Goal: Task Accomplishment & Management: Use online tool/utility

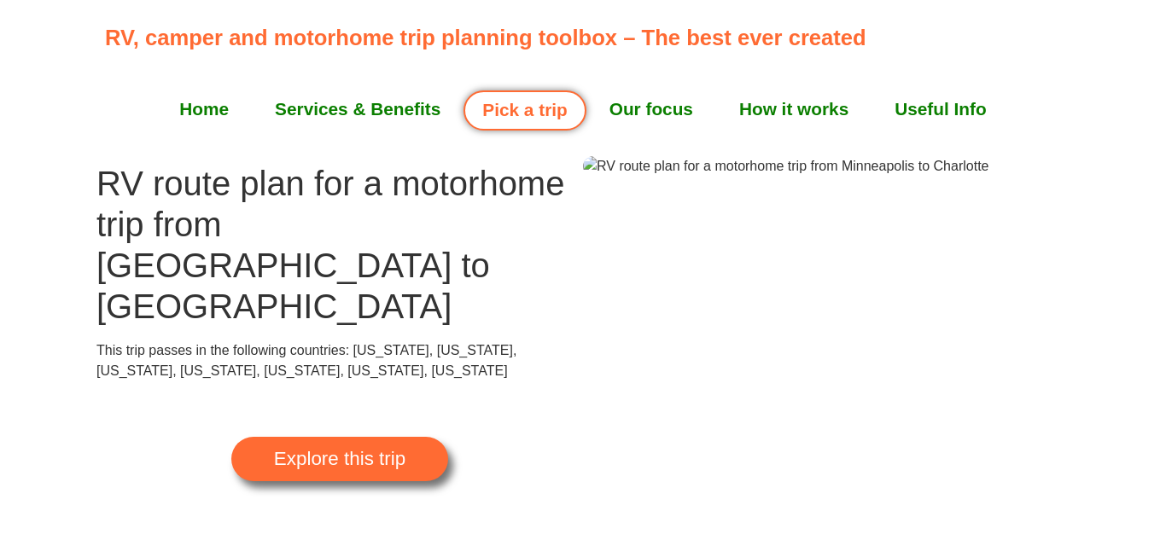
click at [372, 450] on span "Explore this trip" at bounding box center [339, 459] width 131 height 19
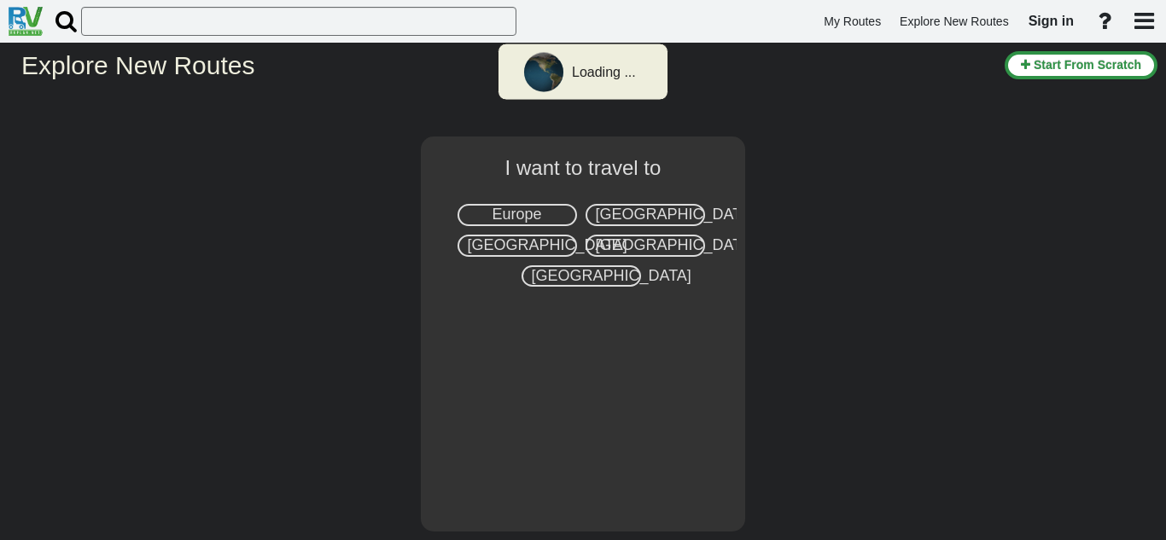
select select "number:2"
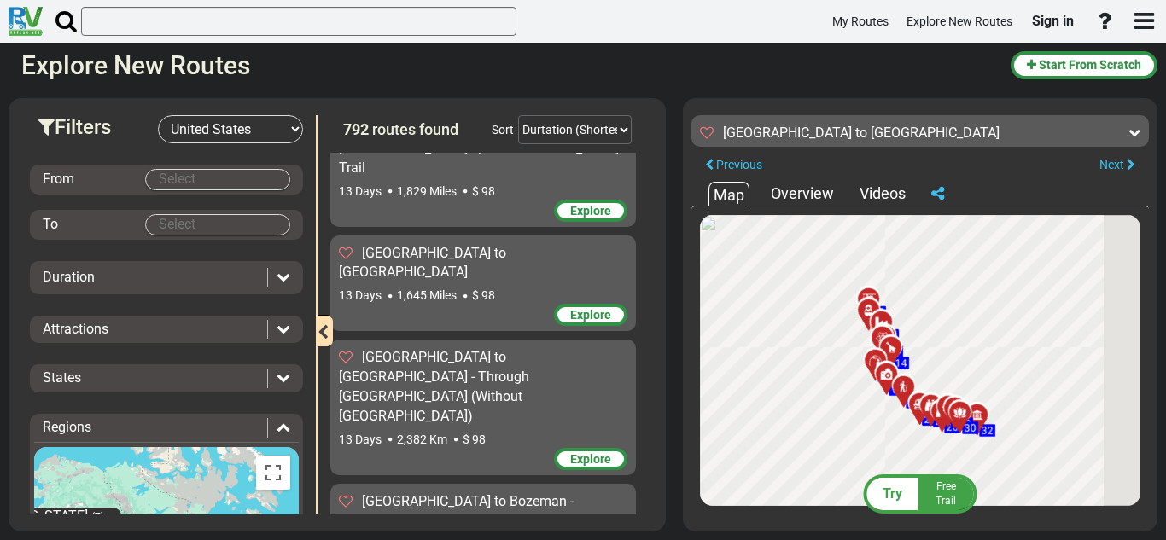
scroll to position [20939, 0]
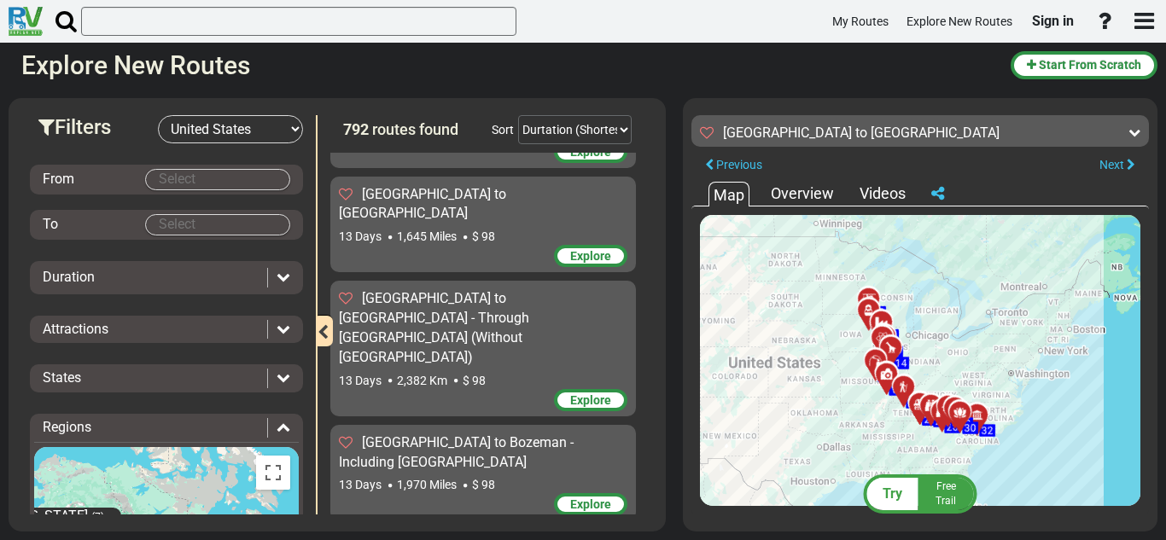
click at [165, 173] on body "My Routes Explore New Routes Sign in ×" at bounding box center [583, 270] width 1166 height 540
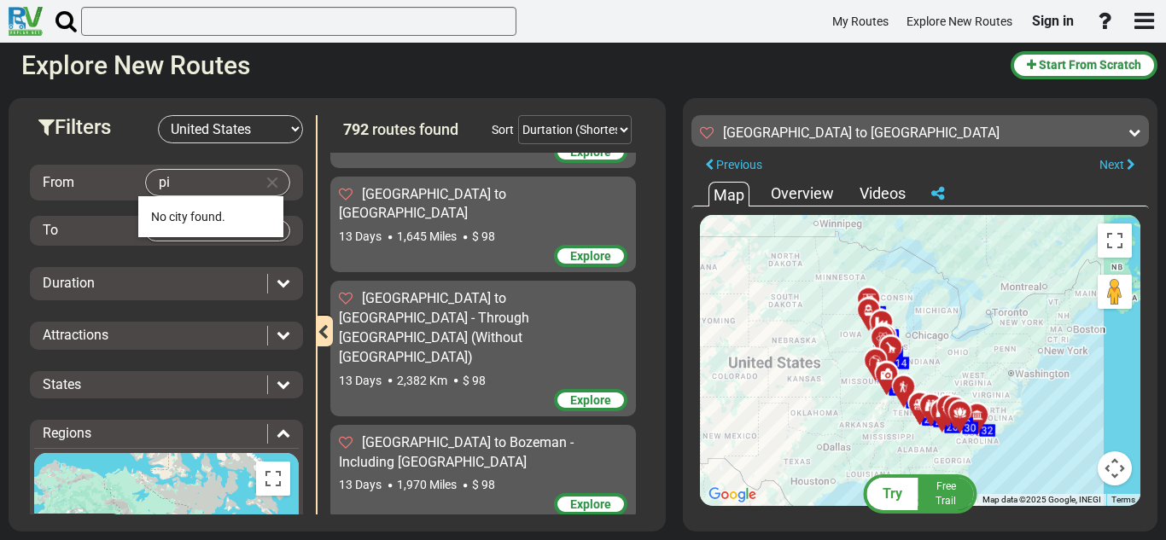
type input "p"
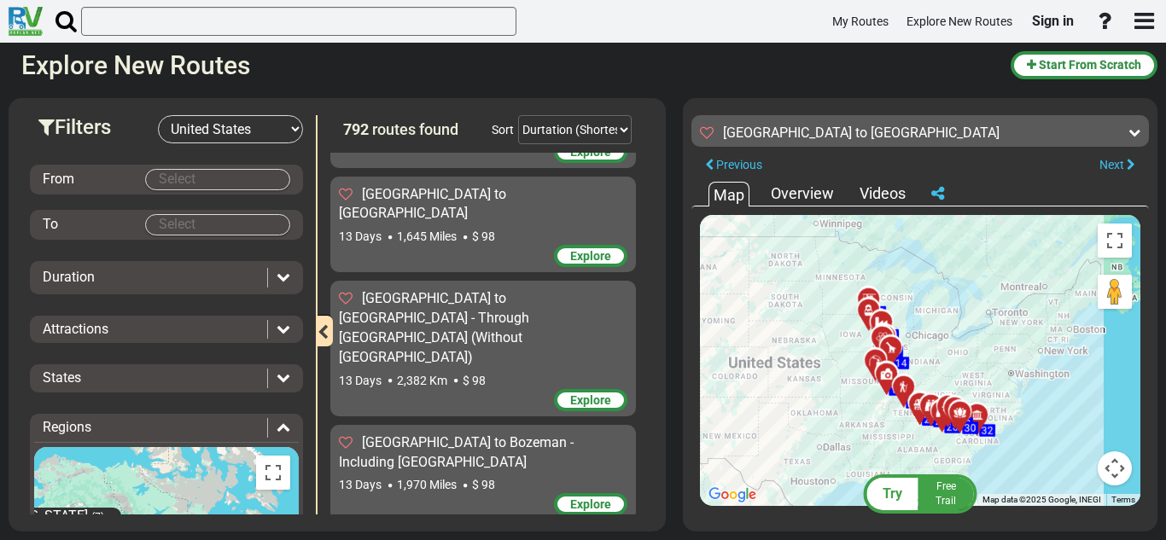
click at [178, 175] on body "My Routes Explore New Routes Sign in ×" at bounding box center [583, 270] width 1166 height 540
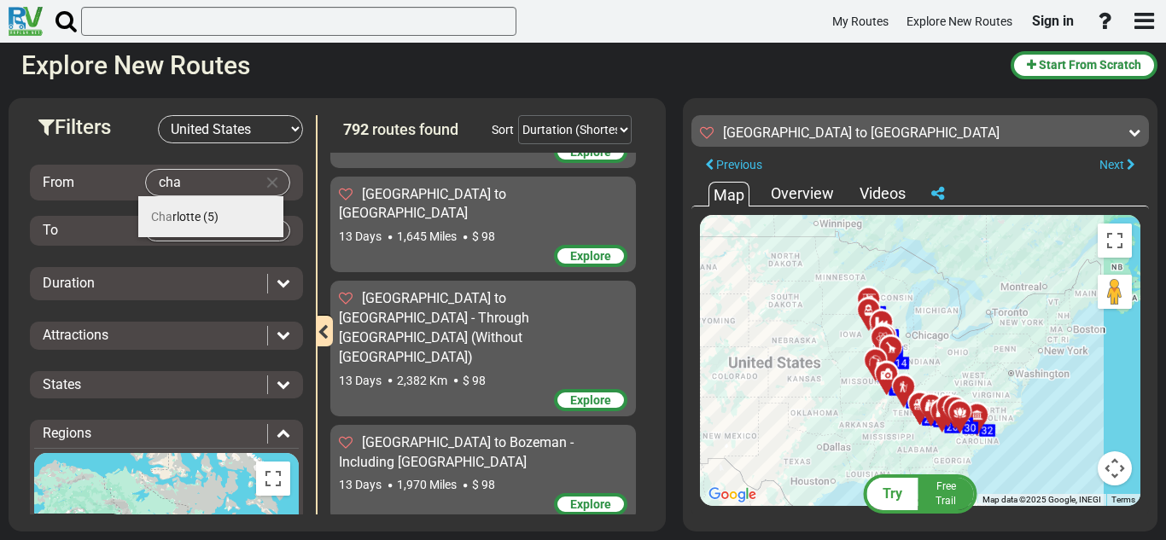
click at [173, 212] on span "Cha rlotte" at bounding box center [176, 217] width 50 height 14
type input "Charlotte"
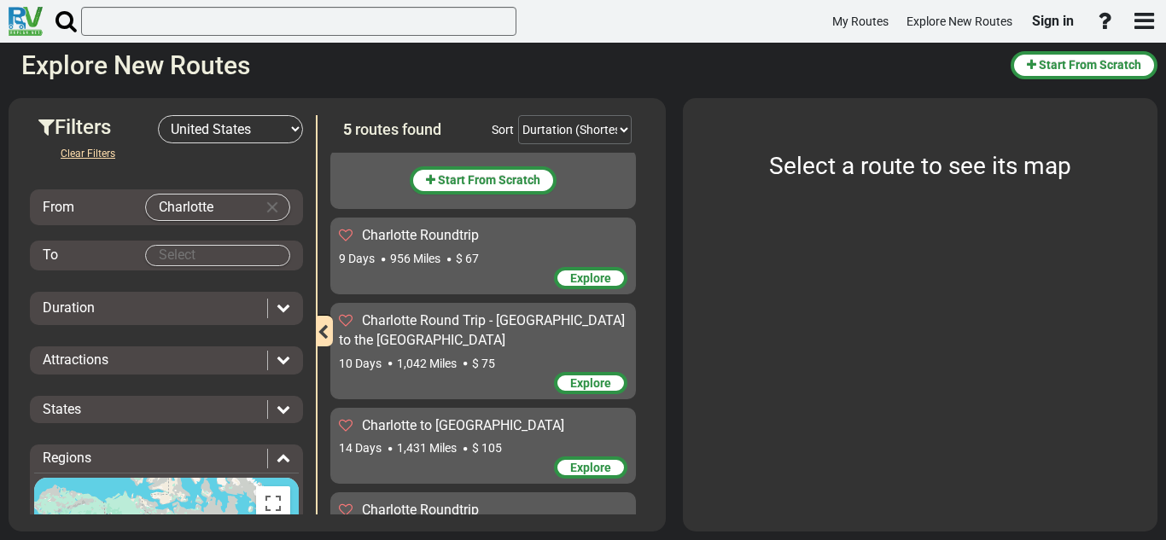
scroll to position [0, 0]
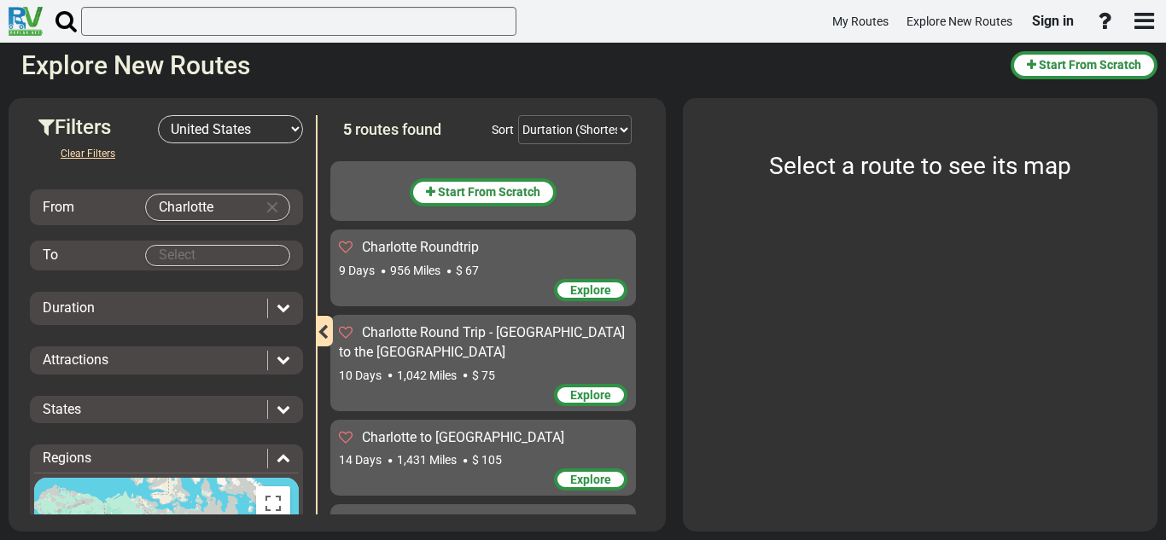
click at [214, 259] on body "My Routes Explore New Routes Sign in ×" at bounding box center [583, 270] width 1166 height 540
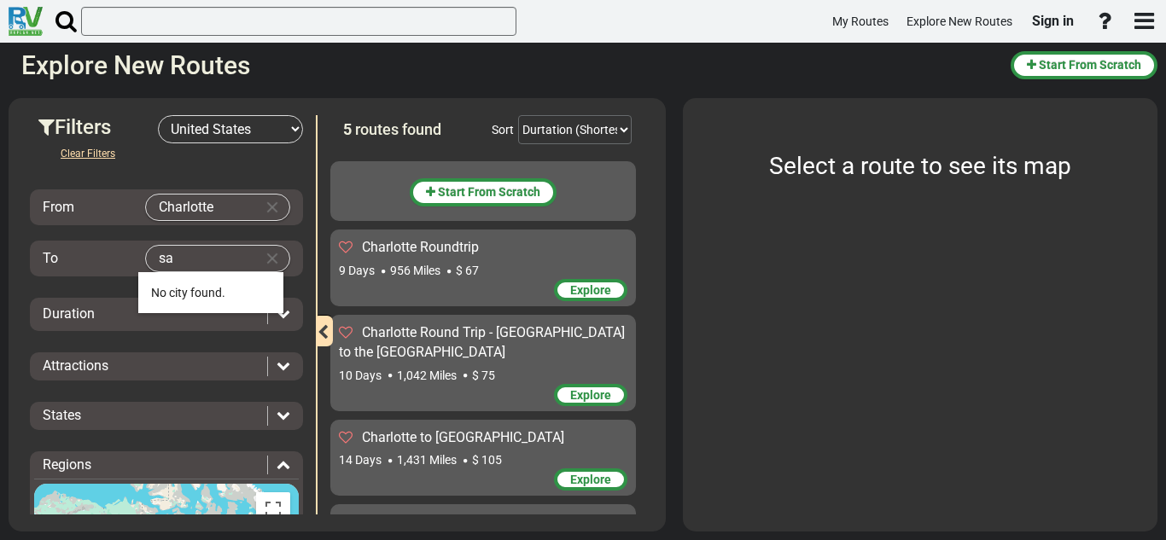
type input "s"
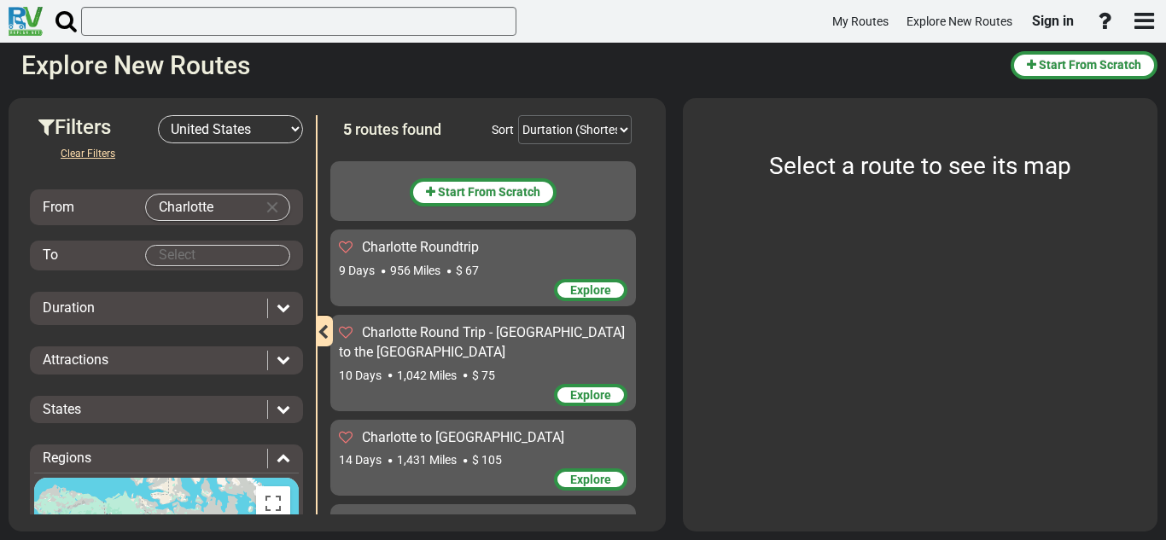
click at [222, 205] on input "Charlotte" at bounding box center [200, 208] width 109 height 26
type input "C"
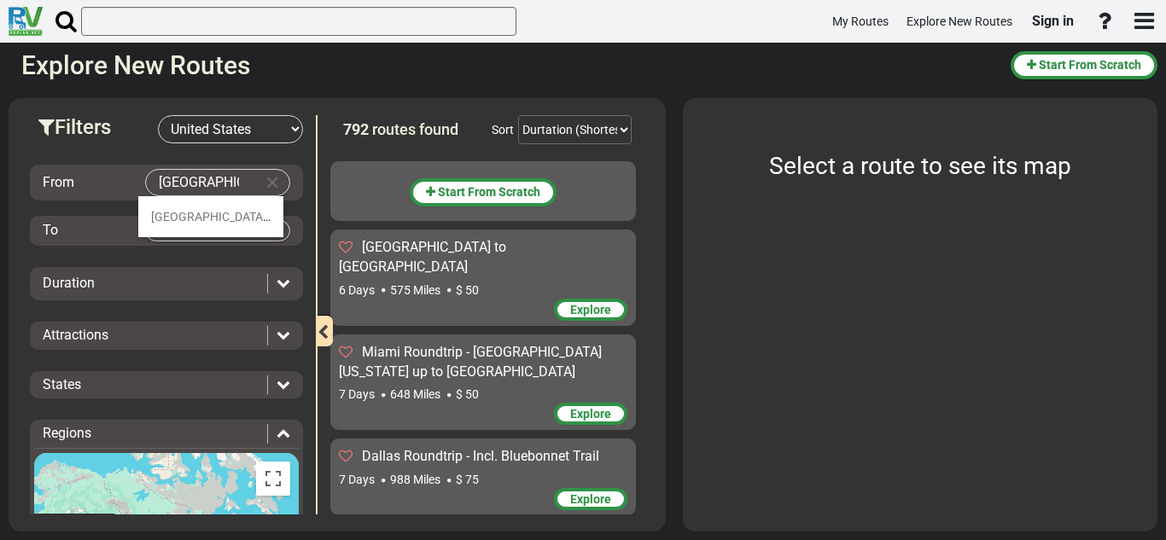
type input "[GEOGRAPHIC_DATA]"
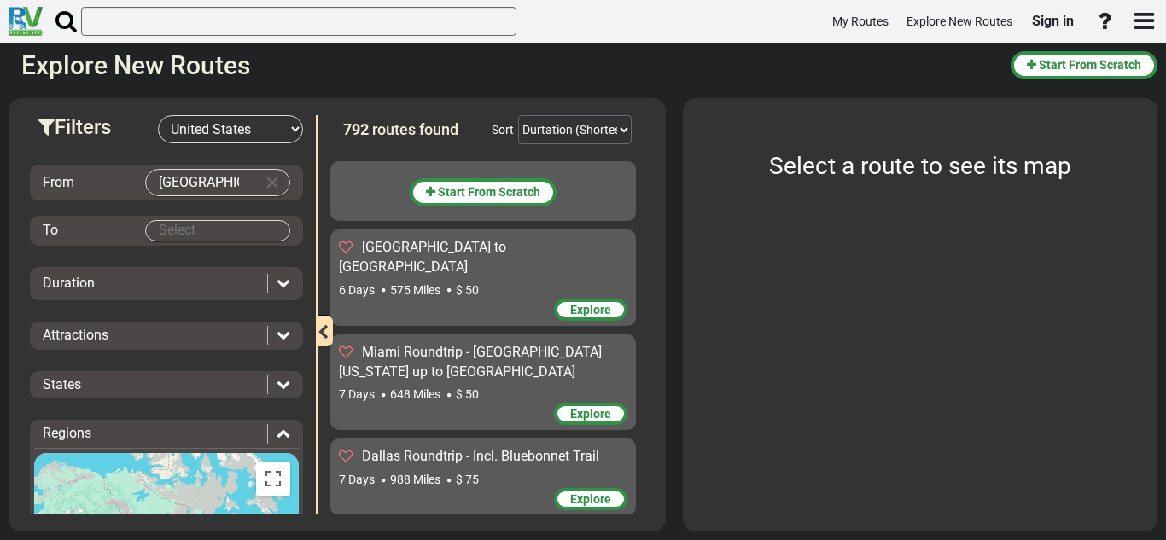
click at [189, 213] on div "From [GEOGRAPHIC_DATA] To Duration Attractions Add to bucket list:" at bounding box center [166, 435] width 273 height 585
click at [196, 223] on body "My Routes Explore New Routes Sign in ×" at bounding box center [583, 270] width 1166 height 540
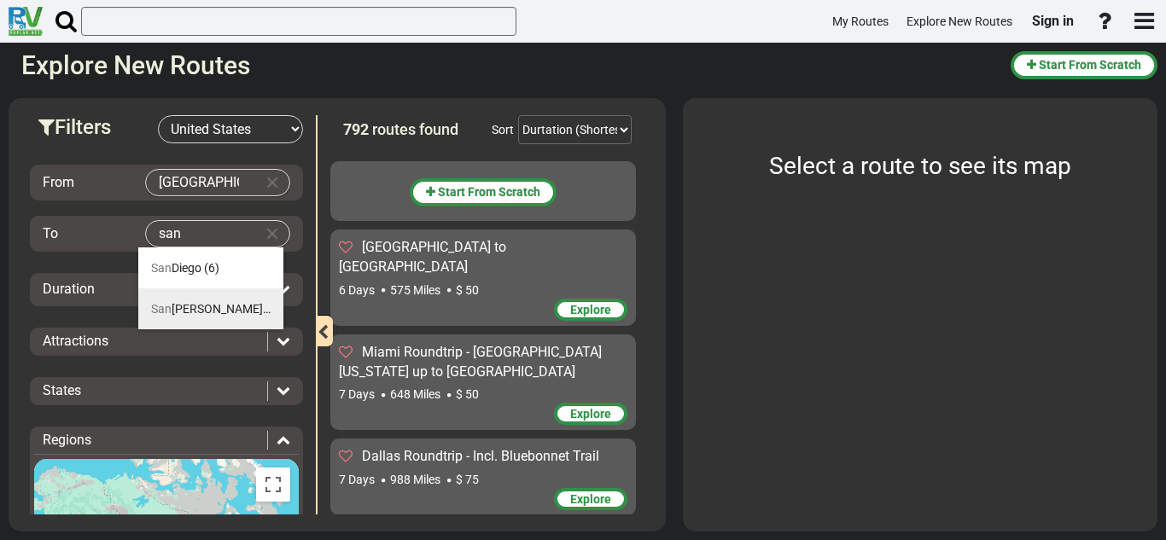
click at [206, 299] on li "[GEOGRAPHIC_DATA] (31)" at bounding box center [210, 308] width 145 height 41
type input "[GEOGRAPHIC_DATA]"
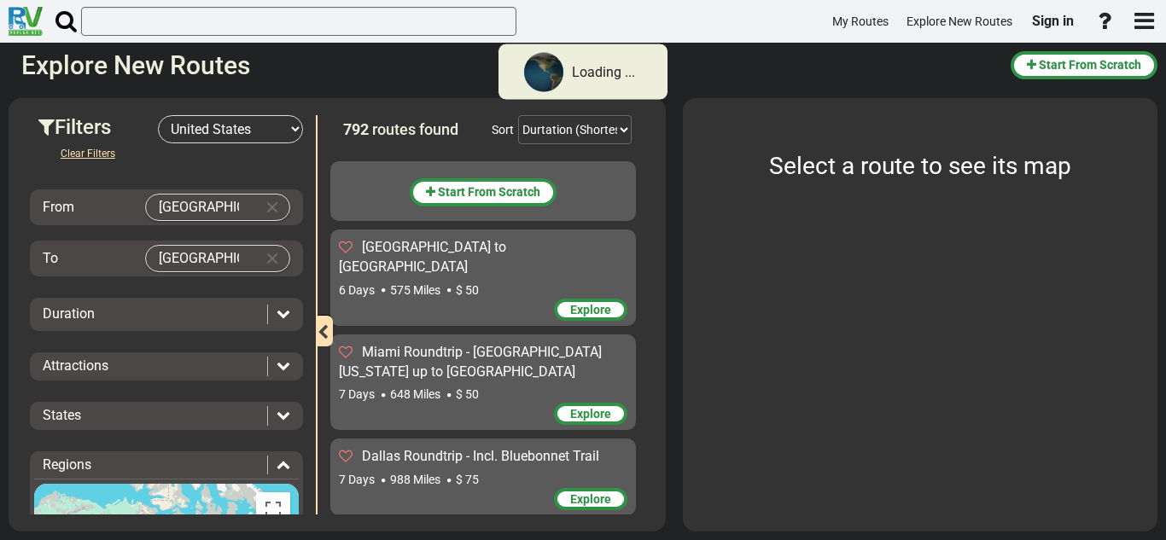
click at [203, 208] on body "Loading ... My Routes Explore New Routes Sign in × Name" at bounding box center [583, 270] width 1166 height 540
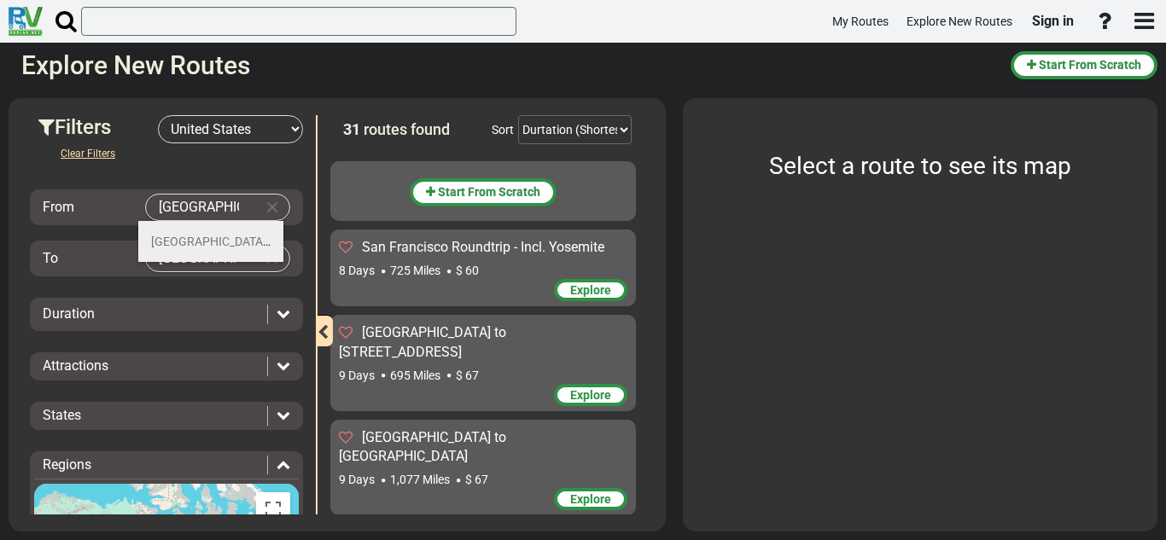
click at [196, 233] on li "[GEOGRAPHIC_DATA] (36)" at bounding box center [210, 241] width 145 height 41
type input "[GEOGRAPHIC_DATA]"
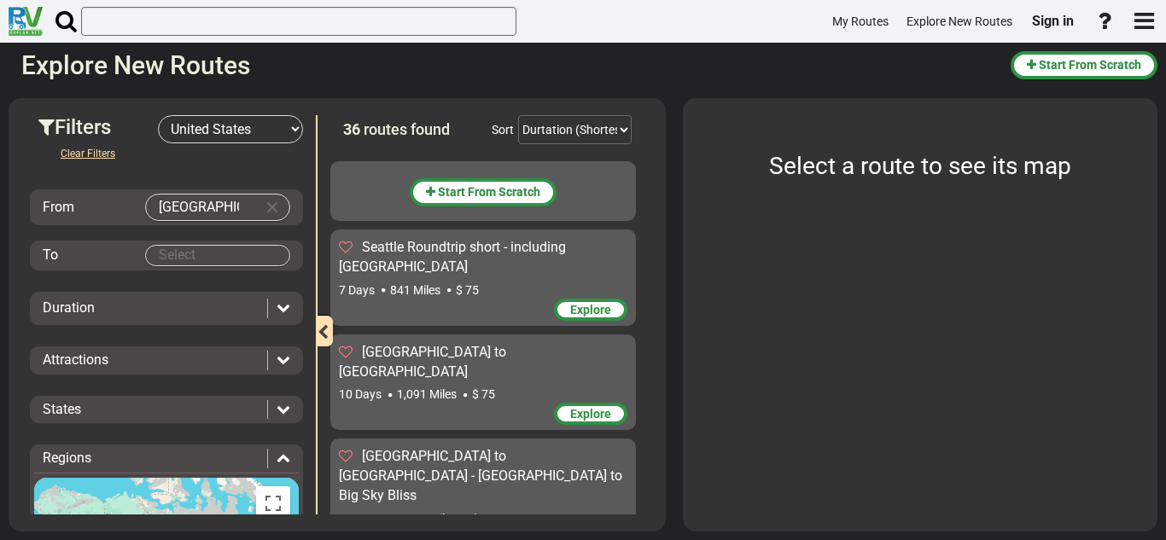
click at [199, 253] on body "My Routes Explore New Routes Sign in ×" at bounding box center [583, 270] width 1166 height 540
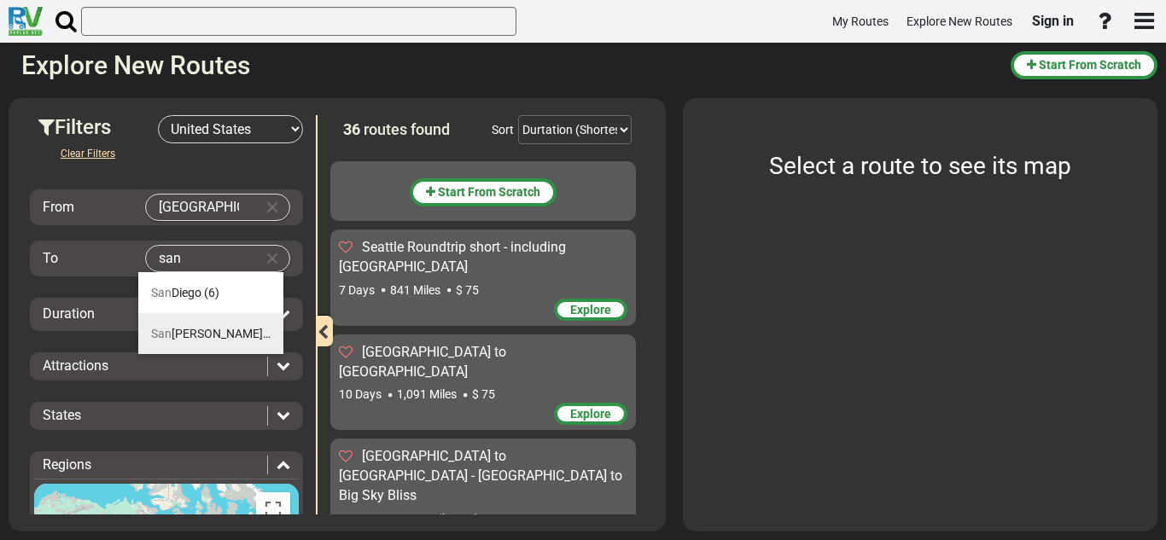
click at [215, 329] on span "[GEOGRAPHIC_DATA]" at bounding box center [210, 334] width 119 height 14
type input "[GEOGRAPHIC_DATA]"
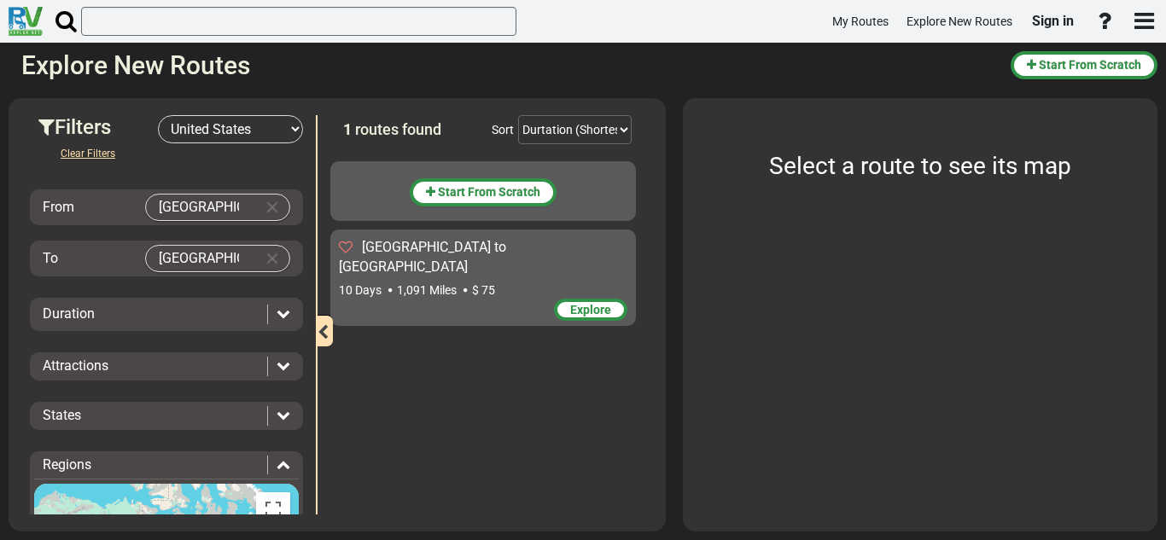
drag, startPoint x: 427, startPoint y: 250, endPoint x: 439, endPoint y: 254, distance: 12.7
click at [439, 254] on span "[GEOGRAPHIC_DATA] to [GEOGRAPHIC_DATA]" at bounding box center [422, 257] width 167 height 36
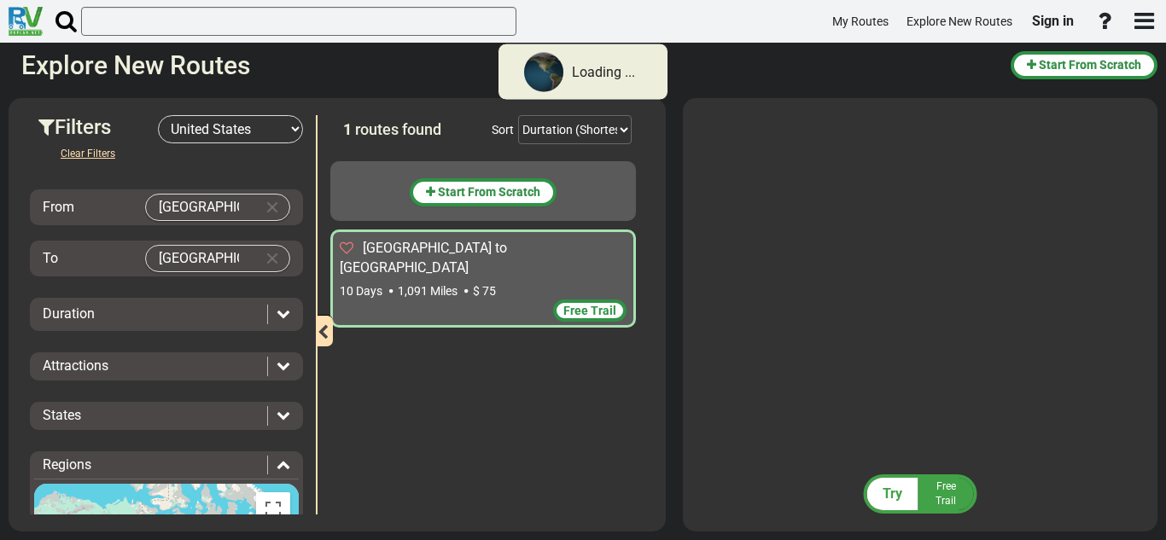
click at [461, 341] on div "Start From Scratch [GEOGRAPHIC_DATA] to [GEOGRAPHIC_DATA] 10 Days 1,091 Miles" at bounding box center [487, 334] width 314 height 362
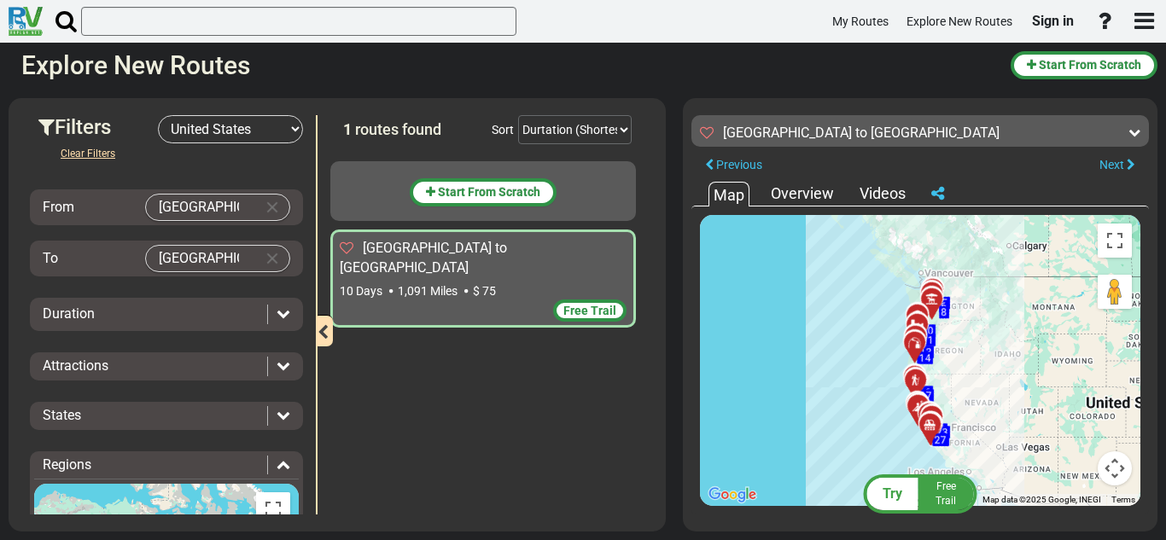
click at [932, 306] on div at bounding box center [937, 307] width 28 height 26
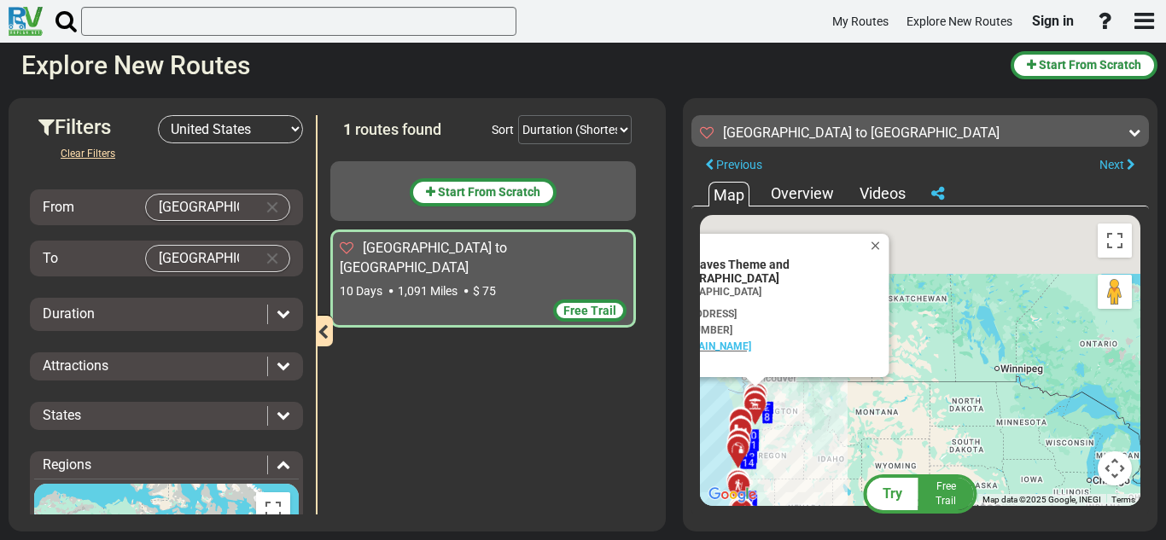
drag, startPoint x: 923, startPoint y: 346, endPoint x: 1088, endPoint y: 434, distance: 187.5
click at [1088, 434] on div "To activate drag with keyboard, press Alt + Enter. Once in keyboard drag state,…" at bounding box center [920, 360] width 440 height 291
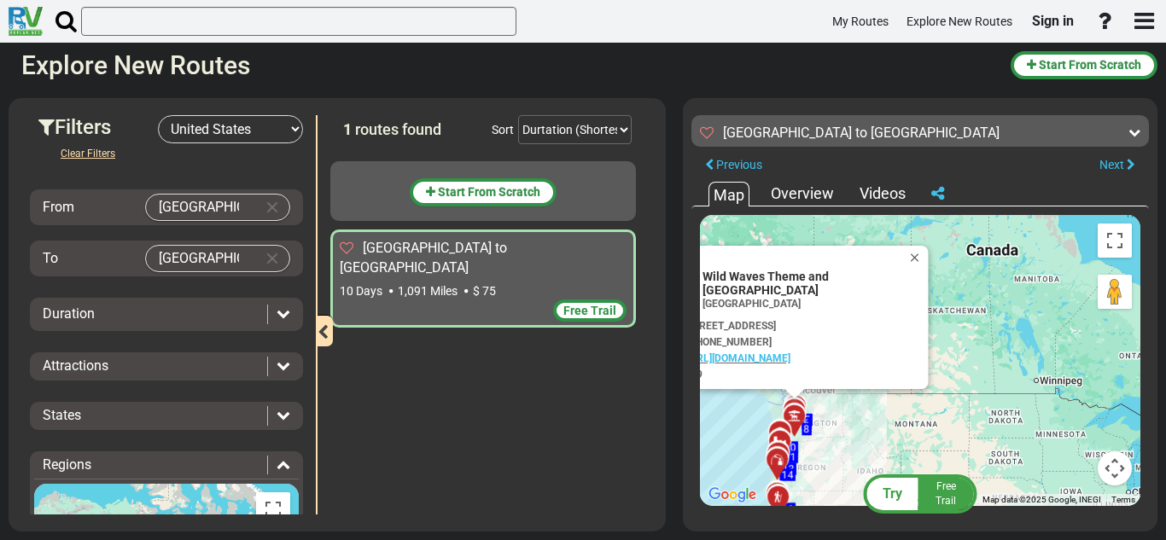
click at [1021, 393] on div "To activate drag with keyboard, press Alt + Enter. Once in keyboard drag state,…" at bounding box center [920, 360] width 440 height 291
click at [918, 270] on button "Close" at bounding box center [918, 258] width 20 height 24
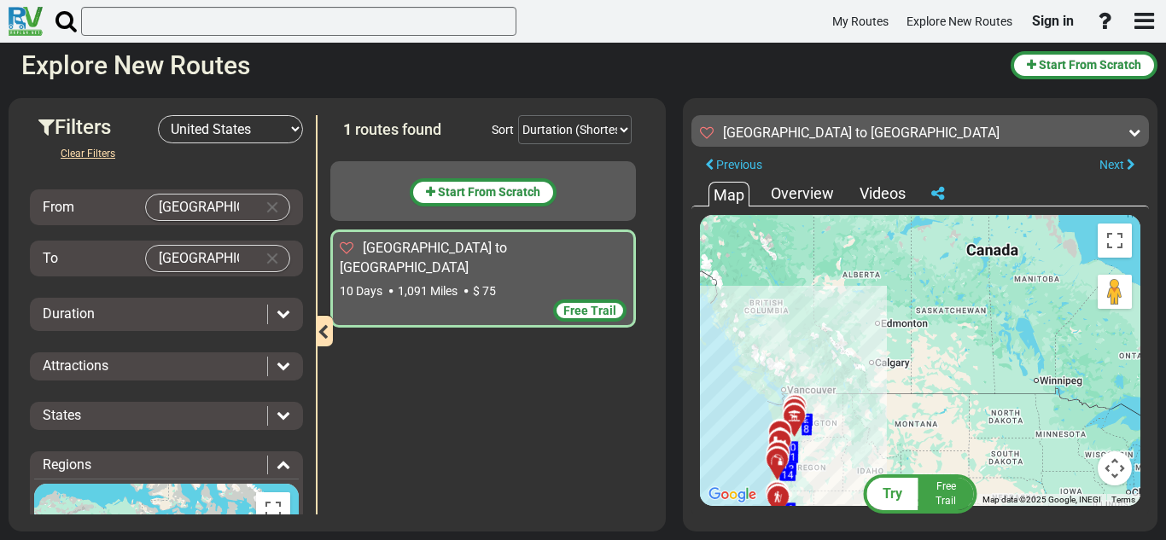
click at [578, 366] on div "Start From Scratch [GEOGRAPHIC_DATA] to [GEOGRAPHIC_DATA] 10 Days 1,091 Miles" at bounding box center [487, 334] width 314 height 362
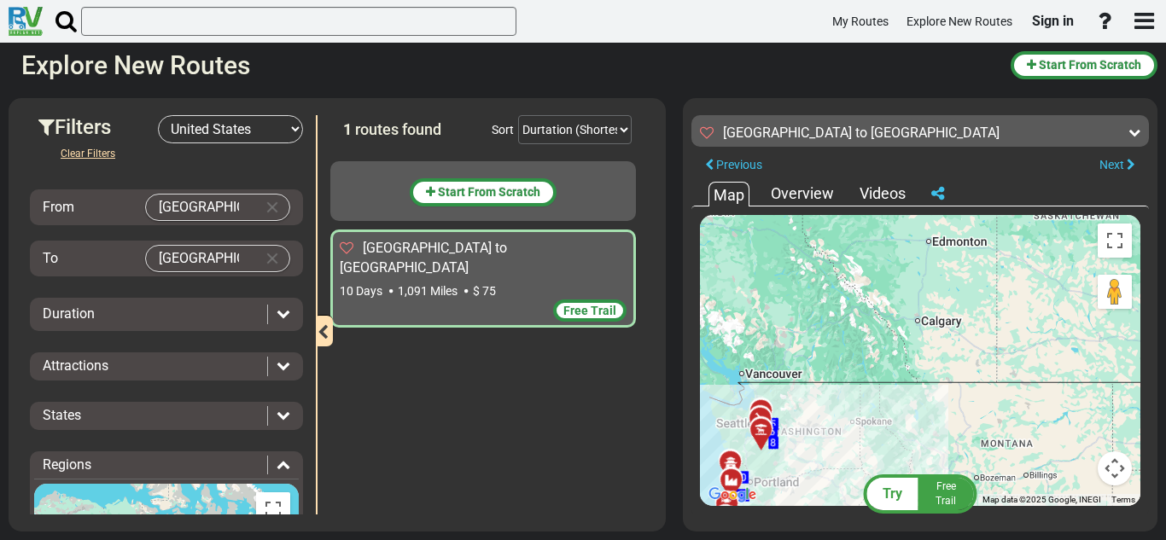
click at [779, 201] on div "Overview" at bounding box center [802, 194] width 72 height 22
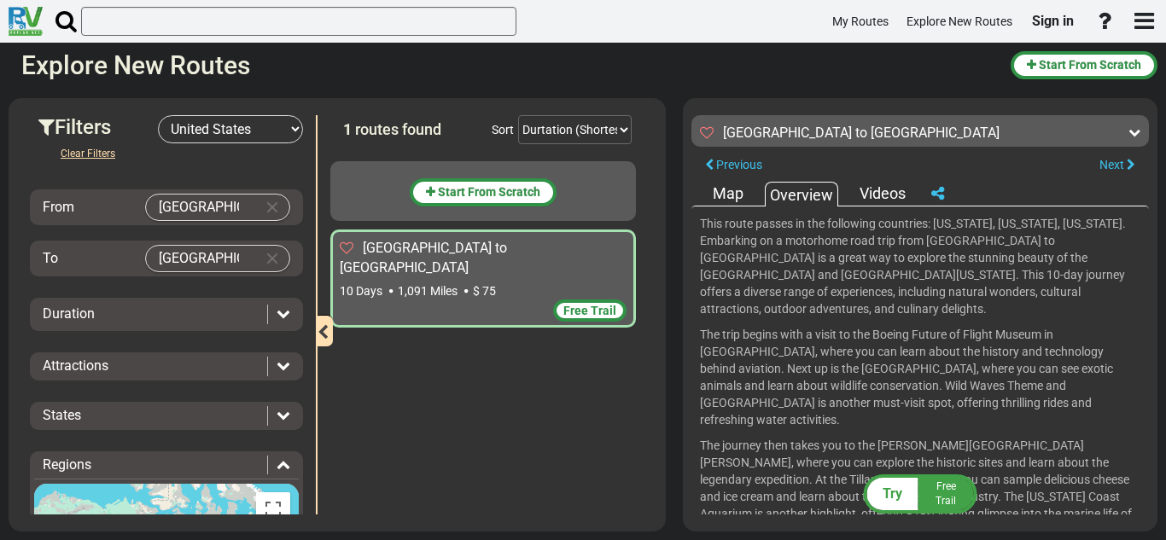
click at [1136, 324] on div "This route passes in the following countries: [US_STATE], [US_STATE], [US_STATE…" at bounding box center [919, 361] width 457 height 308
click at [731, 202] on div "Map" at bounding box center [727, 194] width 39 height 22
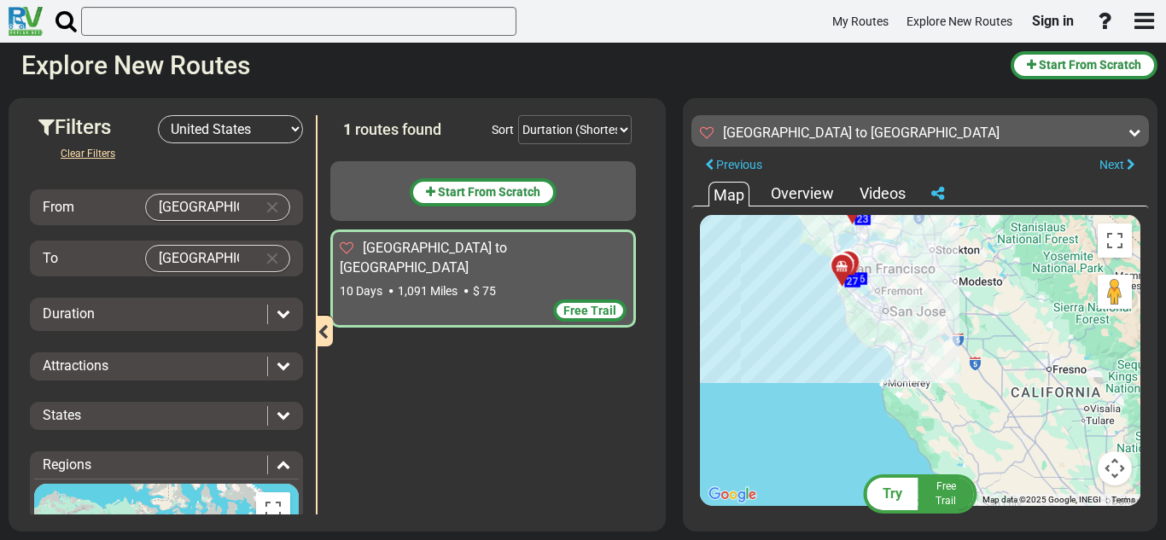
drag, startPoint x: 871, startPoint y: 361, endPoint x: 903, endPoint y: 429, distance: 75.2
click at [903, 429] on div "To activate drag with keyboard, press Alt + Enter. Once in keyboard drag state,…" at bounding box center [920, 360] width 440 height 291
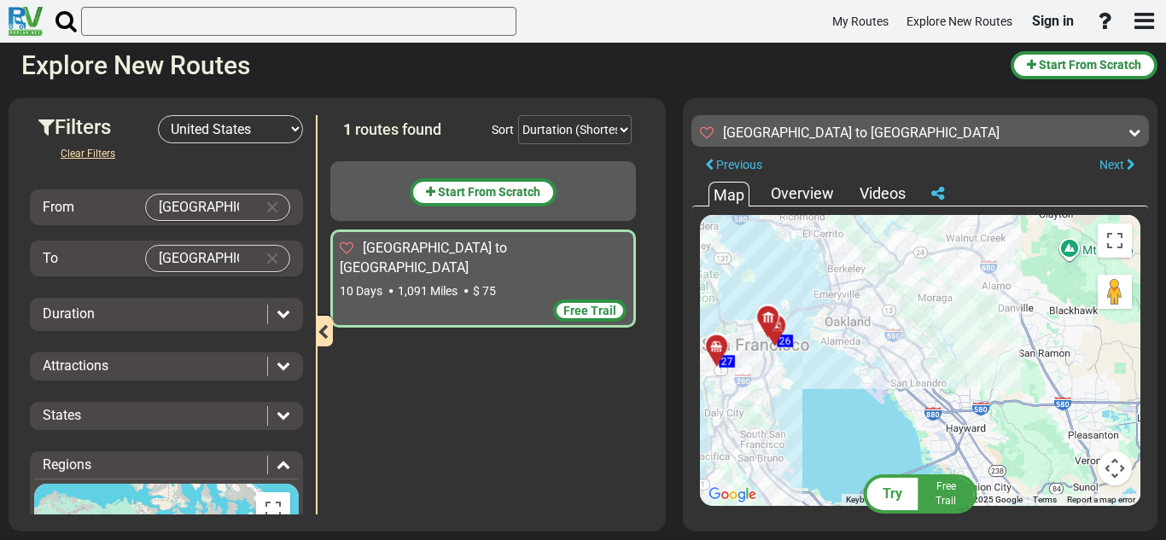
drag, startPoint x: 797, startPoint y: 411, endPoint x: 919, endPoint y: 364, distance: 130.8
click at [919, 364] on div "To activate drag with keyboard, press Alt + Enter. Once in keyboard drag state,…" at bounding box center [920, 360] width 440 height 291
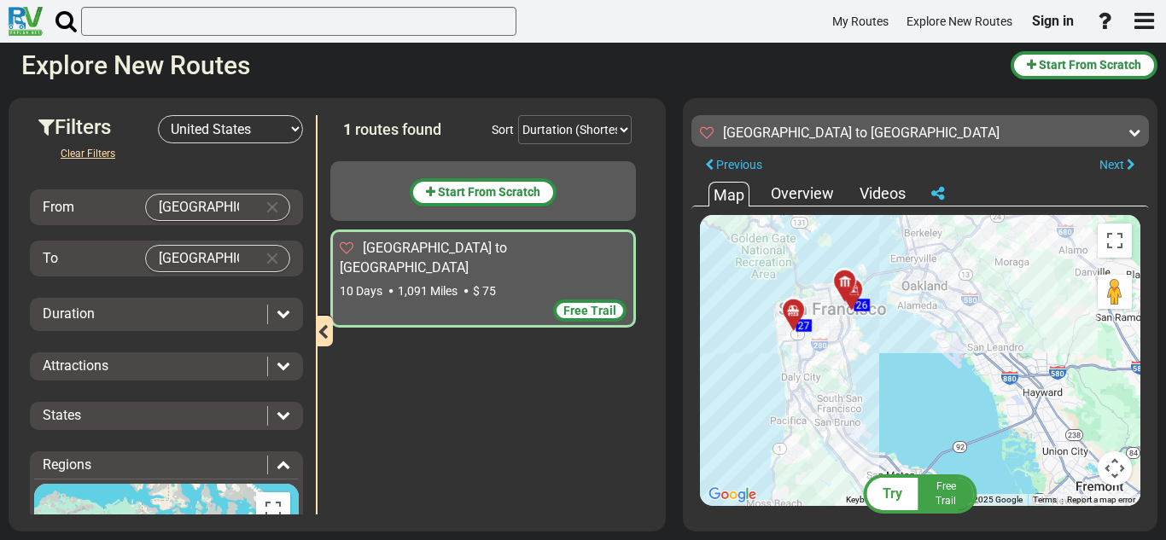
click at [845, 302] on div "To activate drag with keyboard, press Alt + Enter. Once in keyboard drag state,…" at bounding box center [920, 360] width 440 height 291
click at [842, 297] on div at bounding box center [850, 289] width 28 height 26
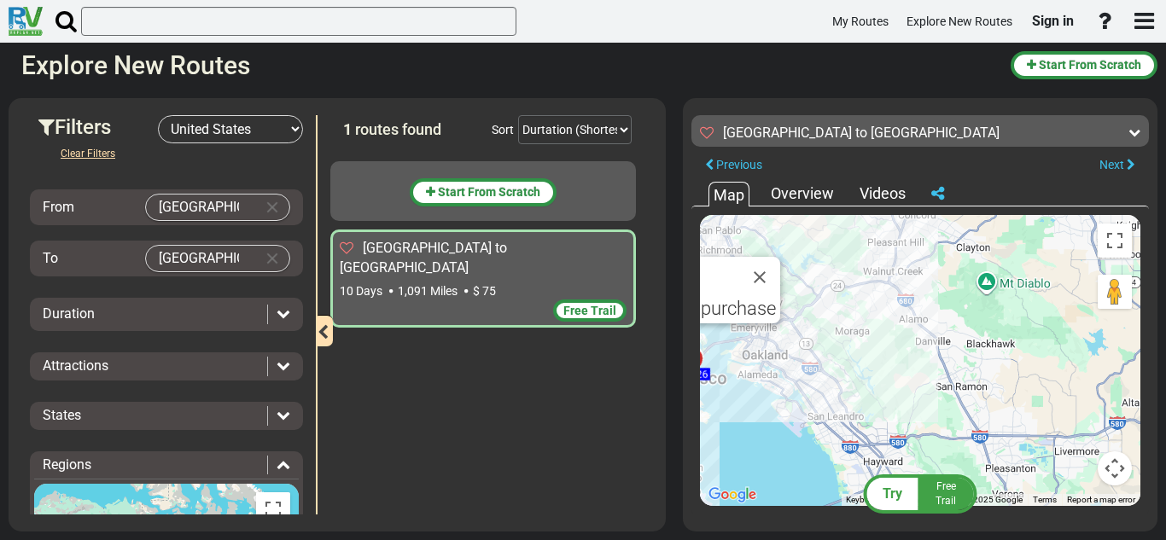
click at [831, 369] on div "To activate drag with keyboard, press Alt + Enter. Once in keyboard drag state,…" at bounding box center [920, 360] width 440 height 291
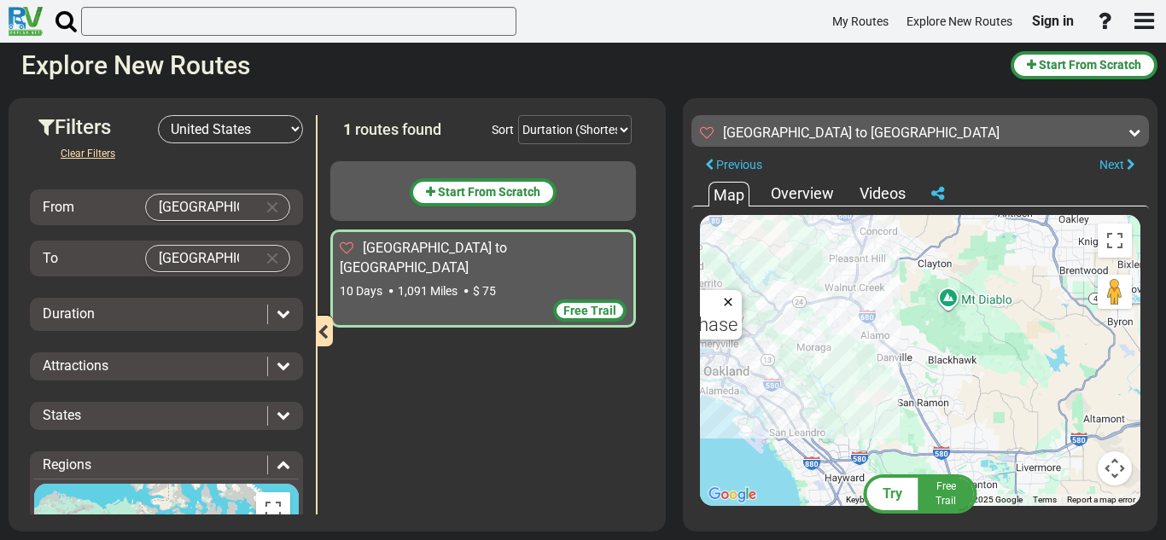
click at [731, 304] on button "Close" at bounding box center [731, 302] width 20 height 24
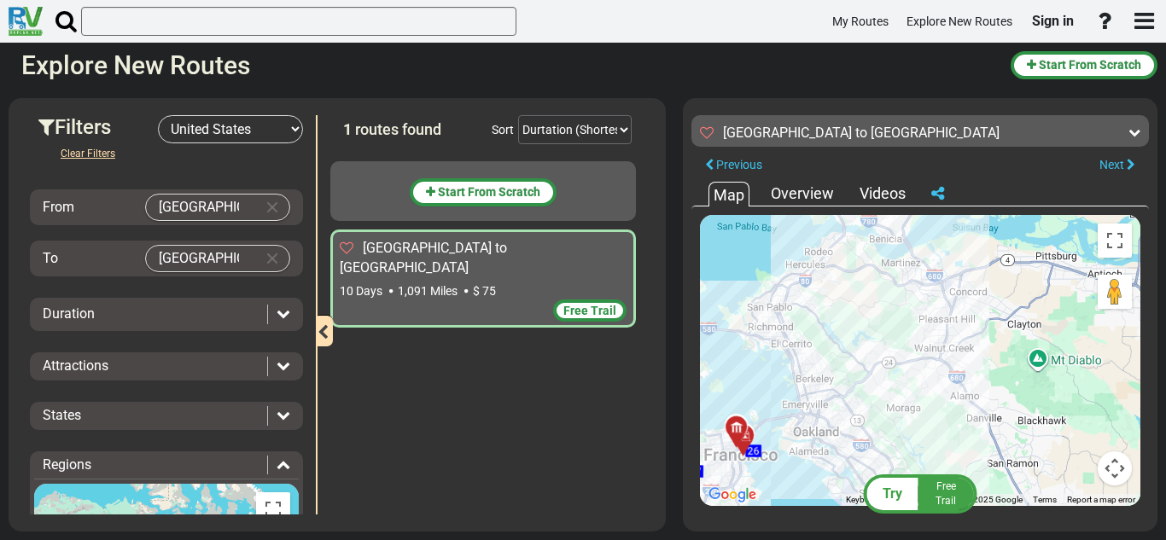
drag, startPoint x: 797, startPoint y: 327, endPoint x: 895, endPoint y: 393, distance: 118.1
click at [895, 393] on div "To activate drag with keyboard, press Alt + Enter. Once in keyboard drag state,…" at bounding box center [920, 360] width 440 height 291
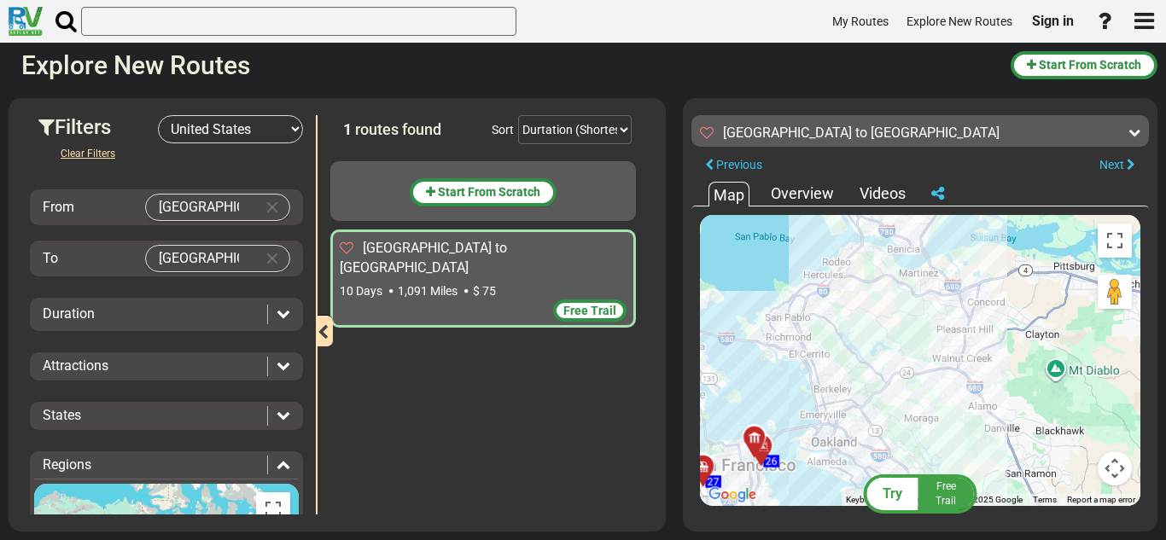
click at [288, 411] on div "States" at bounding box center [166, 416] width 265 height 20
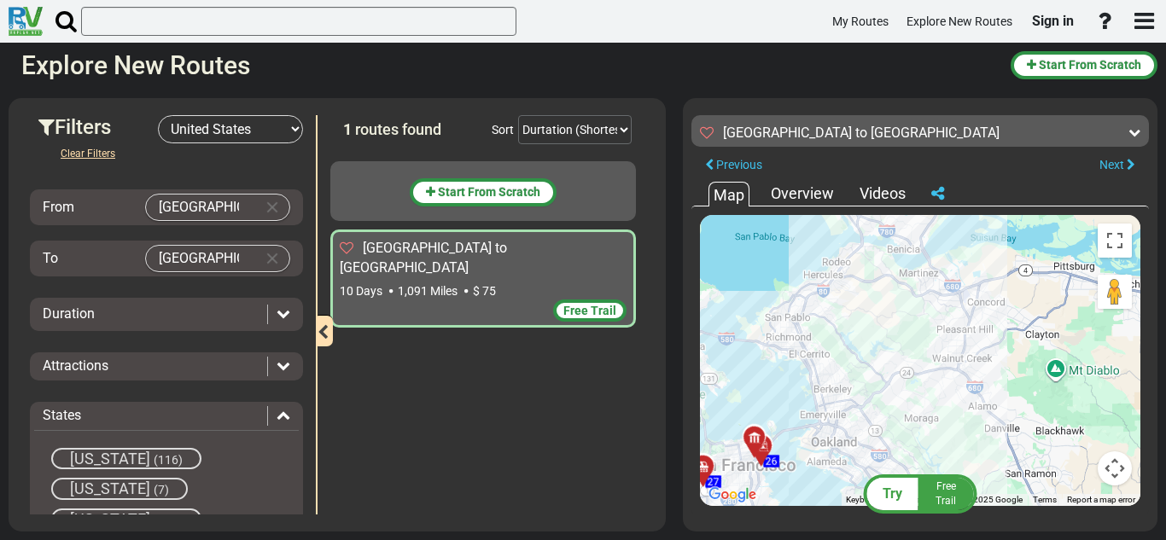
click at [288, 411] on div "States" at bounding box center [166, 416] width 265 height 20
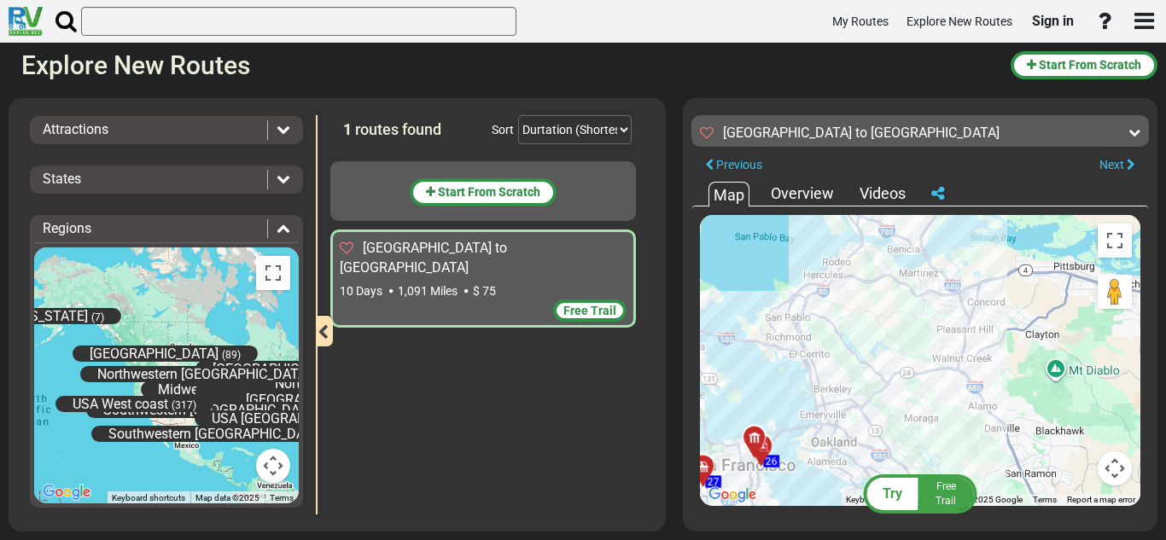
scroll to position [245, 0]
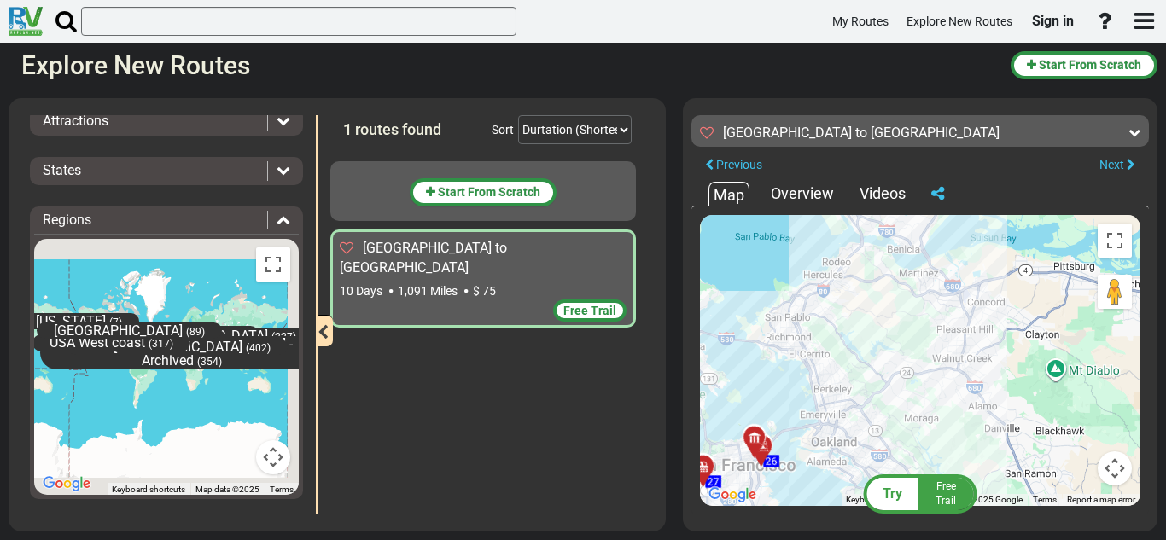
drag, startPoint x: 228, startPoint y: 373, endPoint x: 115, endPoint y: 384, distance: 113.2
click at [115, 384] on div "[US_STATE] (7) [GEOGRAPHIC_DATA] (100) [GEOGRAPHIC_DATA] [GEOGRAPHIC_DATA] (326…" at bounding box center [166, 367] width 265 height 256
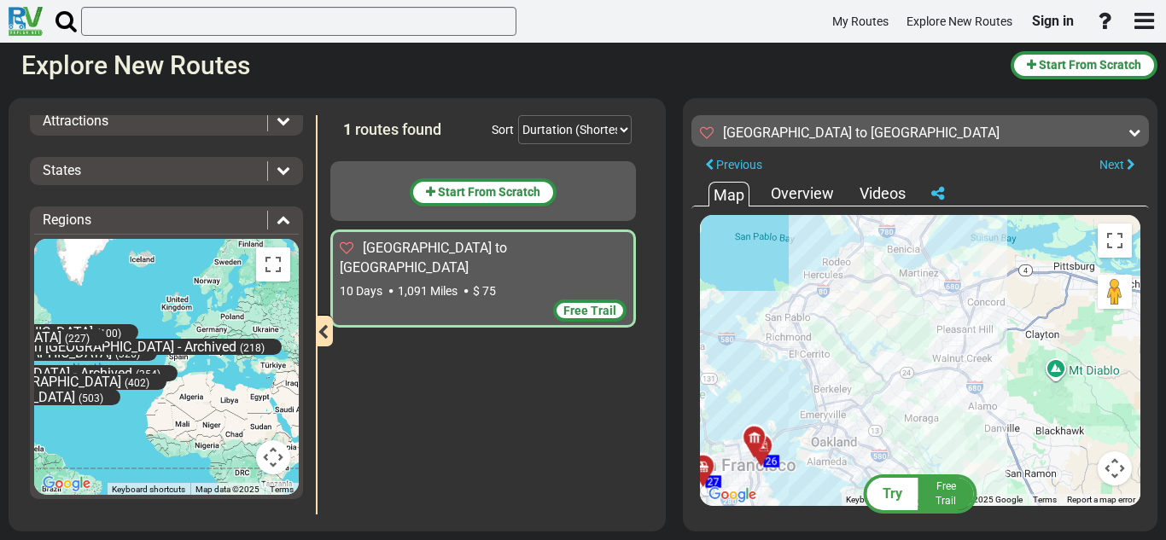
drag, startPoint x: 122, startPoint y: 347, endPoint x: 221, endPoint y: 356, distance: 99.4
click at [221, 356] on div "[US_STATE] (7) [GEOGRAPHIC_DATA] (100) [GEOGRAPHIC_DATA] [GEOGRAPHIC_DATA] (326…" at bounding box center [166, 367] width 265 height 256
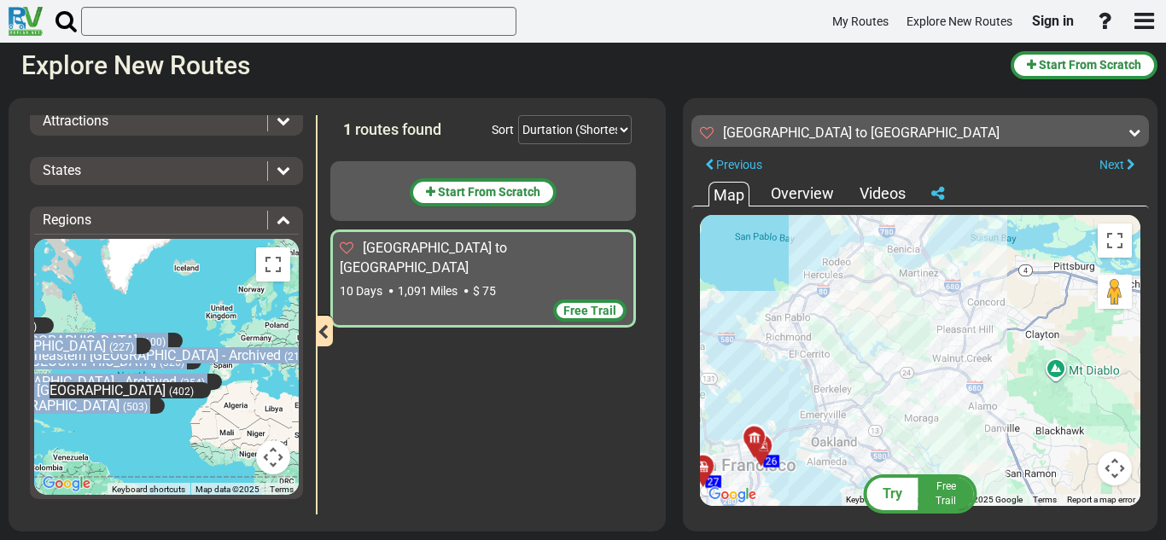
drag, startPoint x: 24, startPoint y: 388, endPoint x: 49, endPoint y: 389, distance: 24.8
click at [49, 389] on div "Filters -- Select Destination -- [GEOGRAPHIC_DATA] [GEOGRAPHIC_DATA] [GEOGRAPHI…" at bounding box center [166, 314] width 299 height 399
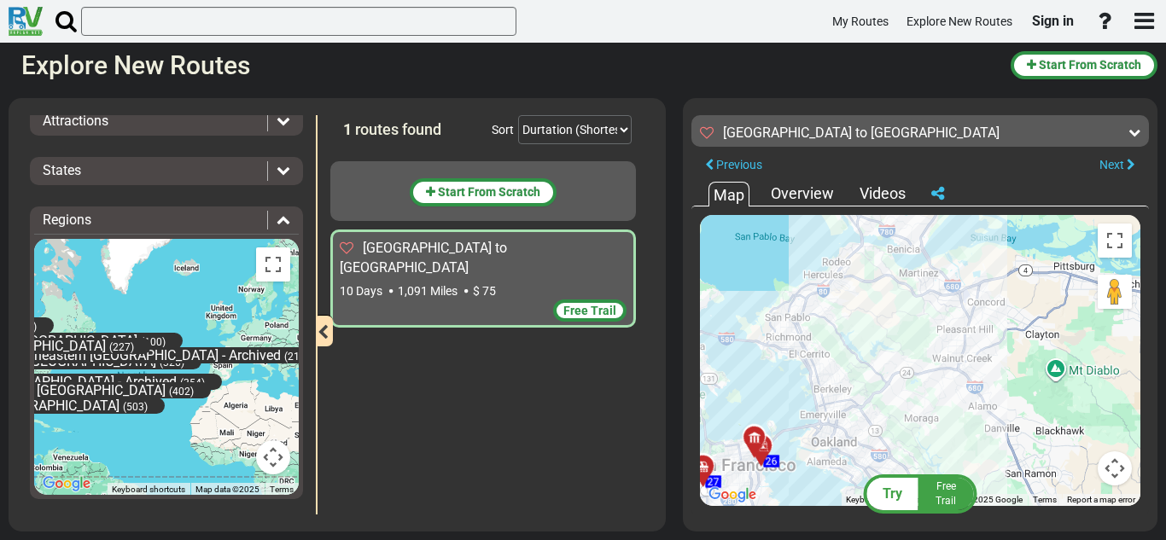
click at [0, 398] on div "Filters -- Select Destination -- [GEOGRAPHIC_DATA] [GEOGRAPHIC_DATA] [GEOGRAPHI…" at bounding box center [583, 315] width 1166 height 451
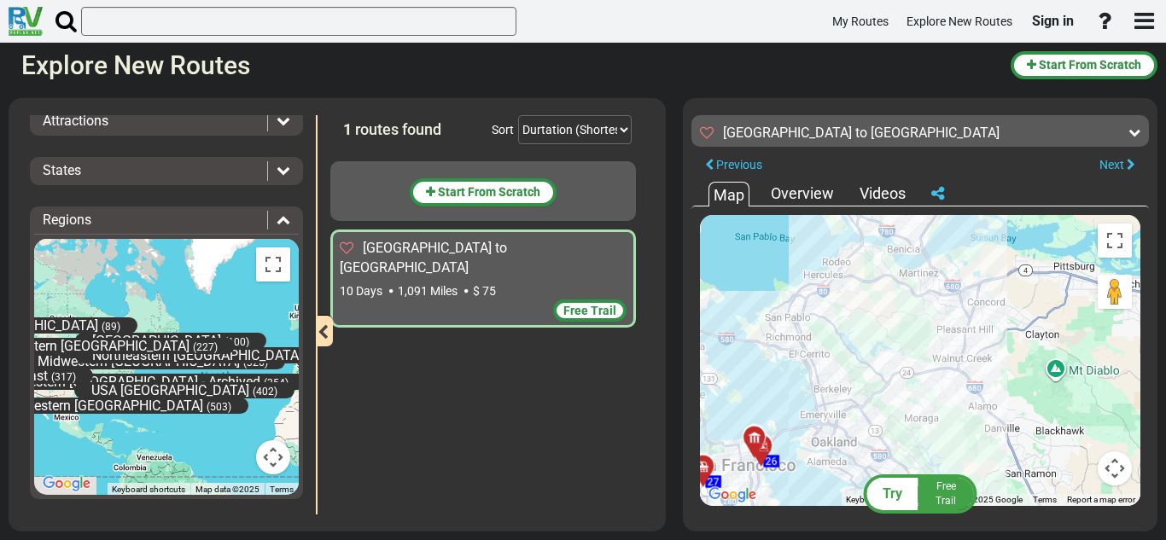
drag, startPoint x: 75, startPoint y: 411, endPoint x: 202, endPoint y: 413, distance: 127.2
click at [202, 413] on div "[US_STATE] (7) [GEOGRAPHIC_DATA] (100) [GEOGRAPHIC_DATA] [GEOGRAPHIC_DATA] (326…" at bounding box center [166, 367] width 265 height 256
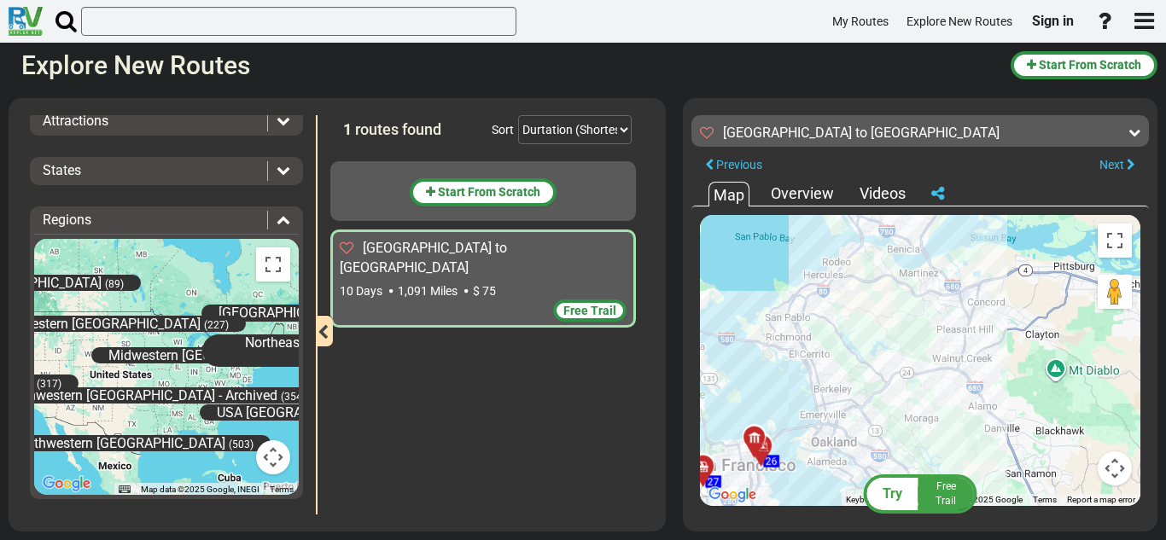
drag, startPoint x: 108, startPoint y: 385, endPoint x: 191, endPoint y: 381, distance: 82.9
click at [191, 381] on div "Southwestern USA - Archived (354)" at bounding box center [153, 395] width 340 height 33
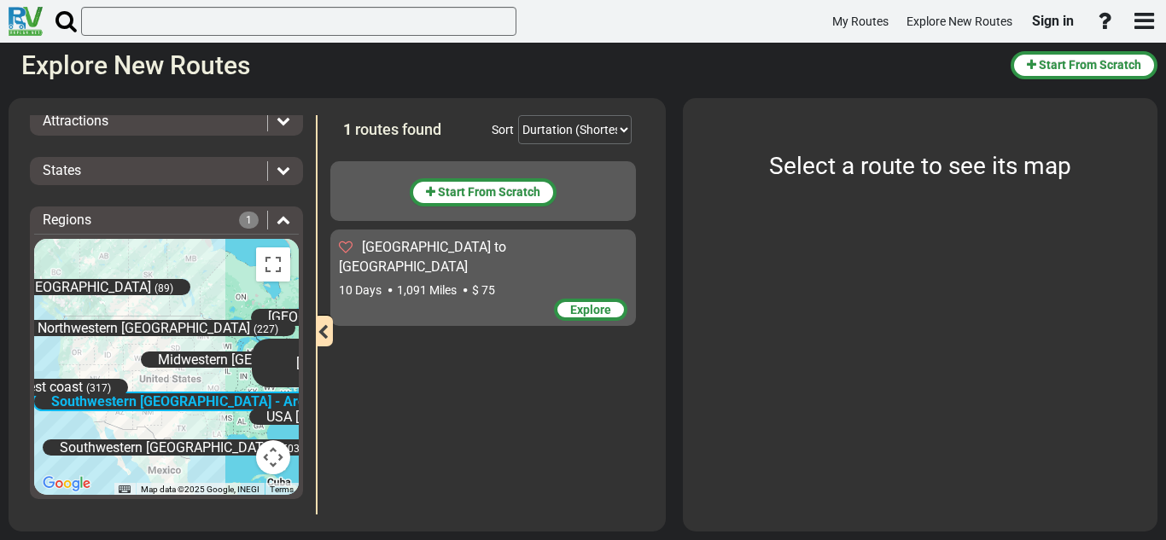
drag, startPoint x: 193, startPoint y: 378, endPoint x: 243, endPoint y: 384, distance: 50.7
click at [243, 384] on div "Southwestern USA - Archived (354)" at bounding box center [208, 401] width 352 height 37
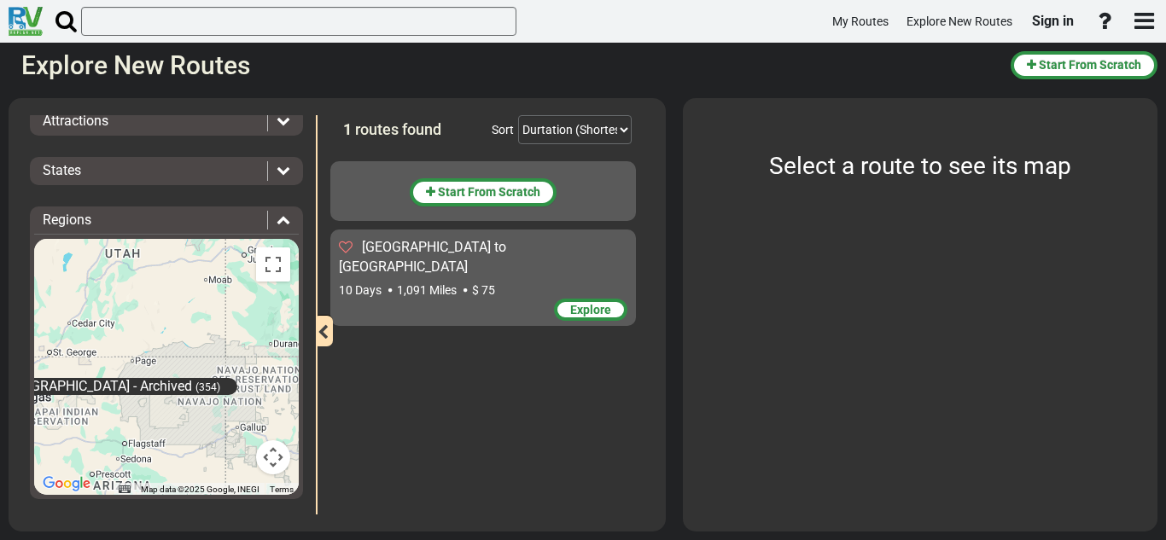
click at [540, 282] on div "10 Days 1,091 Miles $ 75" at bounding box center [483, 290] width 288 height 17
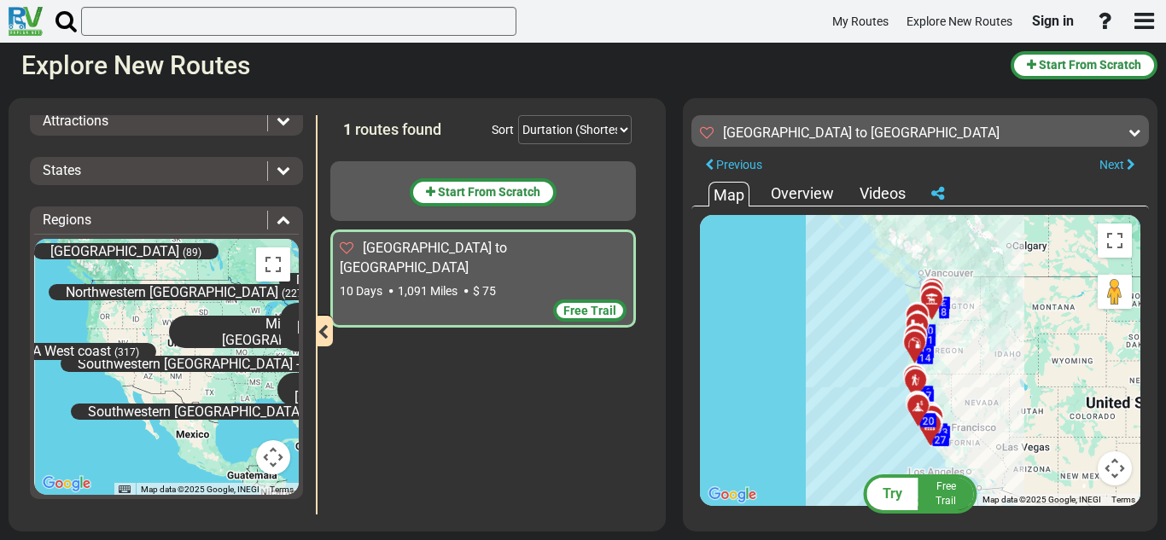
click at [181, 227] on div "Regions" at bounding box center [151, 221] width 216 height 20
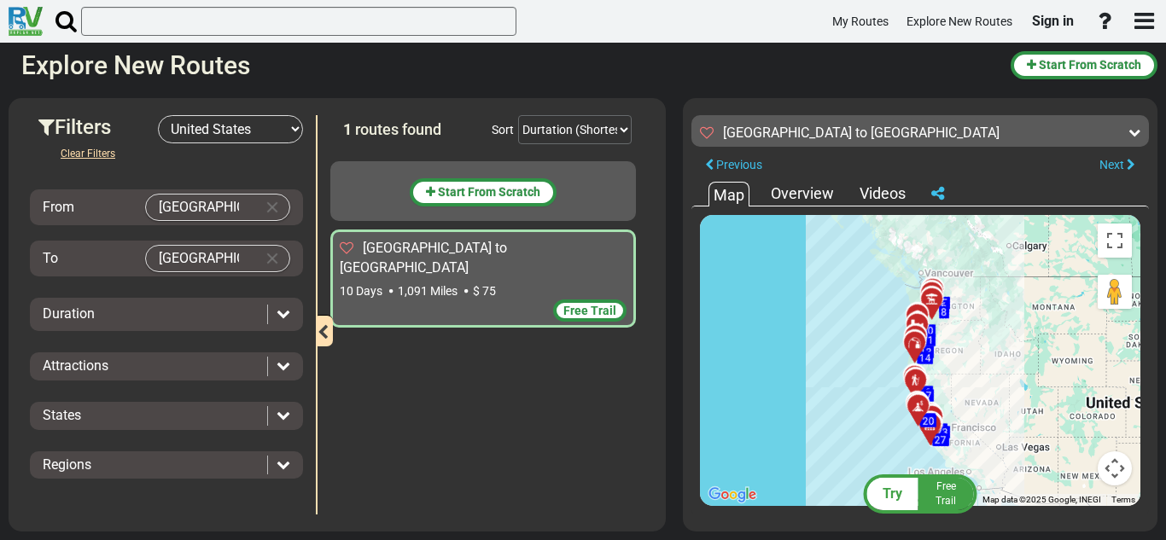
scroll to position [0, 0]
click at [152, 374] on div "Attractions" at bounding box center [155, 367] width 224 height 20
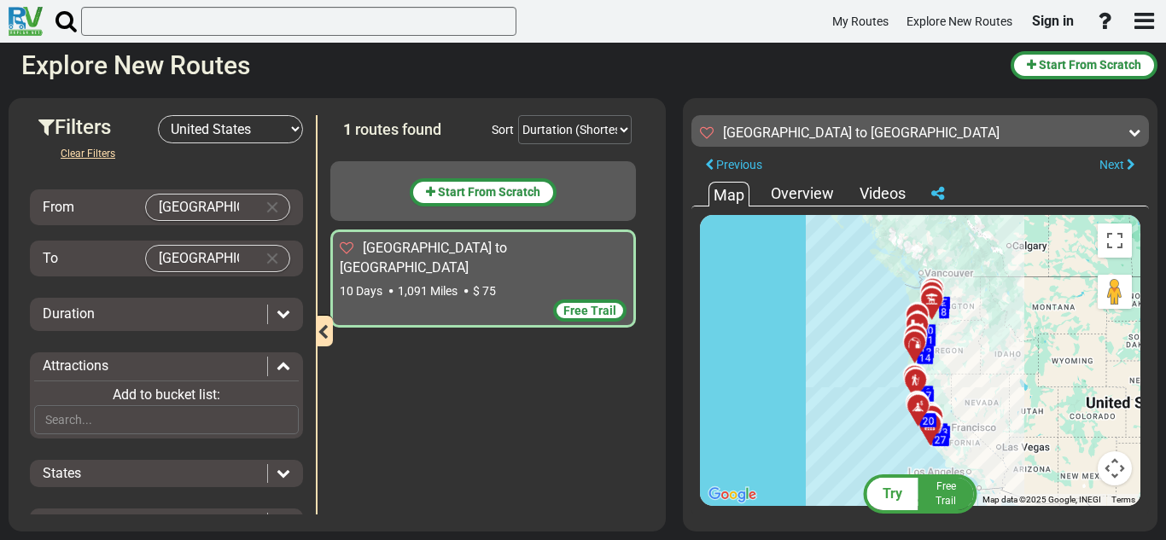
click at [151, 374] on div "Attractions" at bounding box center [155, 367] width 224 height 20
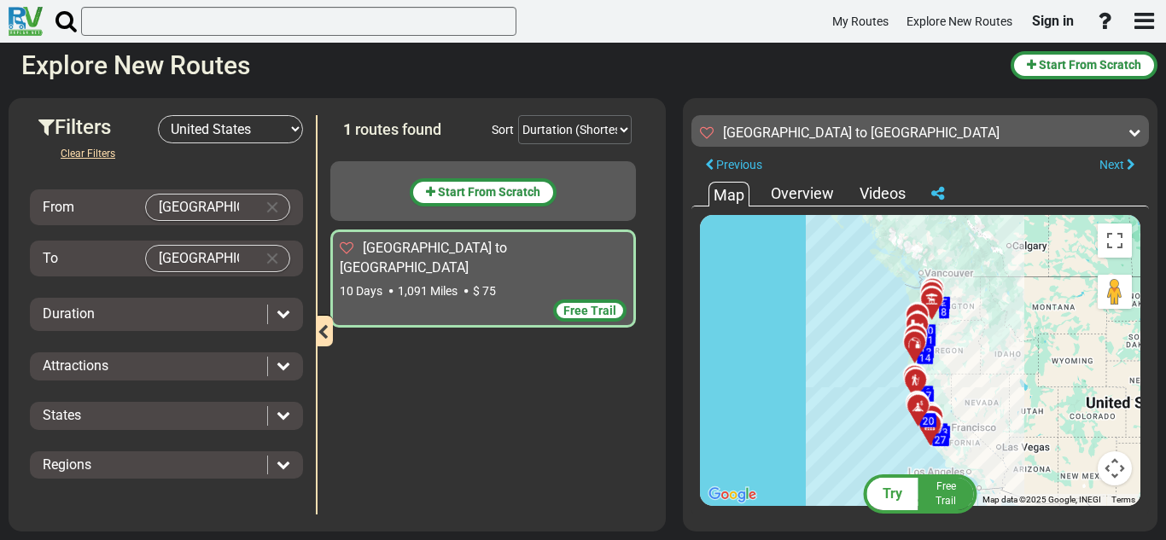
click at [141, 289] on div "Clear Filters From [GEOGRAPHIC_DATA] To [GEOGRAPHIC_DATA] Duration Attractions" at bounding box center [166, 318] width 273 height 351
click at [146, 325] on div "Duration" at bounding box center [166, 314] width 273 height 33
click at [127, 312] on div "Duration" at bounding box center [151, 315] width 216 height 20
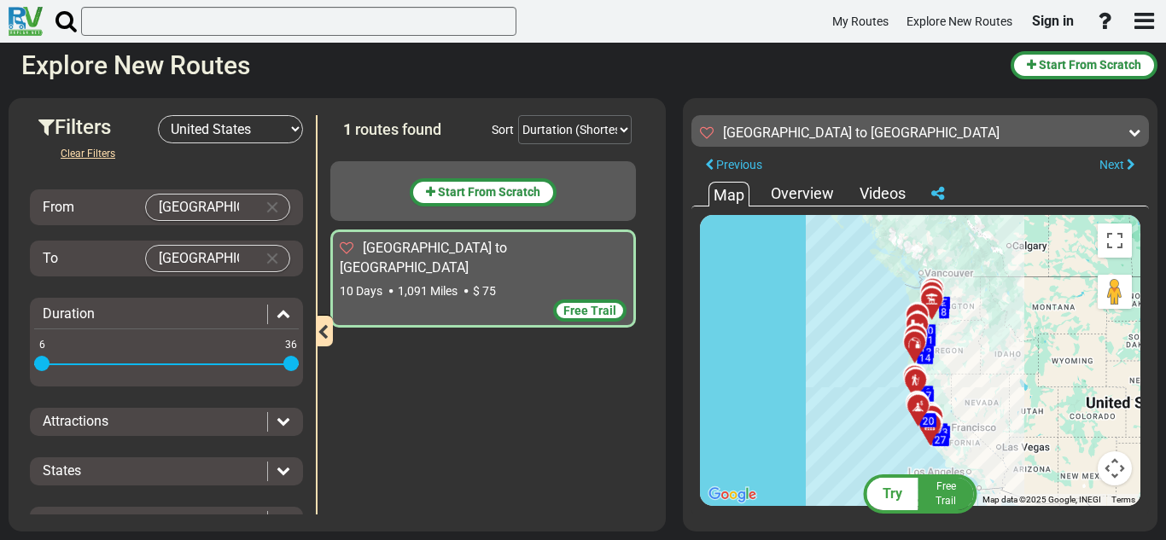
click at [127, 312] on div "Duration" at bounding box center [151, 315] width 216 height 20
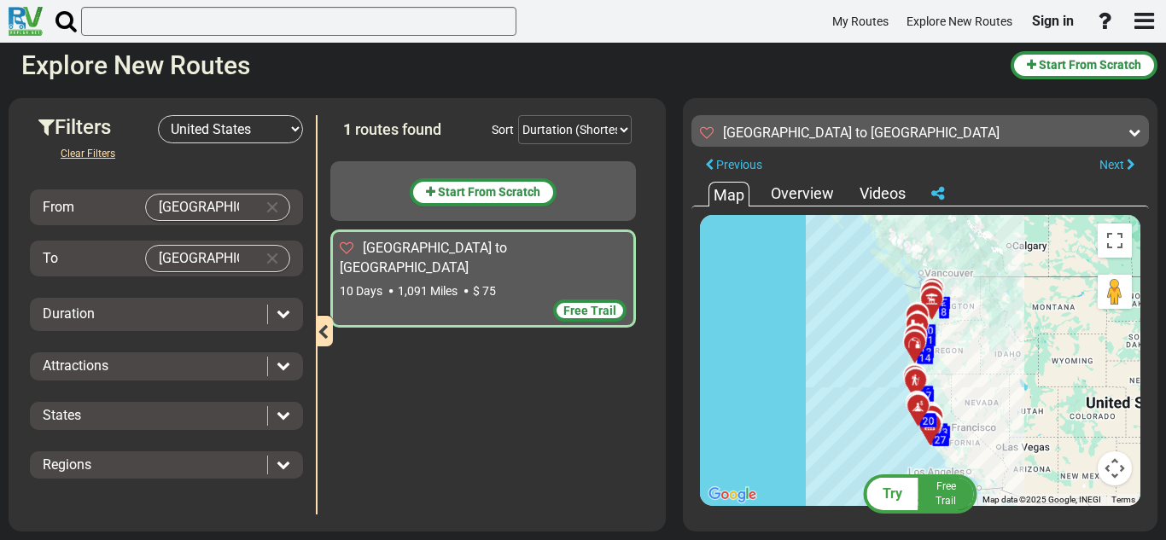
click at [877, 197] on div "Videos" at bounding box center [882, 194] width 55 height 22
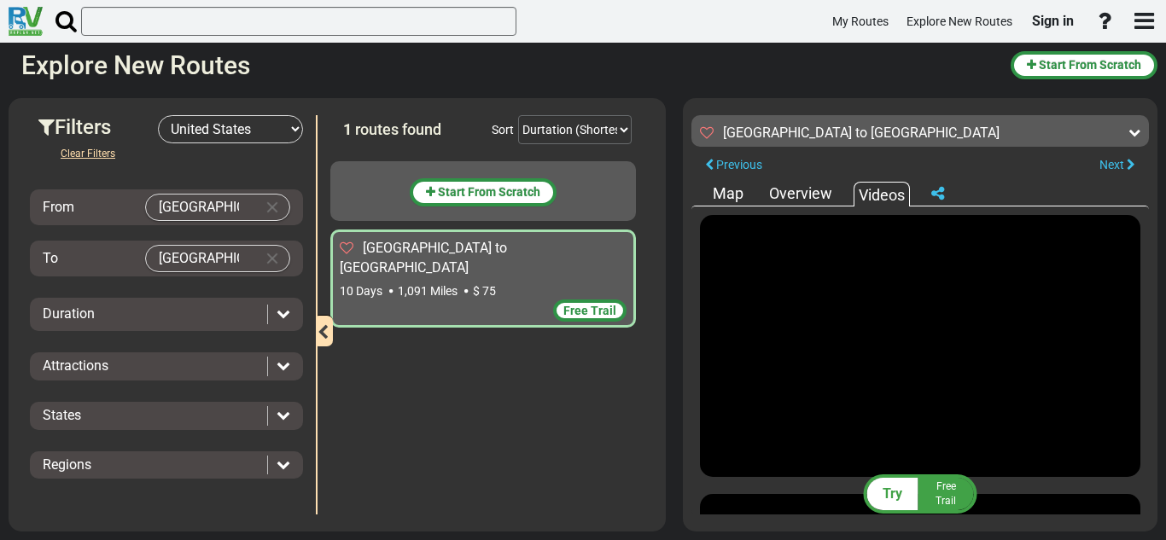
click at [935, 195] on icon at bounding box center [937, 193] width 13 height 15
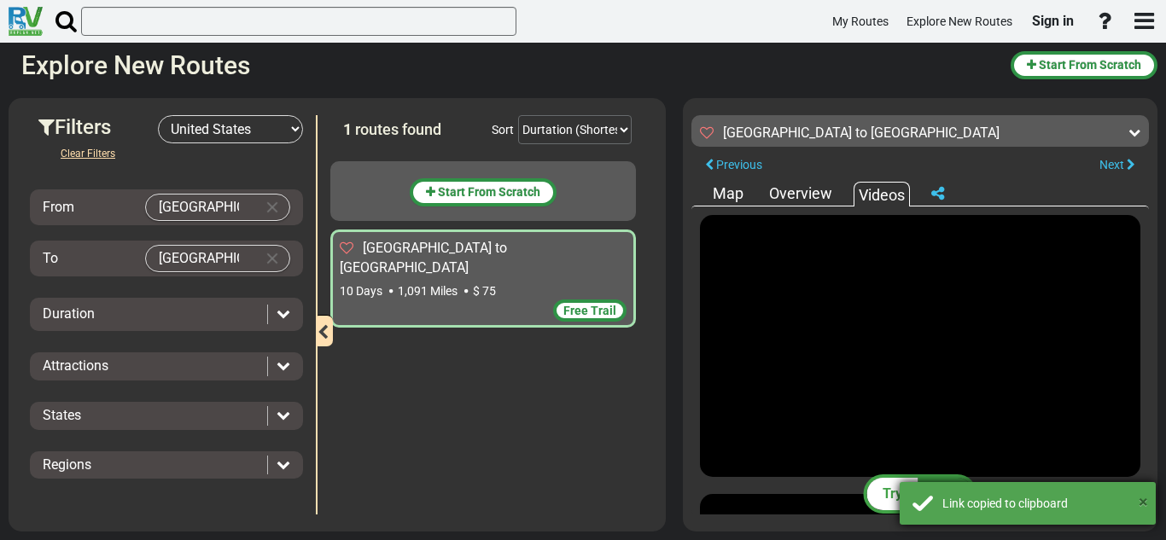
click at [1143, 500] on button "×" at bounding box center [1143, 502] width 9 height 25
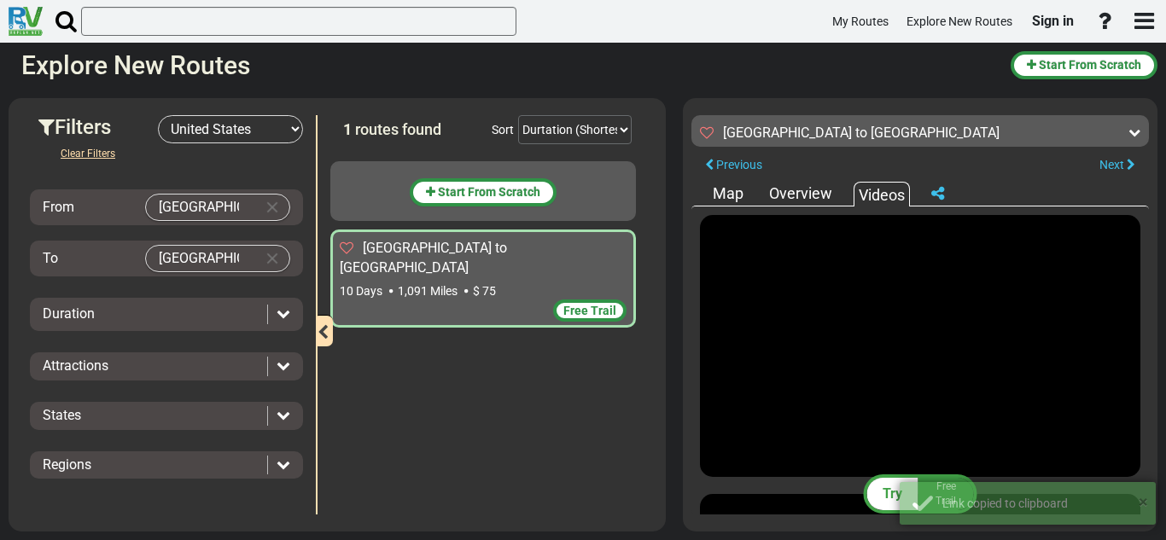
click at [1145, 498] on button "×" at bounding box center [1143, 502] width 9 height 25
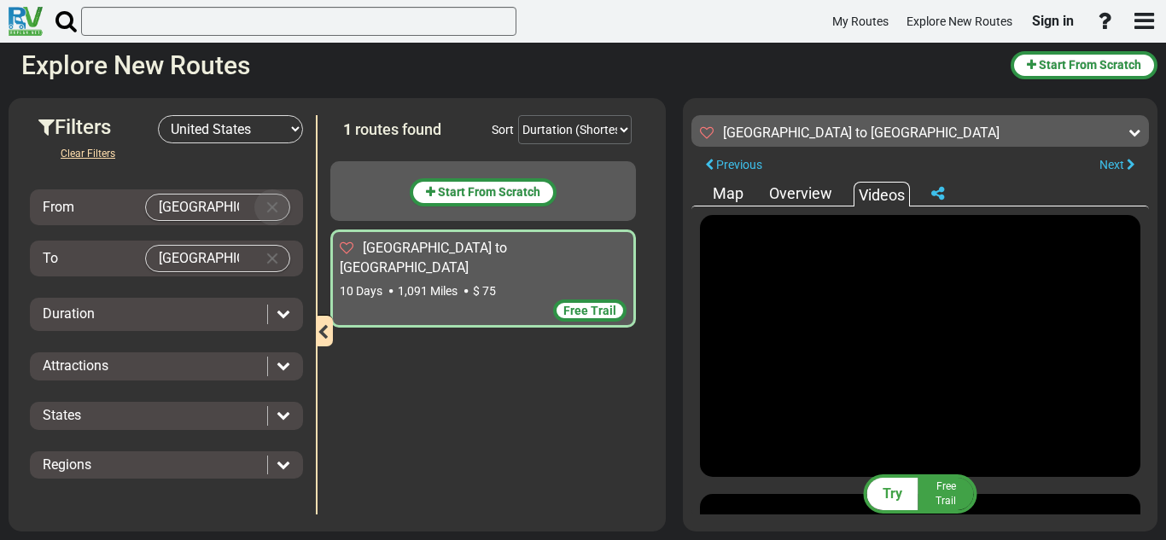
click at [272, 211] on md-icon "Clear Input" at bounding box center [272, 207] width 19 height 19
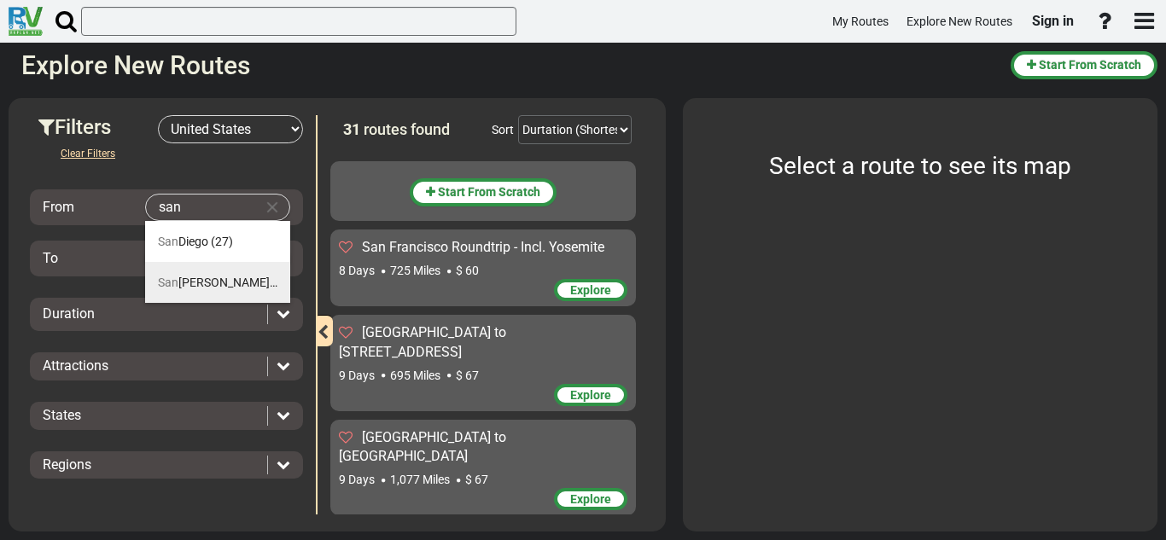
click at [250, 273] on li "[GEOGRAPHIC_DATA] (33)" at bounding box center [217, 282] width 145 height 41
type input "[GEOGRAPHIC_DATA]"
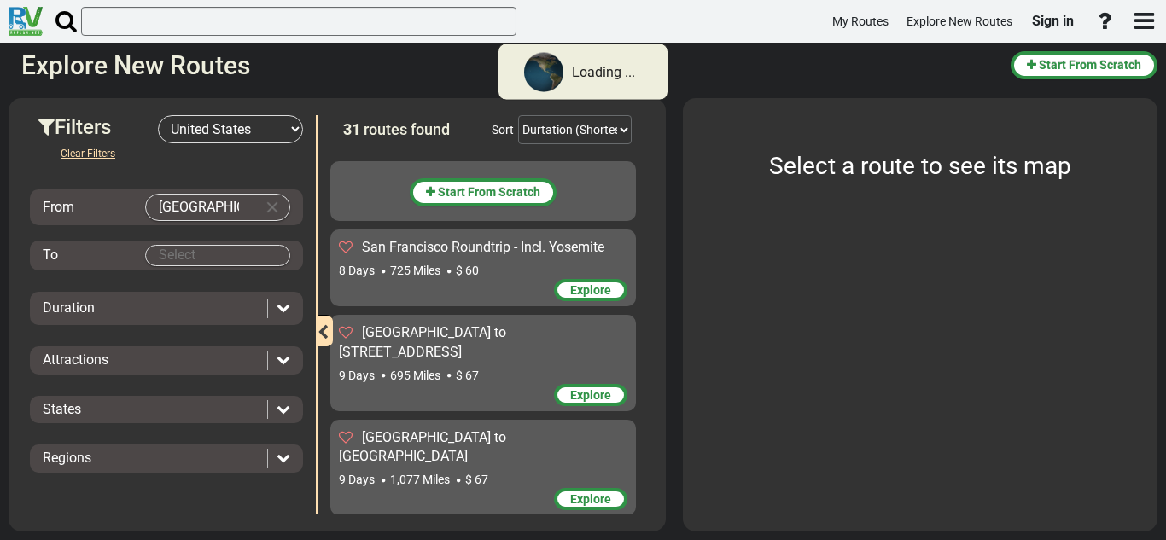
click at [236, 261] on body "Loading ... My Routes Explore New Routes Sign in × Name" at bounding box center [583, 270] width 1166 height 540
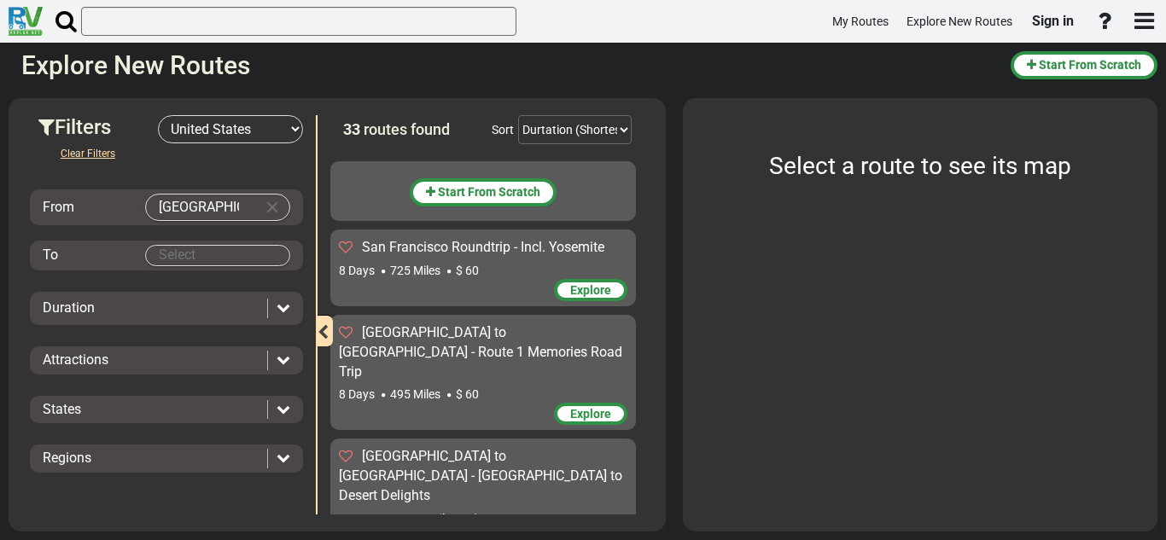
click at [223, 260] on body "My Routes Explore New Routes Sign in ×" at bounding box center [583, 270] width 1166 height 540
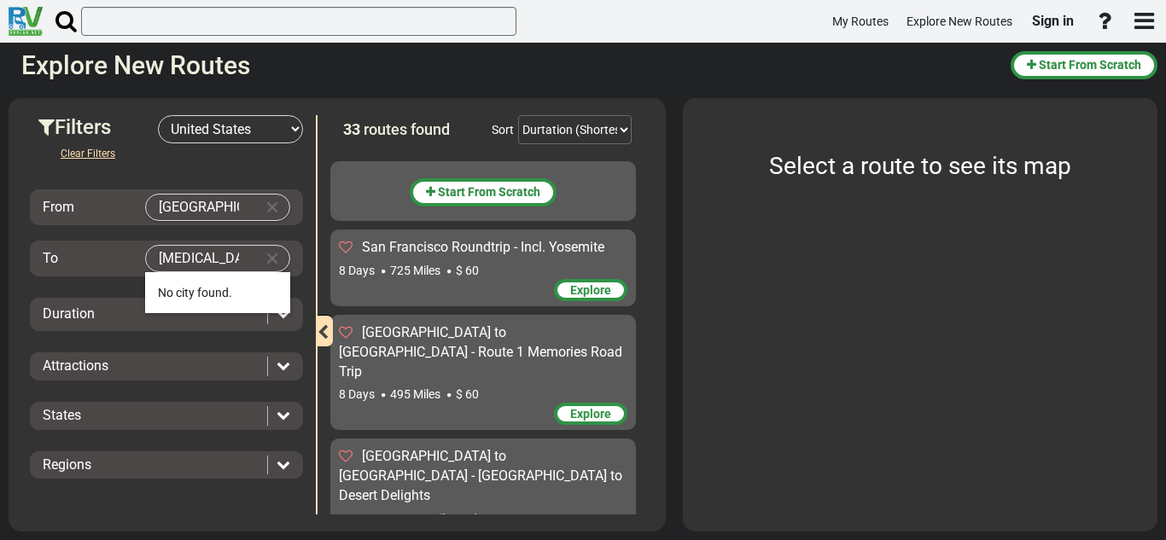
type input "[MEDICAL_DATA]"
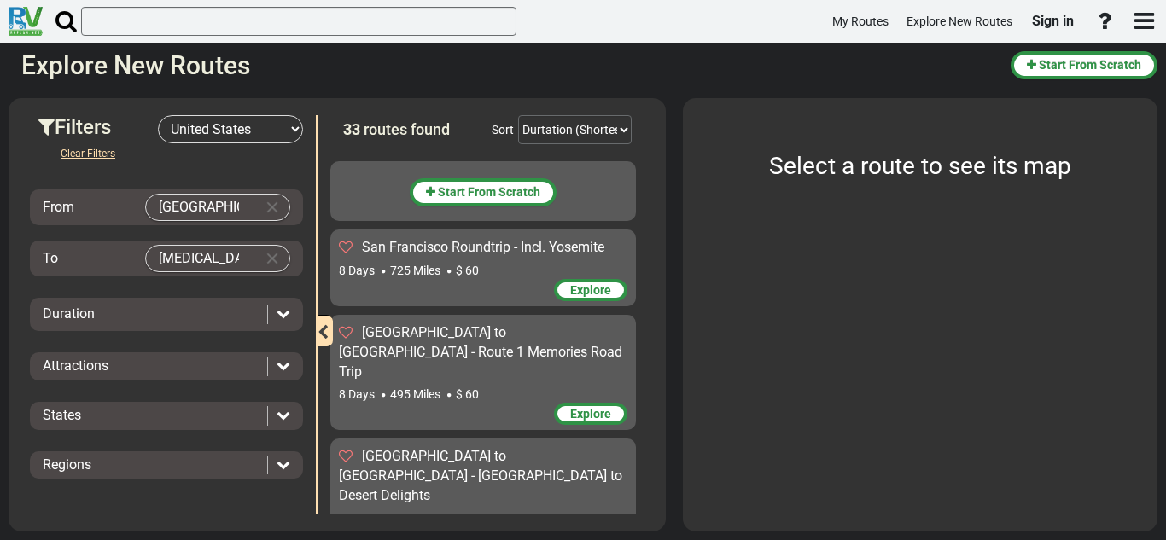
click at [247, 204] on input "[GEOGRAPHIC_DATA]" at bounding box center [200, 208] width 109 height 26
type input "S"
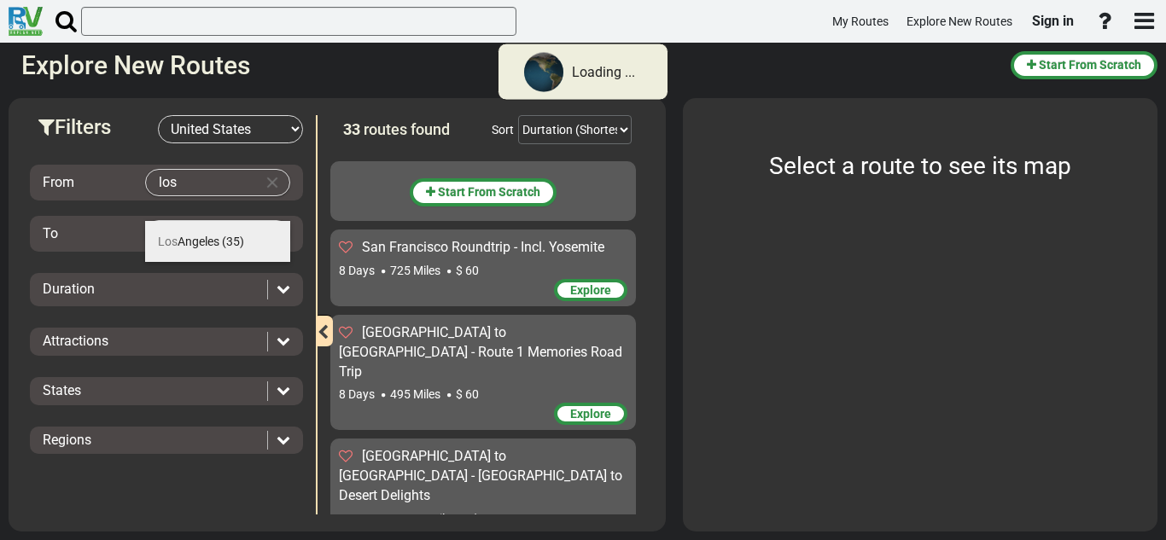
click at [242, 241] on span "(35)" at bounding box center [233, 242] width 22 height 14
type input "[GEOGRAPHIC_DATA]"
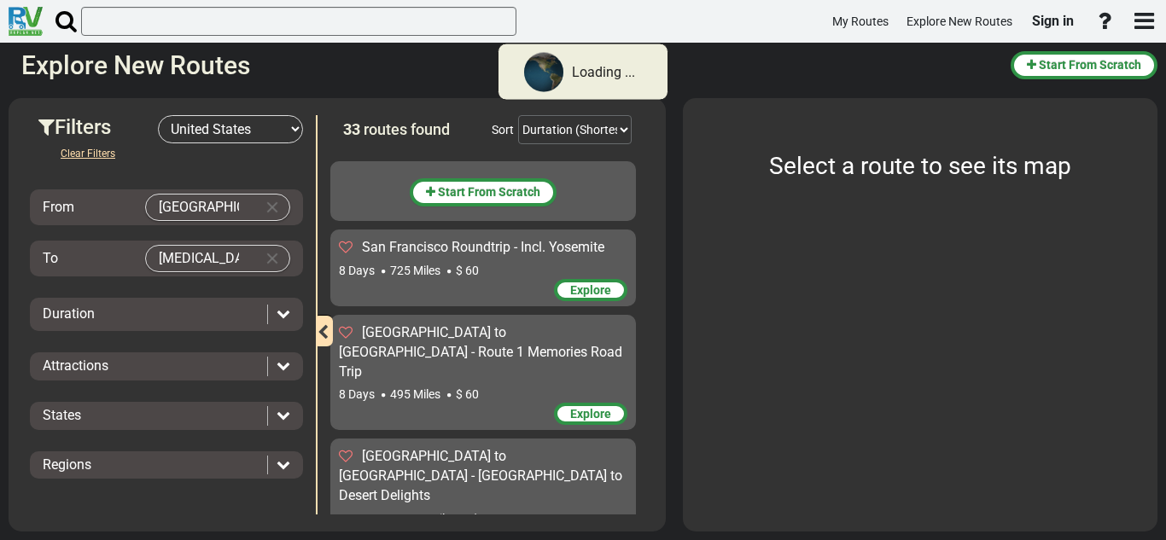
click at [240, 255] on body "Loading ... My Routes Explore New Routes Sign in × Name" at bounding box center [583, 270] width 1166 height 540
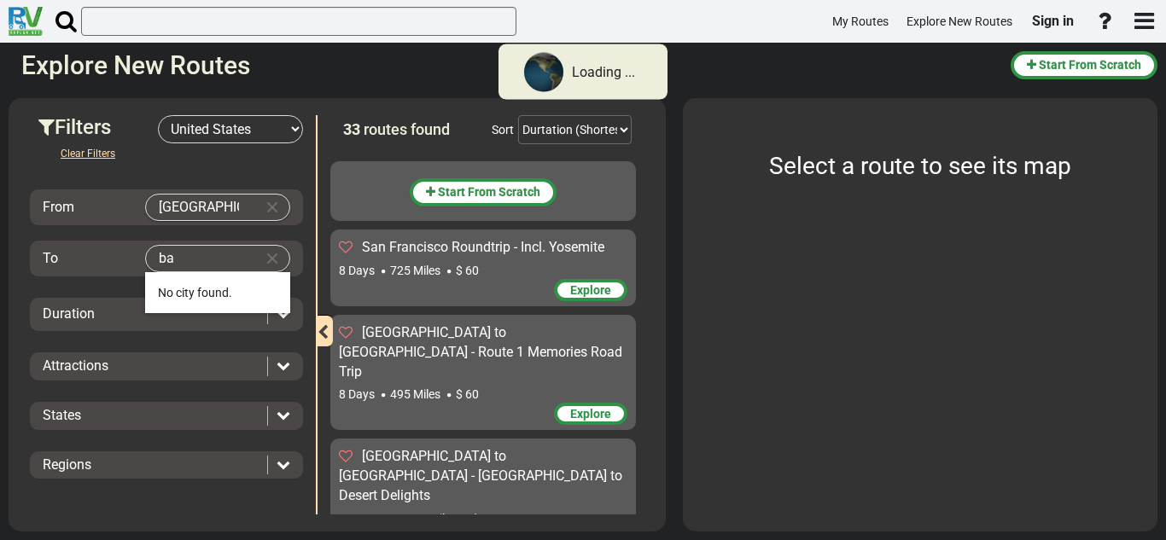
type input "b"
type input "d"
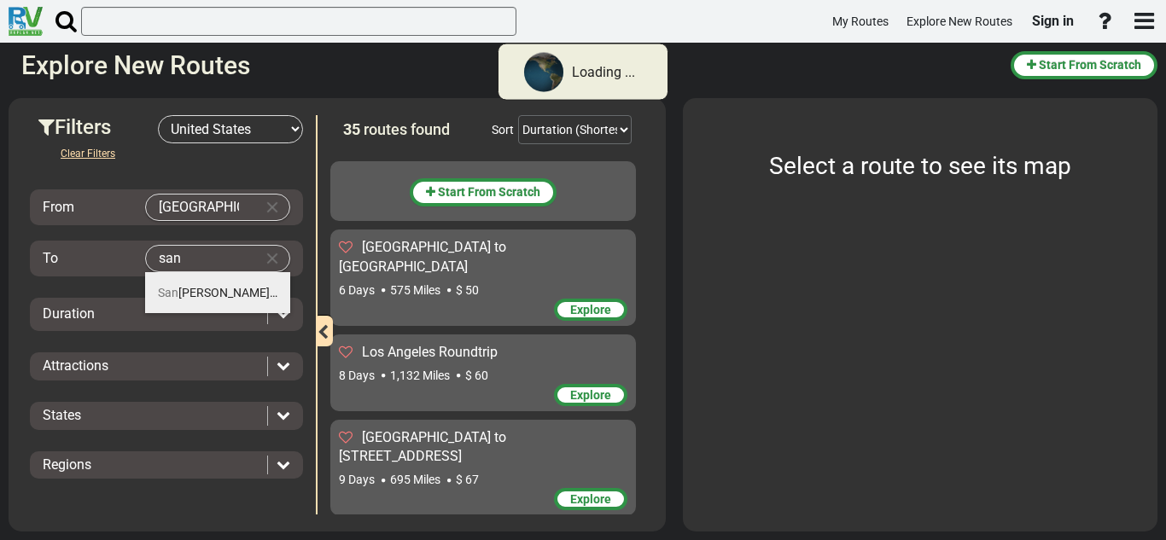
click at [272, 295] on span "(31)" at bounding box center [283, 293] width 22 height 14
type input "[GEOGRAPHIC_DATA]"
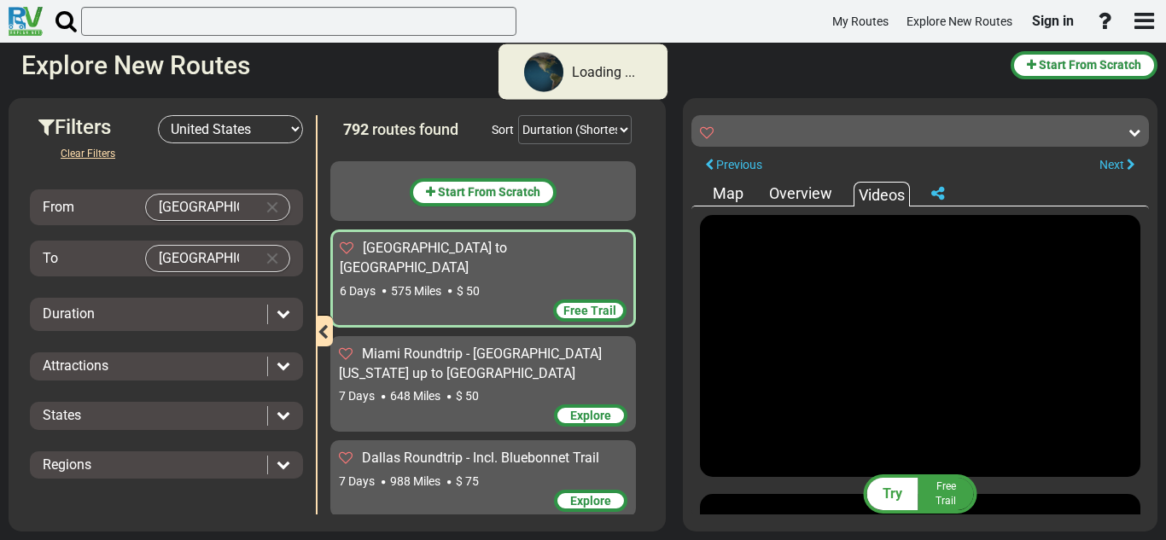
click at [563, 304] on span "Free Trail" at bounding box center [589, 311] width 53 height 14
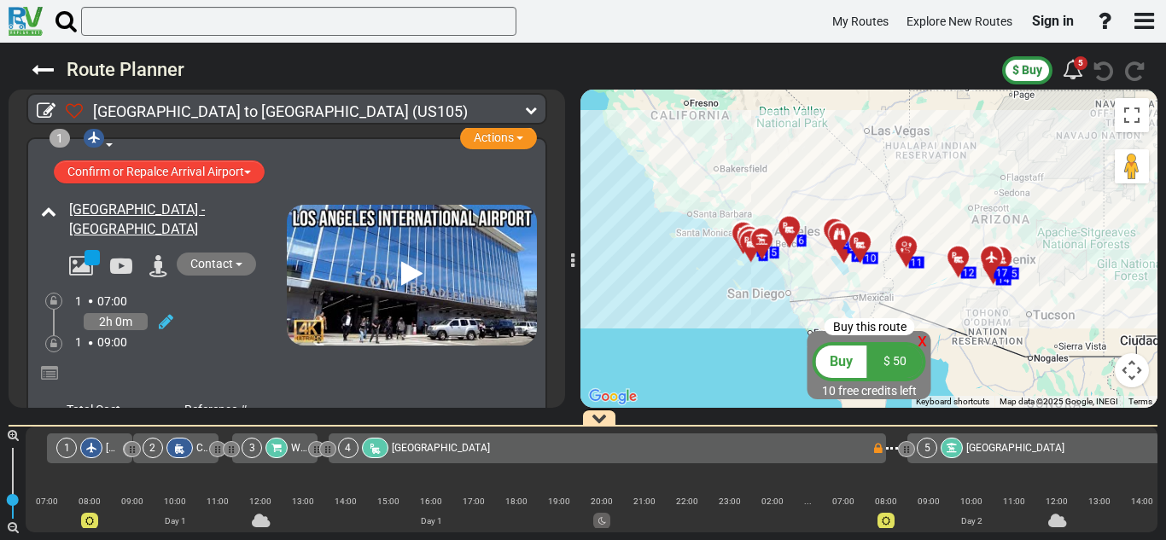
click at [148, 68] on sapn "Route Planner" at bounding box center [126, 69] width 118 height 21
click at [43, 67] on icon at bounding box center [43, 70] width 22 height 22
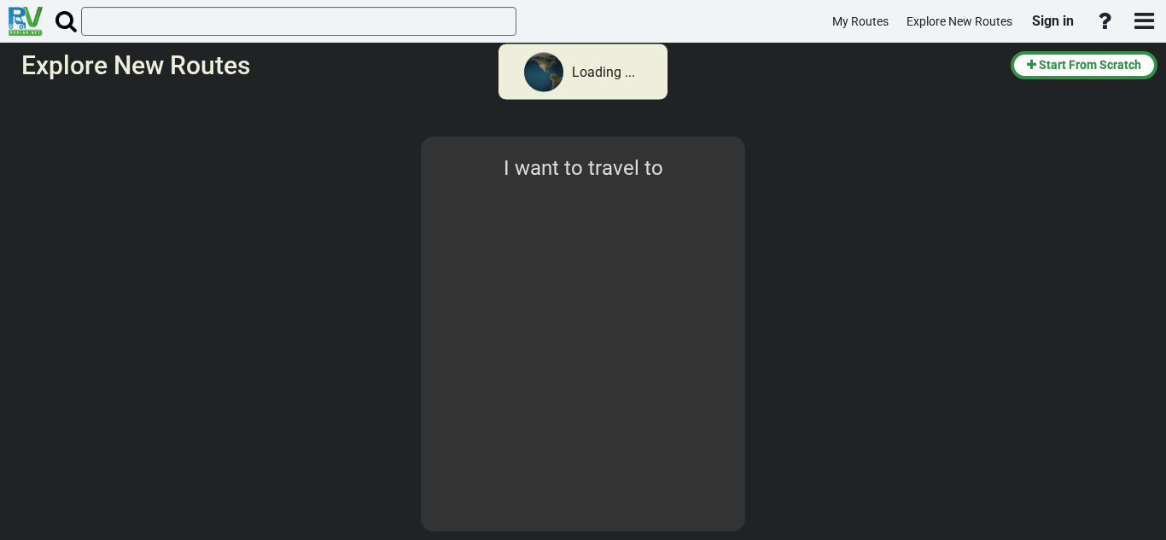
select select "number:2"
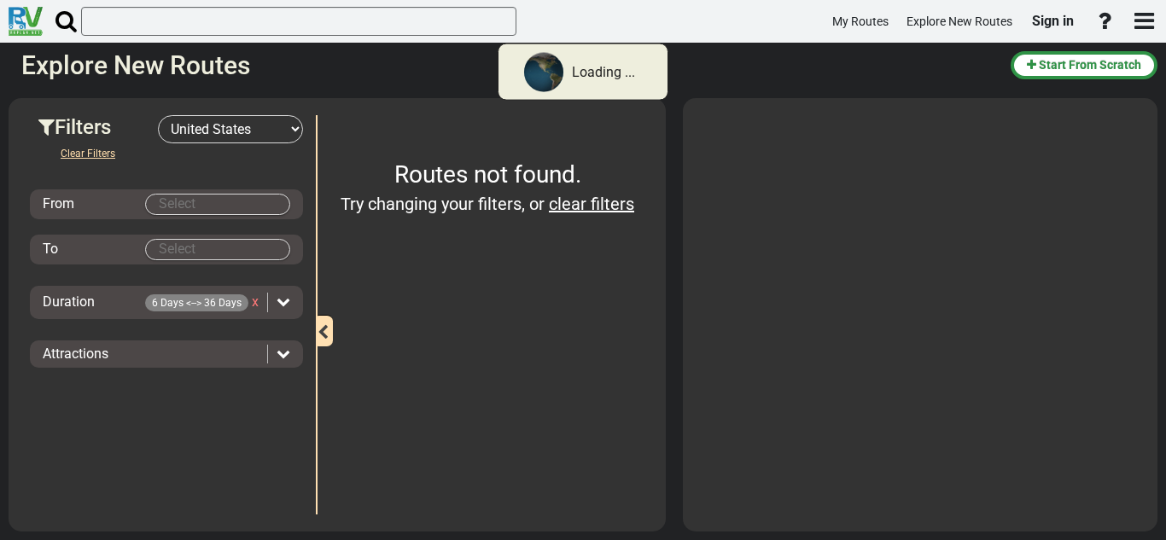
type input "[GEOGRAPHIC_DATA]"
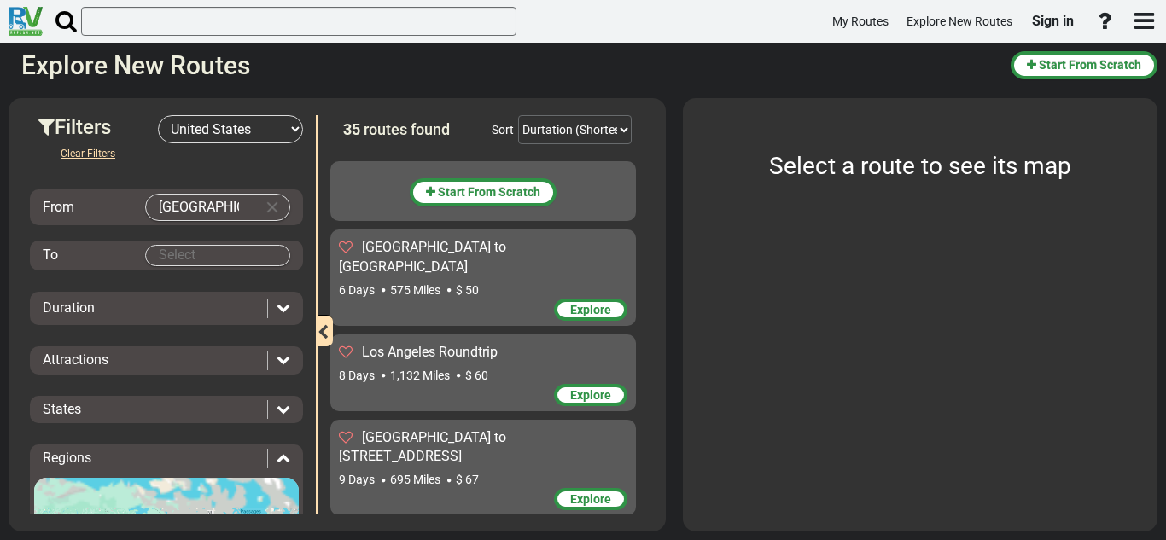
click at [262, 249] on body "My Routes Explore New Routes Sign in ×" at bounding box center [583, 270] width 1166 height 540
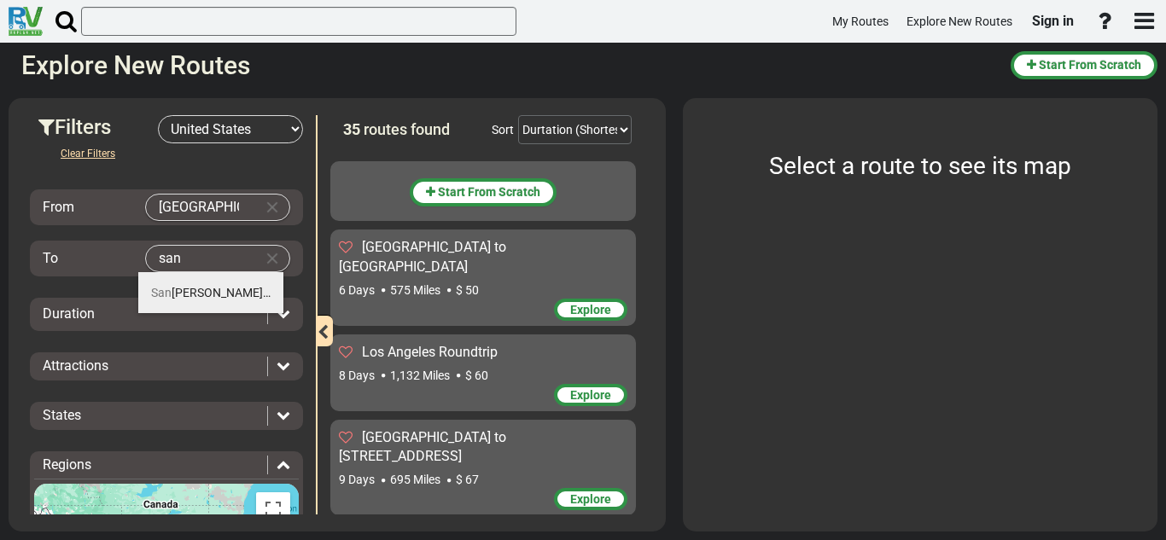
click at [249, 281] on li "[GEOGRAPHIC_DATA] (31)" at bounding box center [210, 292] width 145 height 41
type input "[GEOGRAPHIC_DATA]"
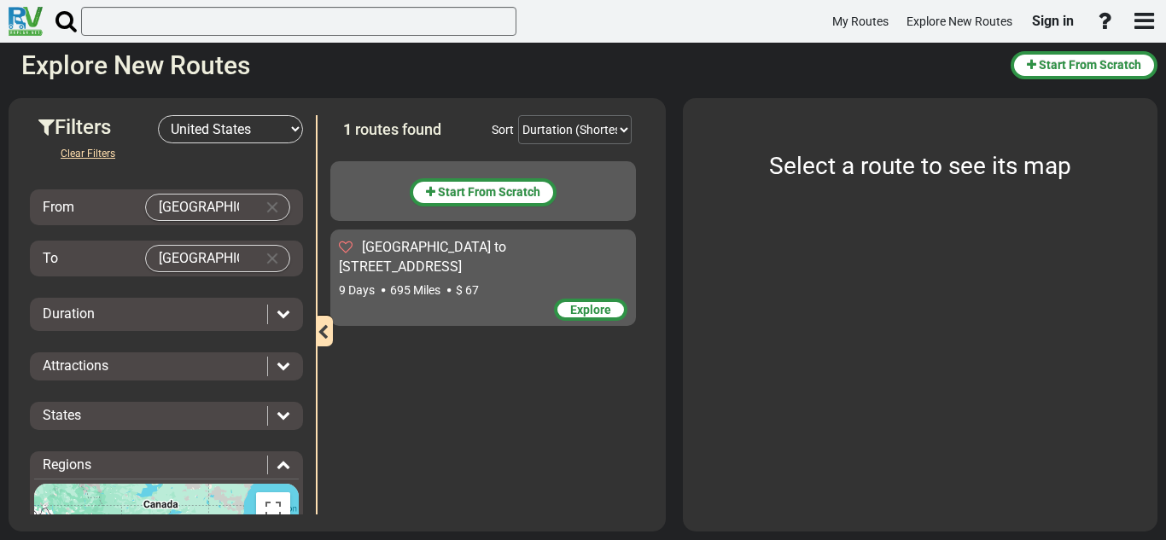
click at [579, 303] on span "Explore" at bounding box center [590, 310] width 41 height 14
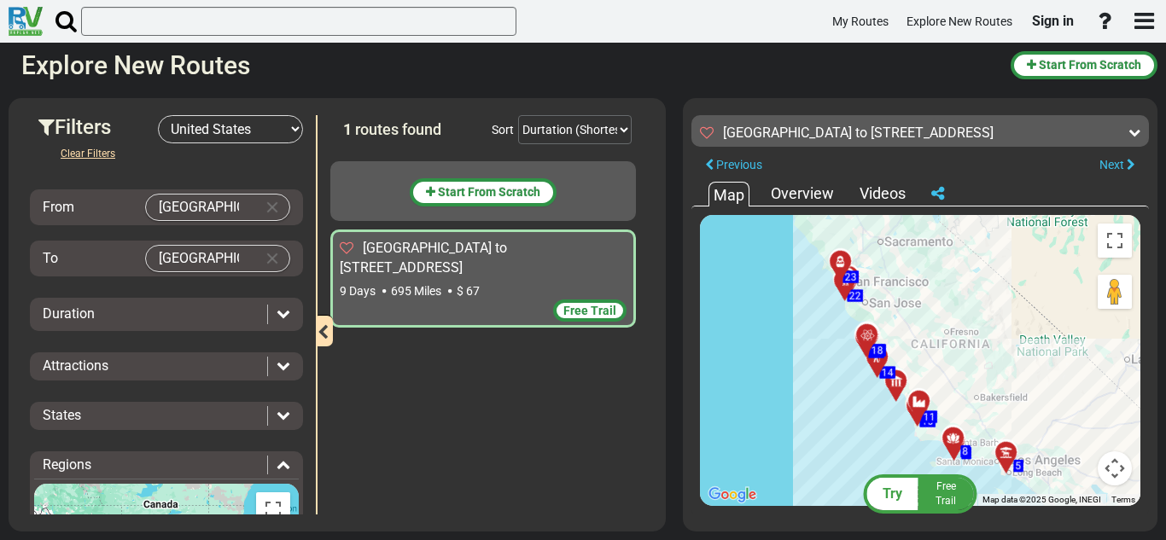
click at [579, 304] on span "Free Trail" at bounding box center [589, 311] width 53 height 14
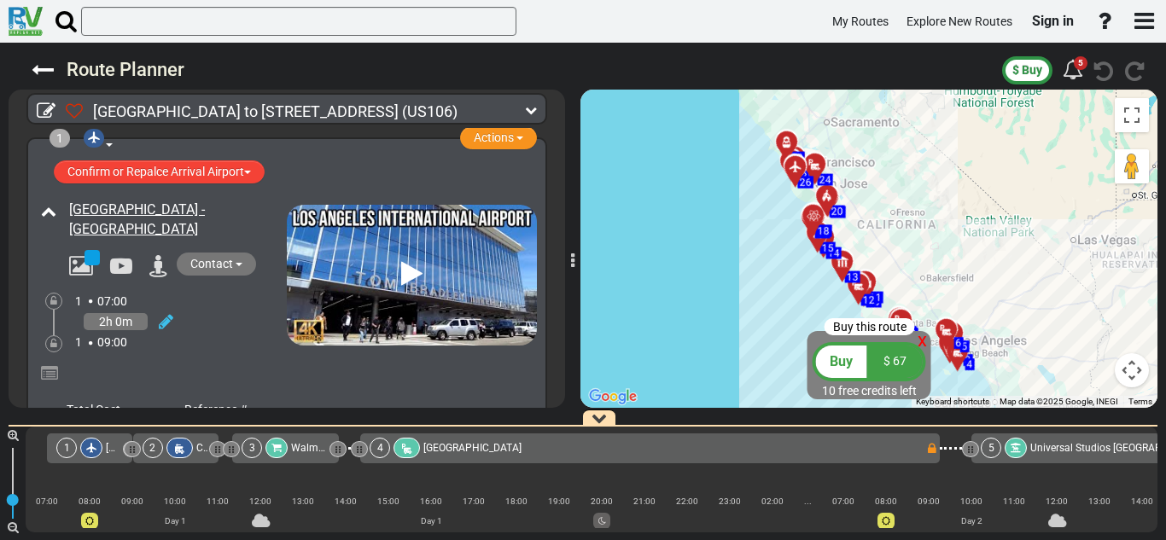
click at [923, 344] on span "x" at bounding box center [921, 339] width 9 height 21
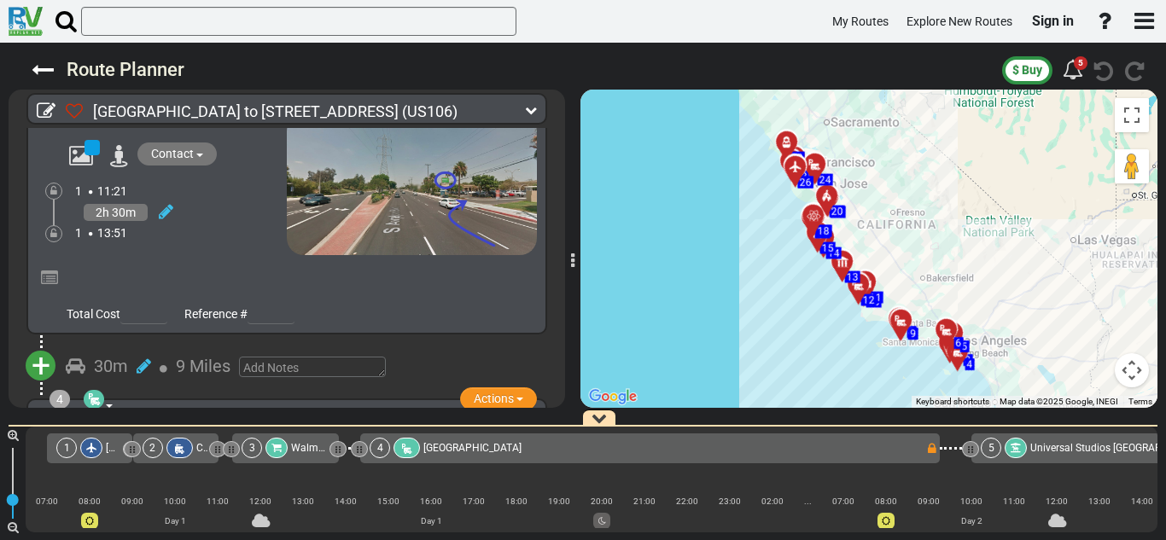
scroll to position [615, 0]
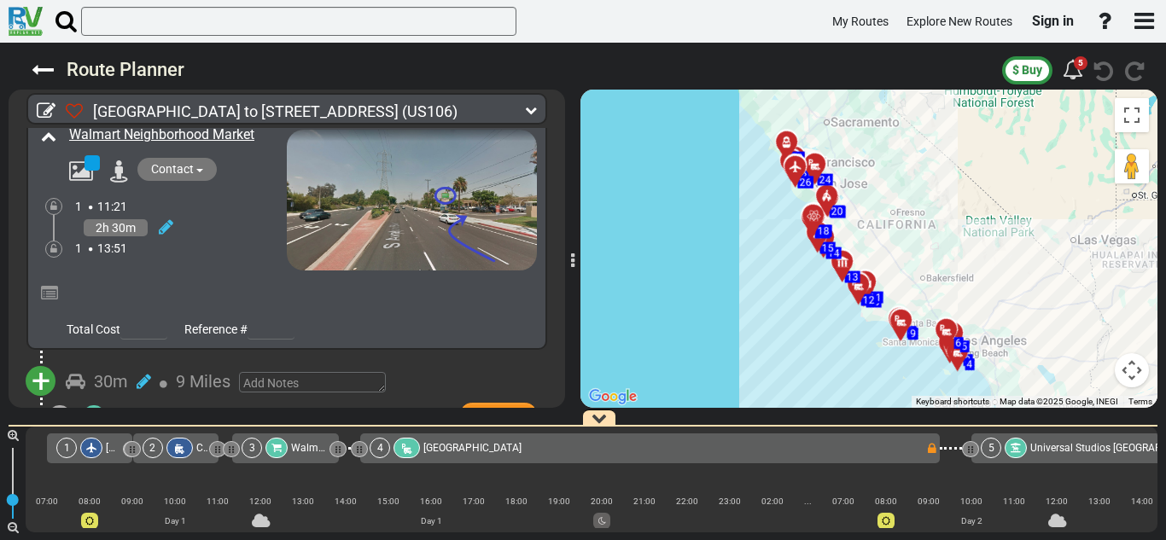
click at [178, 165] on span "Contact" at bounding box center [172, 169] width 43 height 14
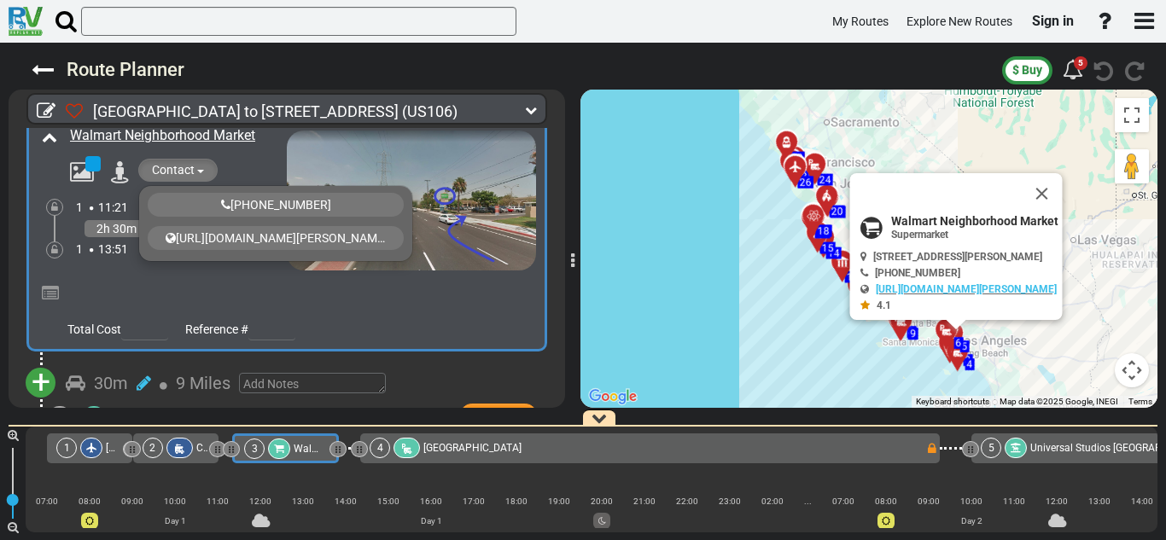
scroll to position [616, 0]
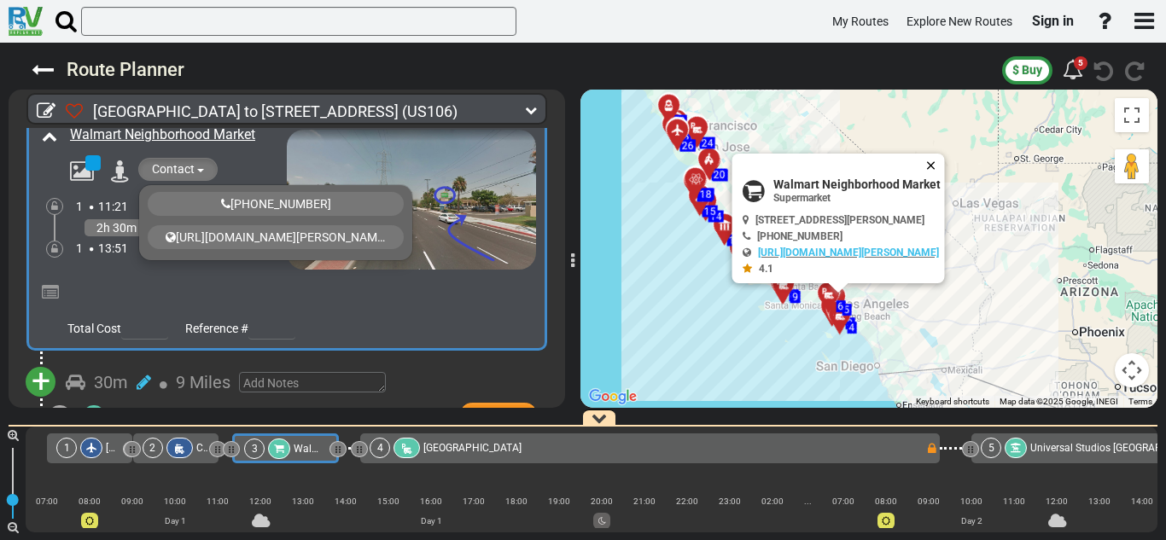
click at [945, 170] on button "Close" at bounding box center [934, 166] width 20 height 24
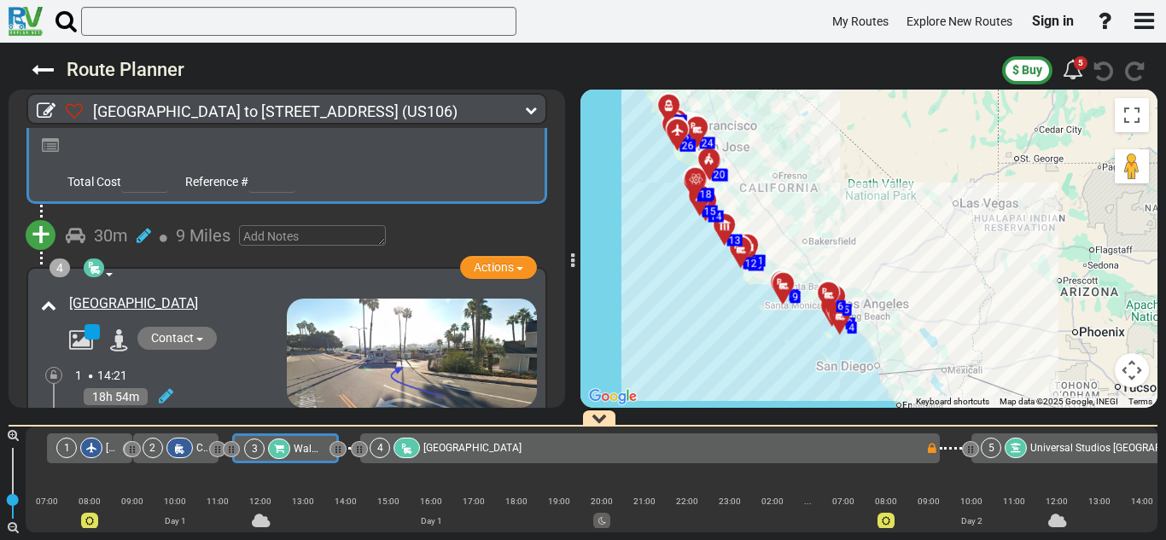
scroll to position [792, 0]
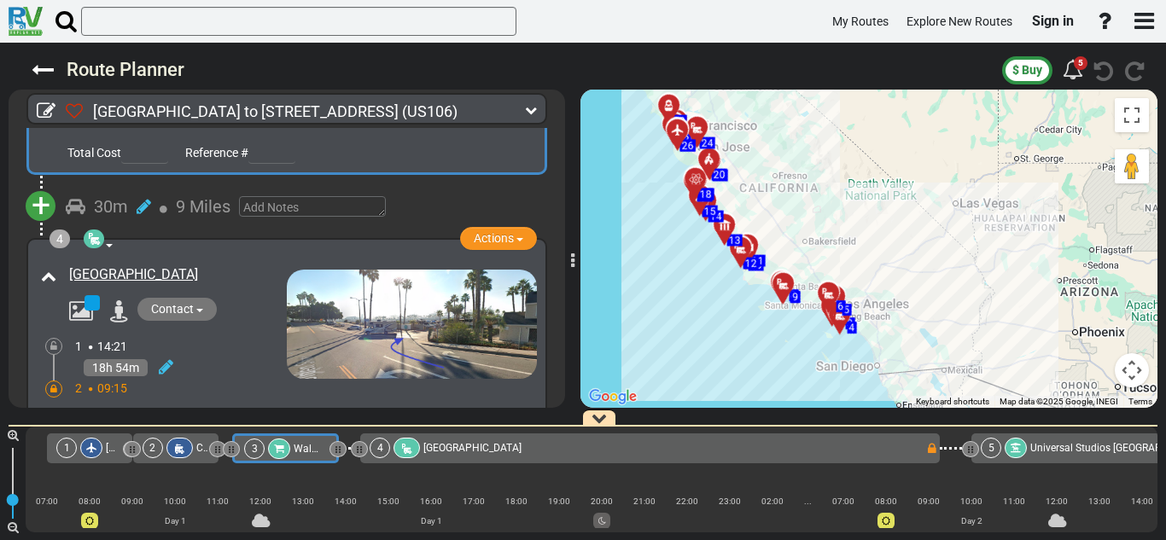
click at [182, 302] on span "Contact" at bounding box center [172, 309] width 43 height 14
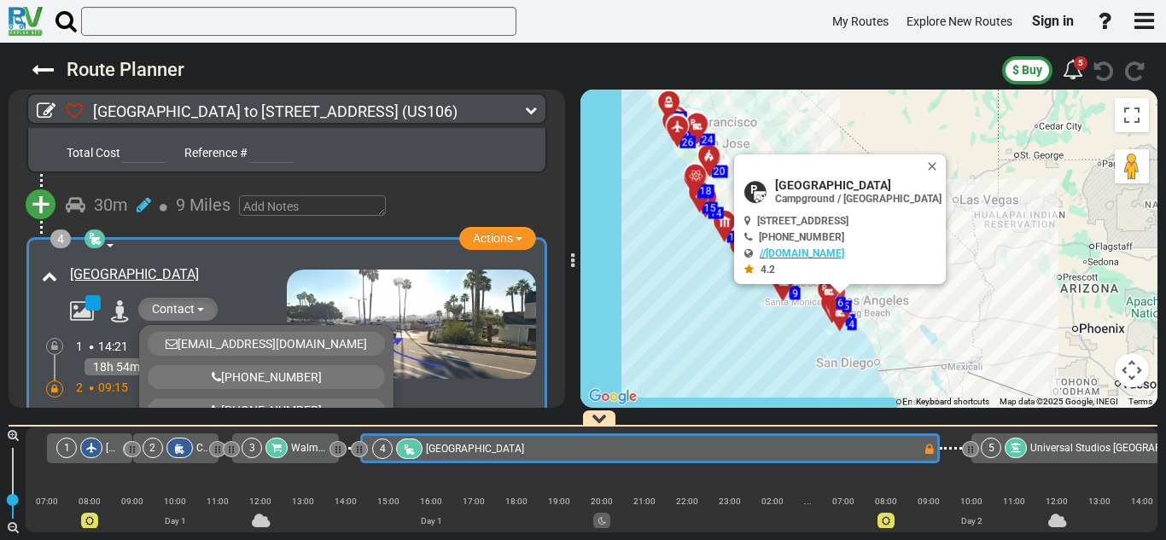
click at [182, 302] on span "Contact" at bounding box center [173, 309] width 43 height 14
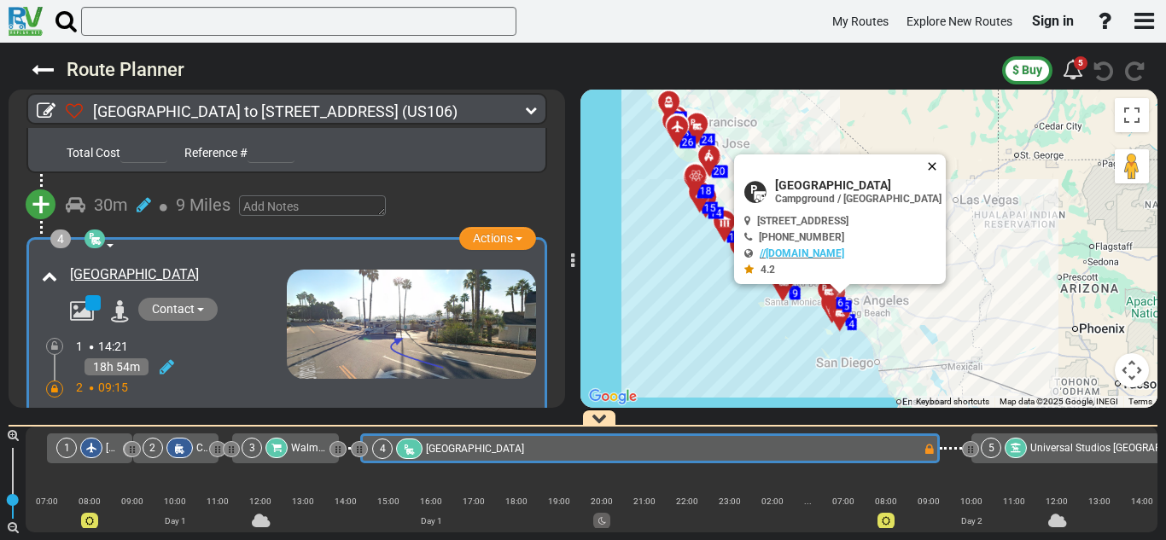
click at [946, 168] on button "Close" at bounding box center [935, 166] width 20 height 24
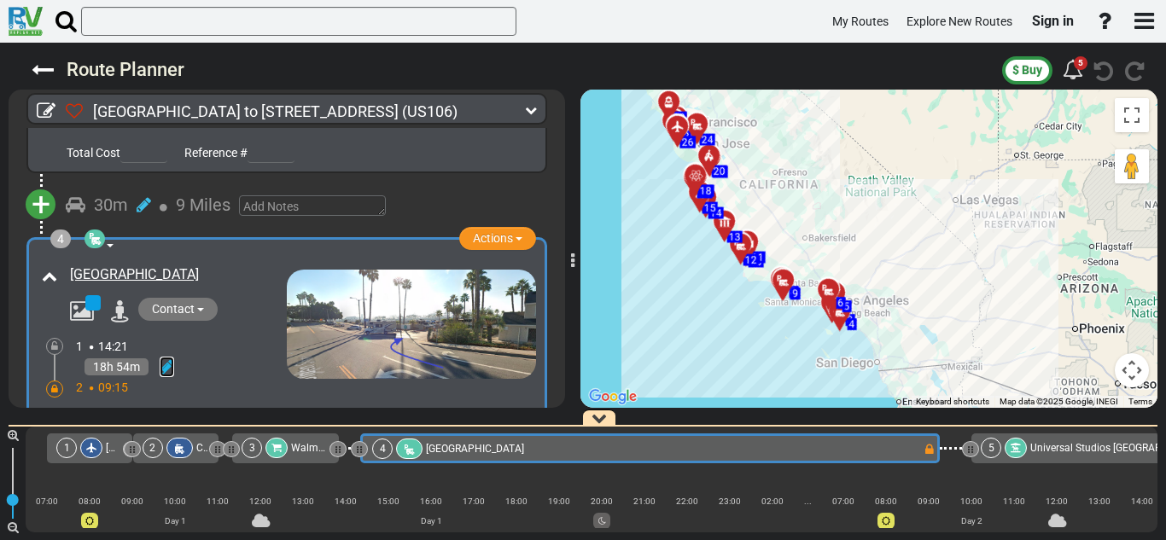
click at [166, 360] on icon at bounding box center [167, 366] width 15 height 17
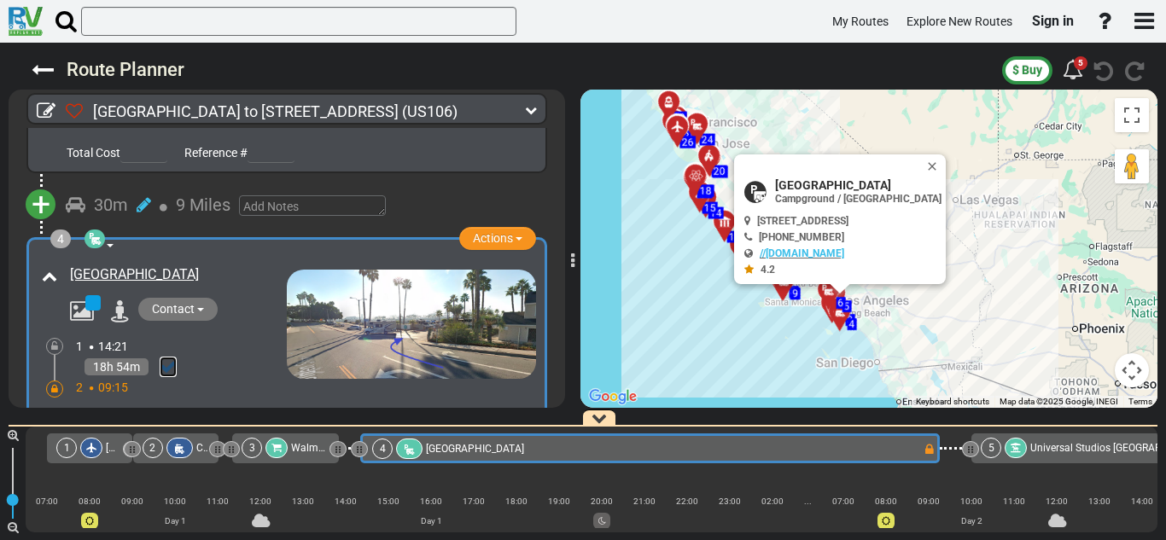
click at [166, 360] on div "1 14:21 18h 54m 2 09:15" at bounding box center [181, 367] width 211 height 59
click at [946, 159] on button "Close" at bounding box center [935, 166] width 20 height 24
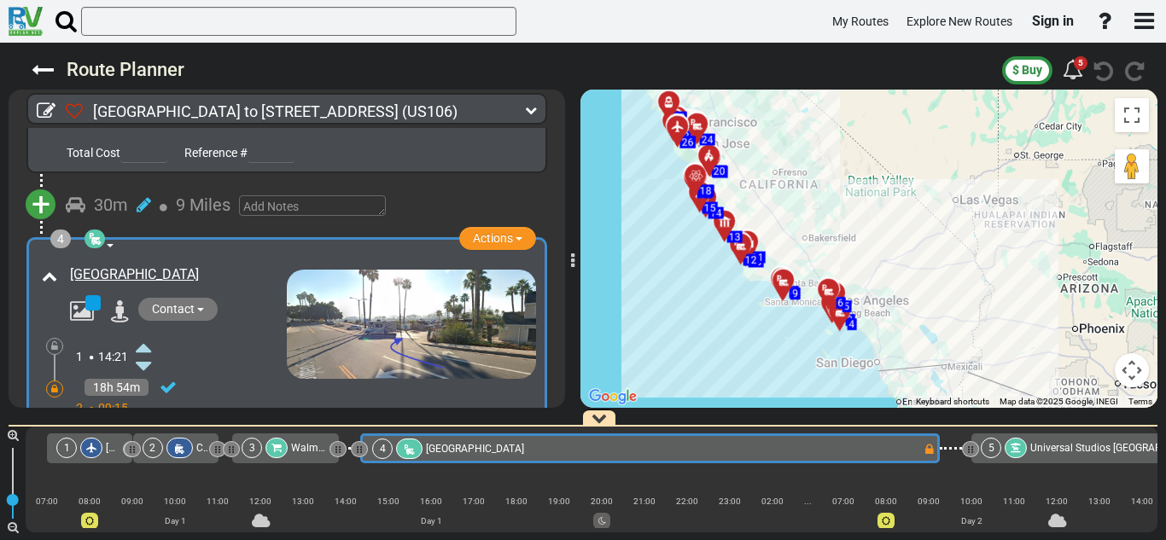
click at [947, 159] on div "To activate drag with keyboard, press Alt + Enter. Once in keyboard drag state,…" at bounding box center [868, 249] width 577 height 318
click at [168, 379] on icon at bounding box center [168, 387] width 17 height 17
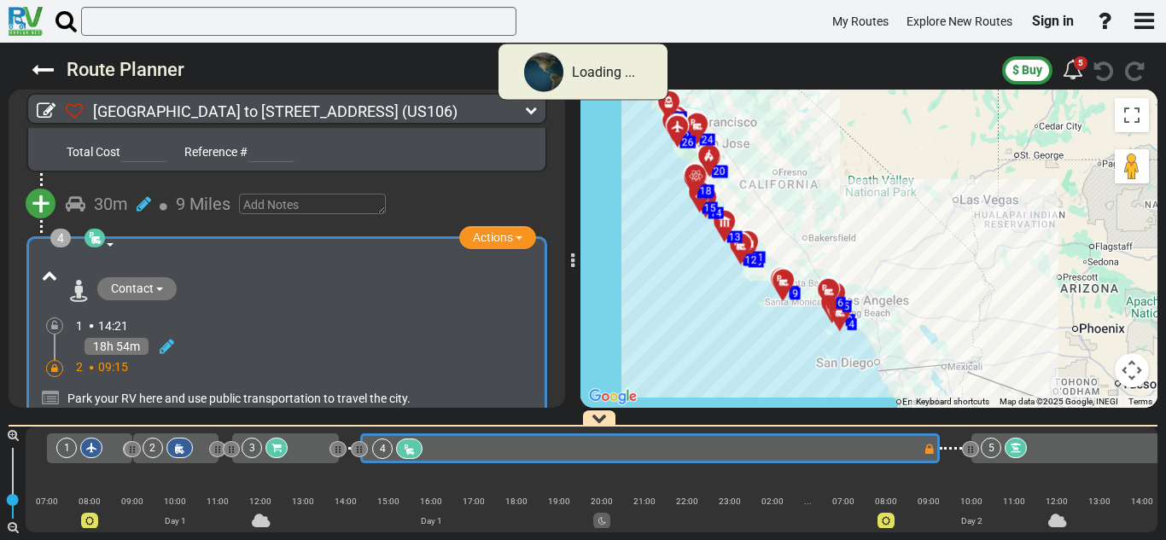
scroll to position [638, 0]
click at [792, 165] on div "To activate drag with keyboard, press Alt + Enter. Once in keyboard drag state,…" at bounding box center [868, 249] width 577 height 318
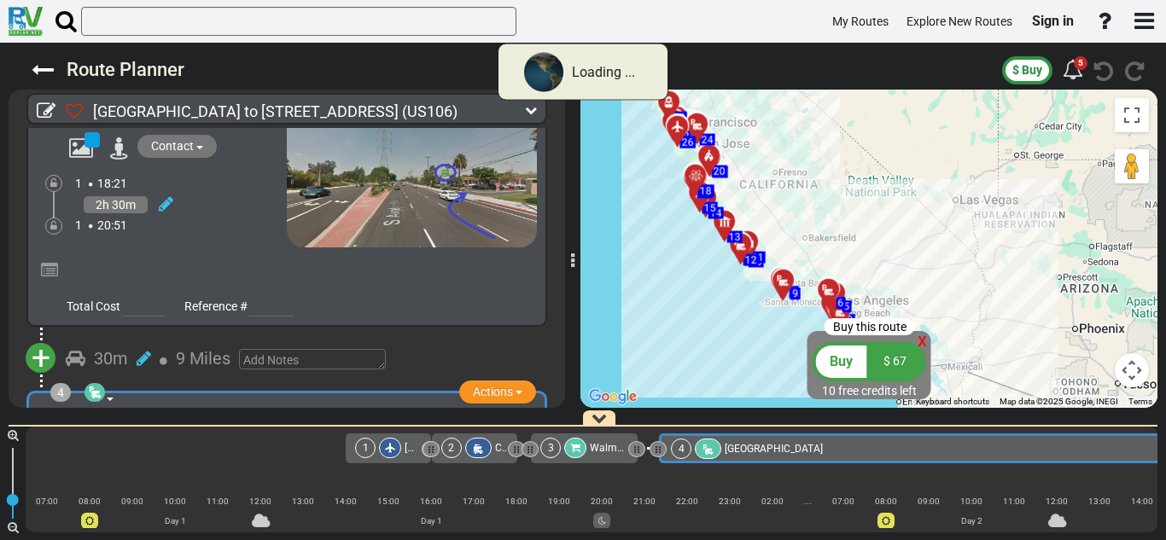
click at [565, 183] on div "[GEOGRAPHIC_DATA] to [STREET_ADDRESS] (US106) 9 Days 695 Miles 77 miles per day" at bounding box center [583, 292] width 1166 height 498
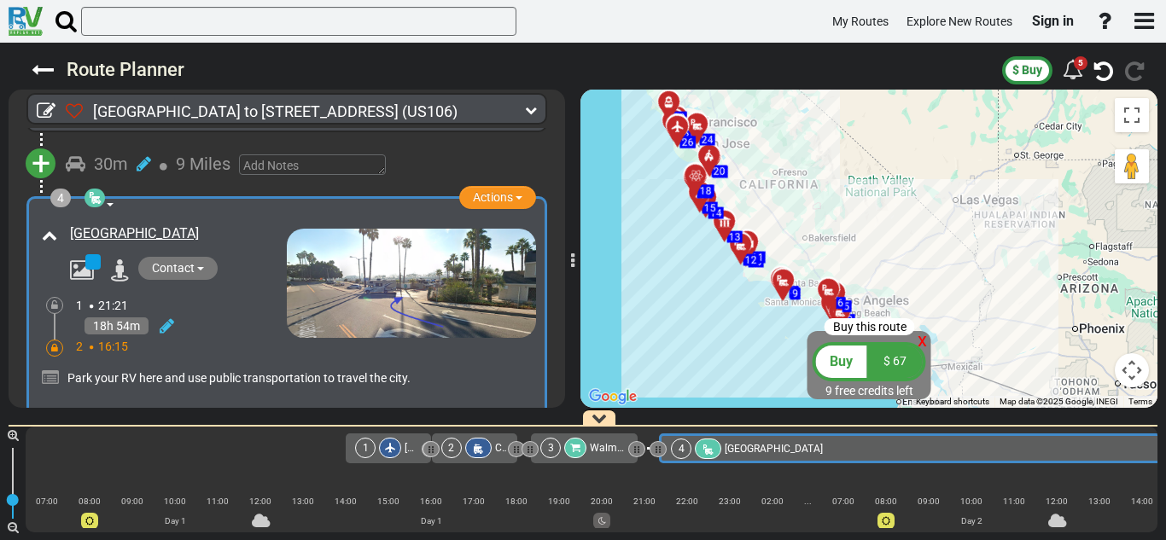
scroll to position [0, 292]
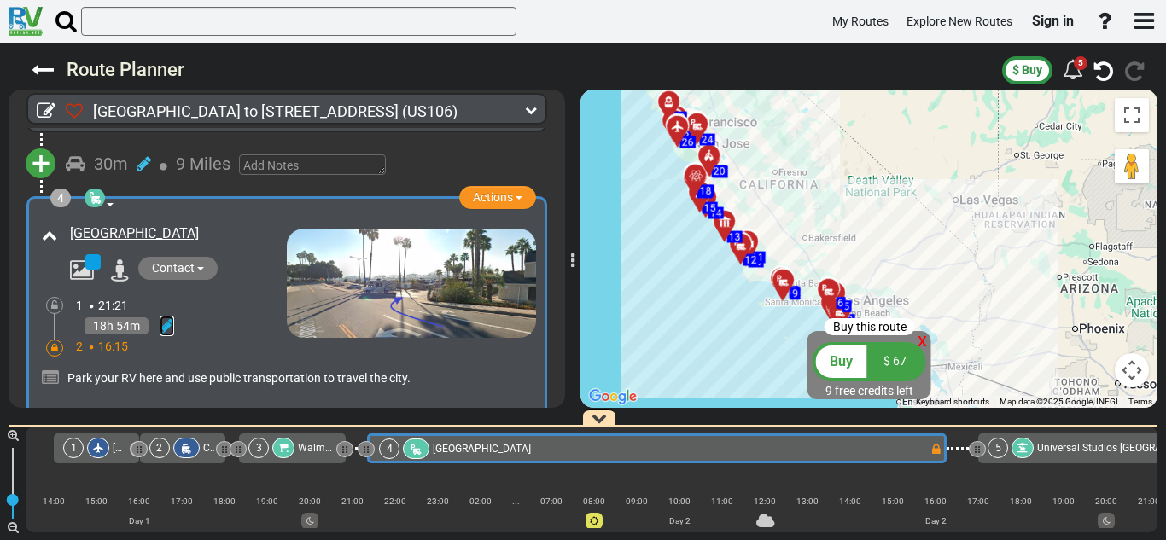
click at [165, 317] on icon at bounding box center [167, 325] width 15 height 17
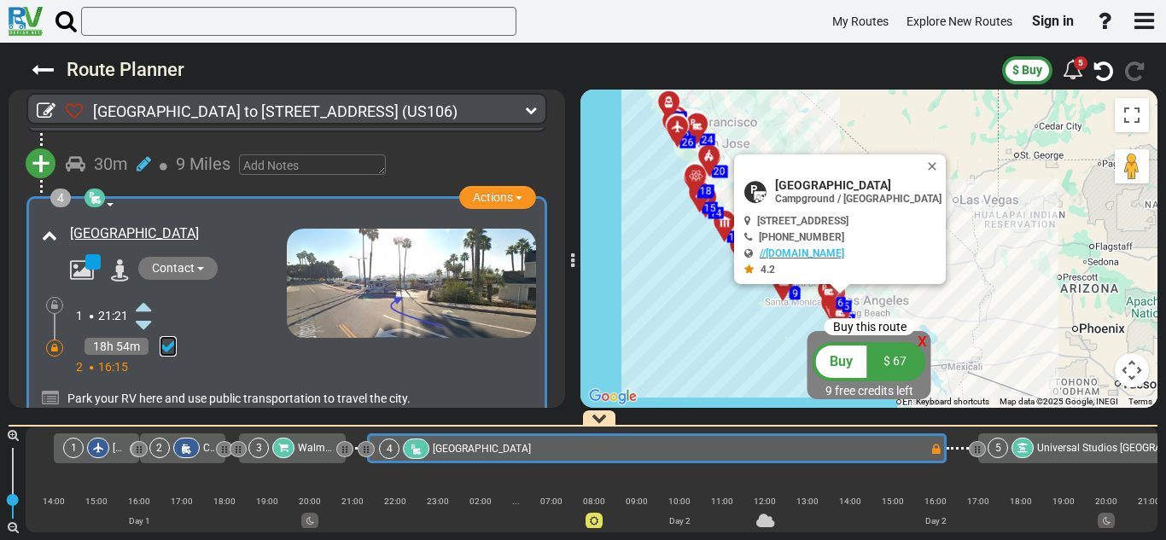
click at [166, 345] on icon at bounding box center [168, 346] width 17 height 17
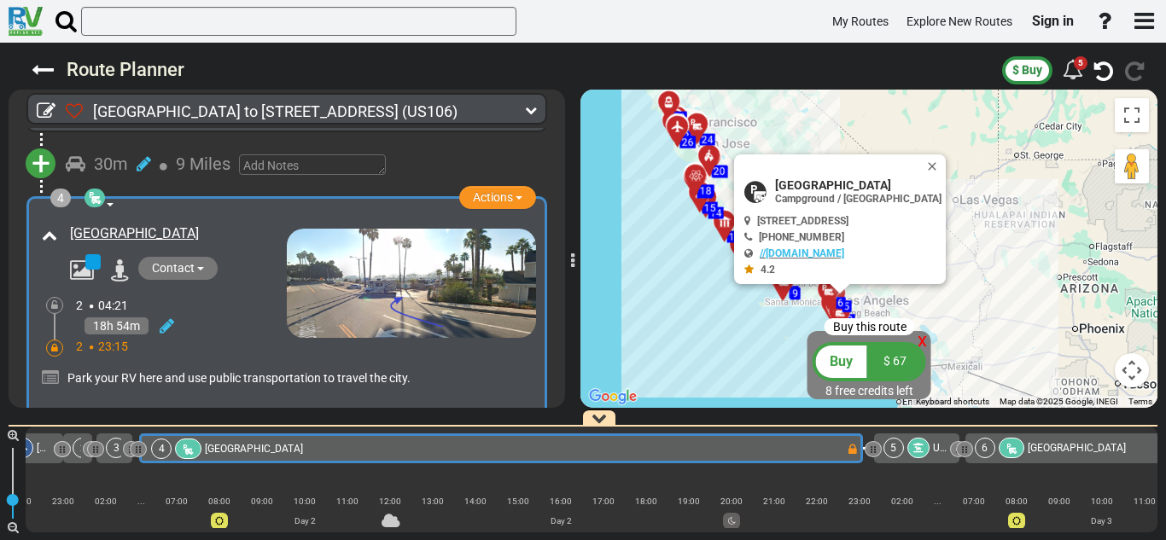
scroll to position [0, 672]
click at [944, 173] on button "Close" at bounding box center [935, 166] width 20 height 24
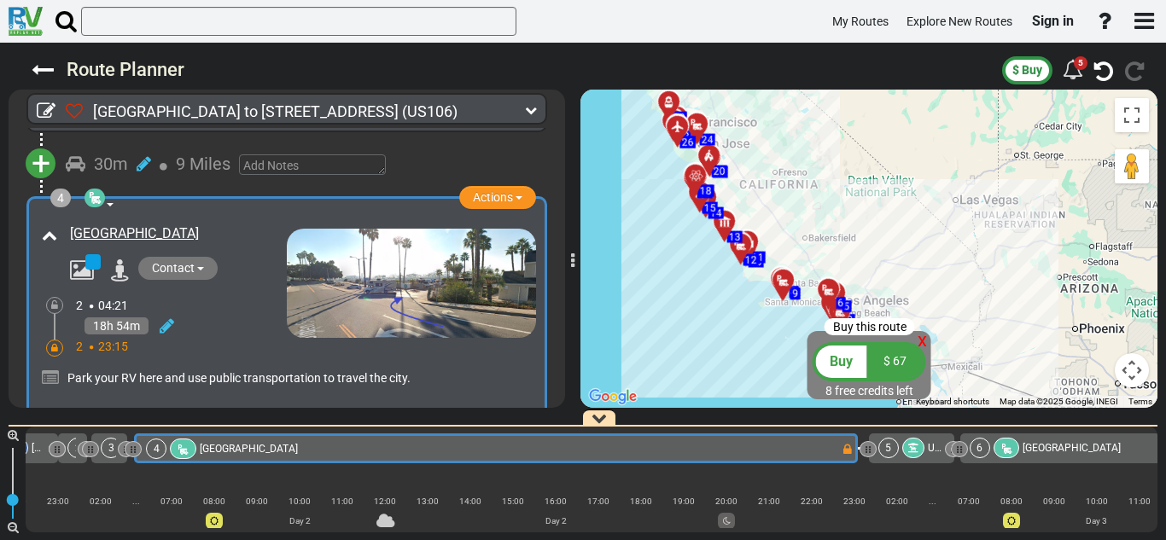
click at [542, 197] on div "4 Campground / [GEOGRAPHIC_DATA] Actions Add Activity Replace Set as Booked" at bounding box center [287, 316] width 556 height 242
click at [183, 267] on span "Contact" at bounding box center [173, 268] width 43 height 14
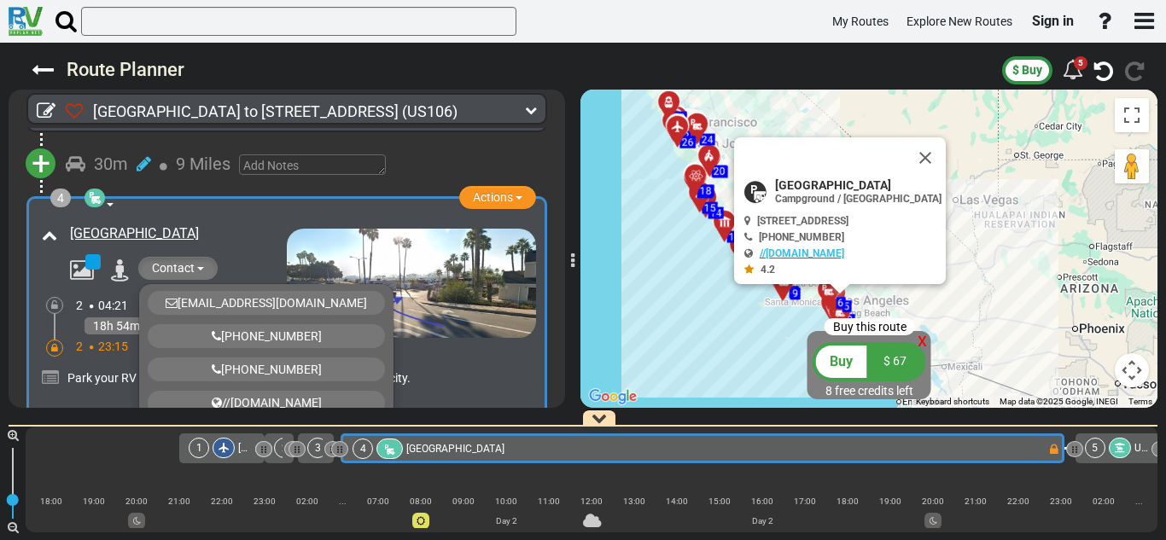
scroll to position [0, 439]
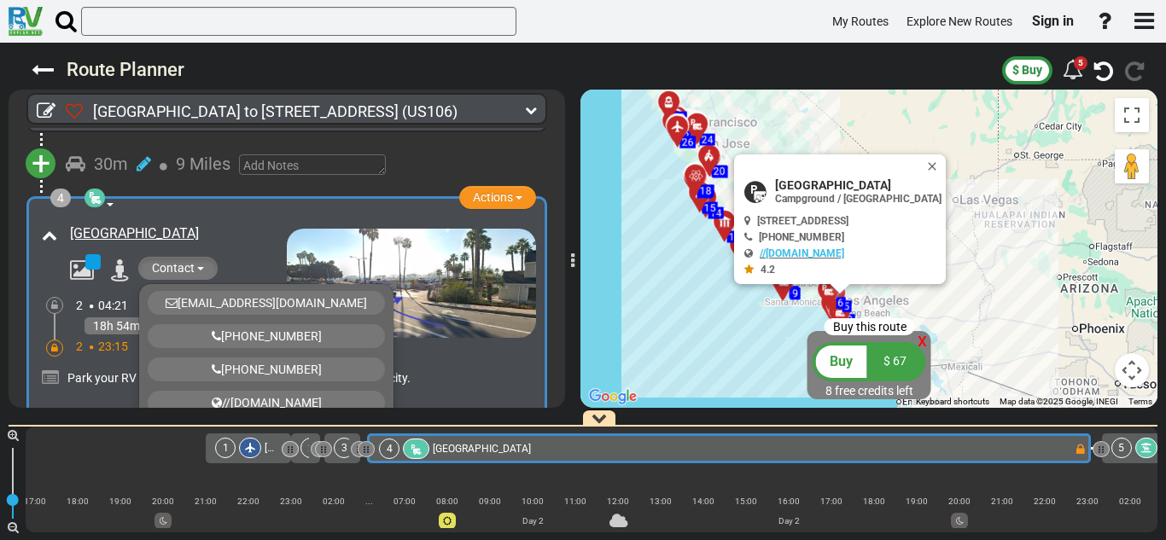
click at [183, 267] on span "Contact" at bounding box center [173, 268] width 43 height 14
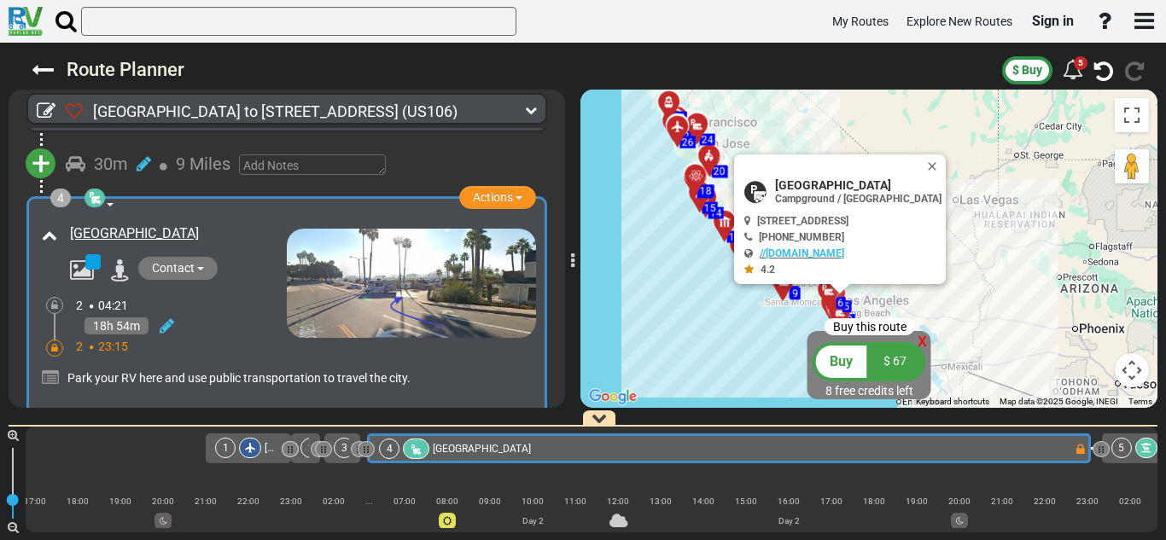
click at [116, 303] on span "04:21" at bounding box center [113, 306] width 30 height 14
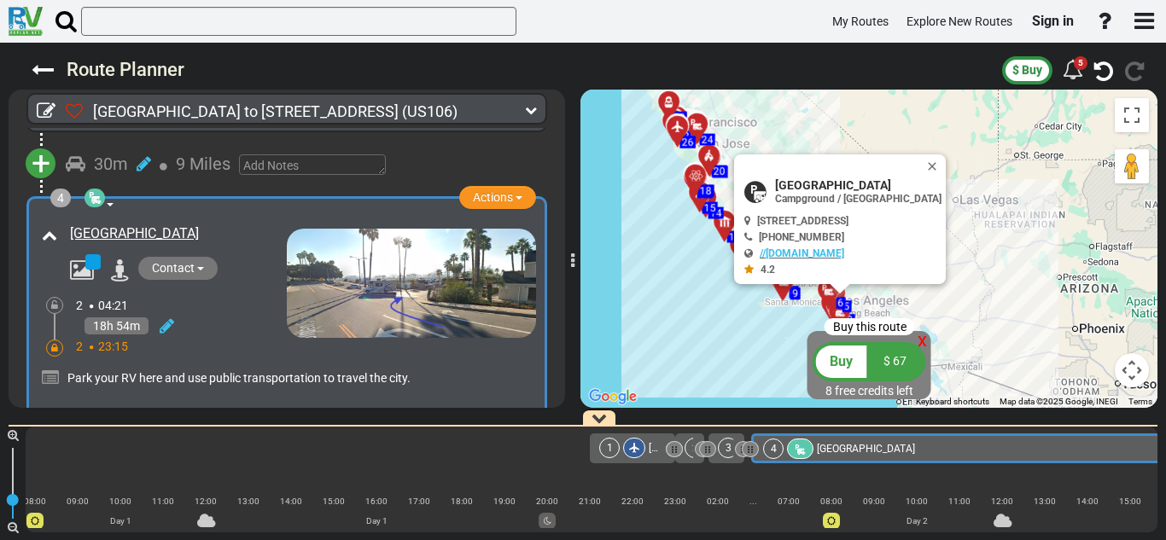
scroll to position [0, 0]
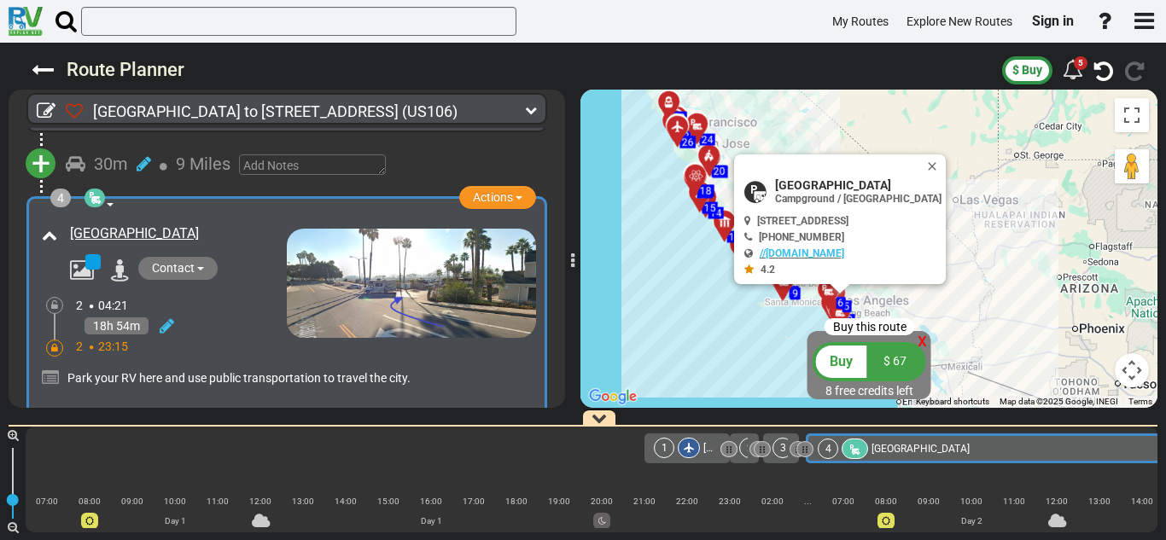
drag, startPoint x: 646, startPoint y: 451, endPoint x: 311, endPoint y: 441, distance: 335.5
click at [311, 441] on div "1 [GEOGRAPHIC_DATA] - [GEOGRAPHIC_DATA]" at bounding box center [592, 449] width 1132 height 30
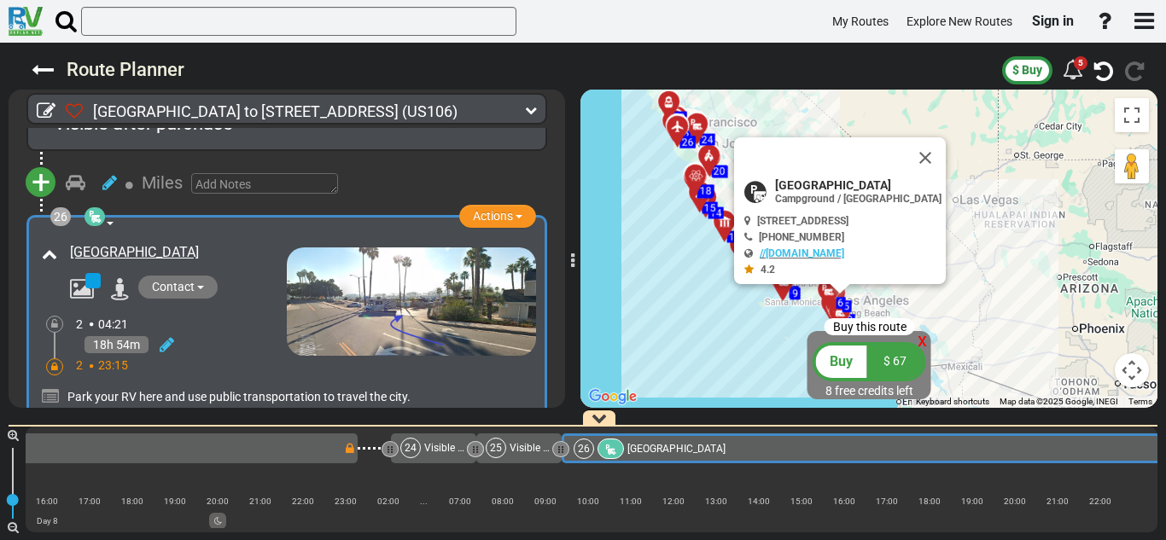
scroll to position [0, 6089]
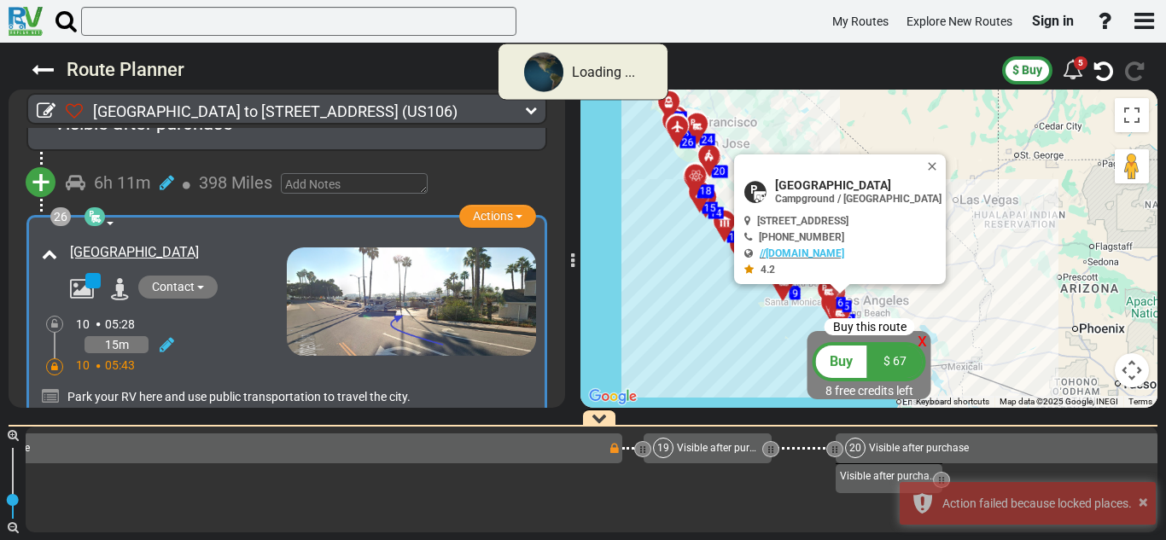
click at [484, 486] on div "1 [GEOGRAPHIC_DATA] - [GEOGRAPHIC_DATA]" at bounding box center [592, 480] width 1132 height 106
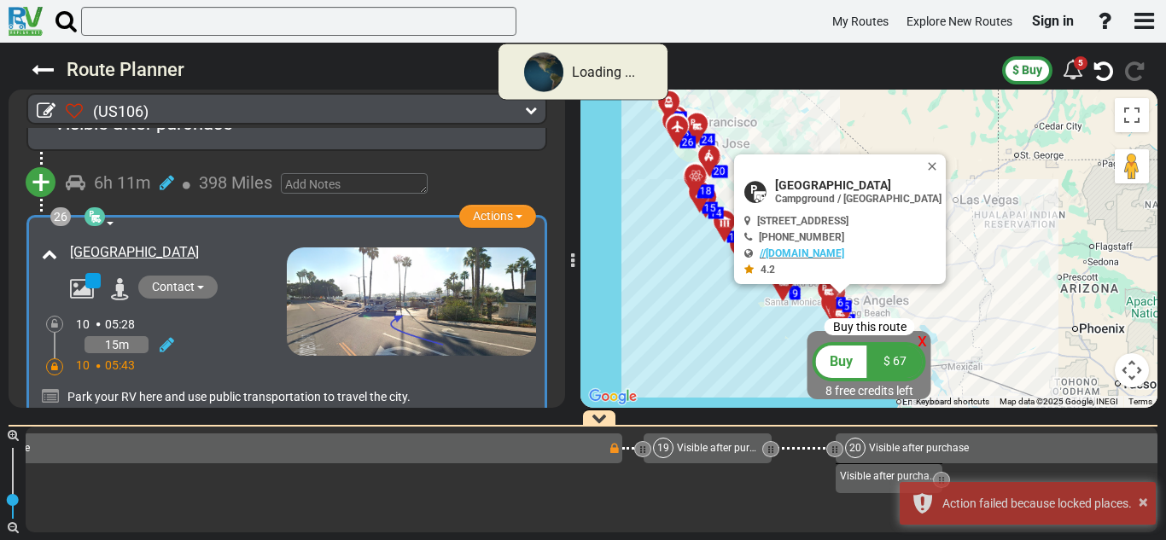
click at [32, 66] on icon at bounding box center [43, 70] width 22 height 22
click at [30, 41] on div at bounding box center [25, 21] width 51 height 43
click at [25, 32] on img at bounding box center [26, 21] width 34 height 29
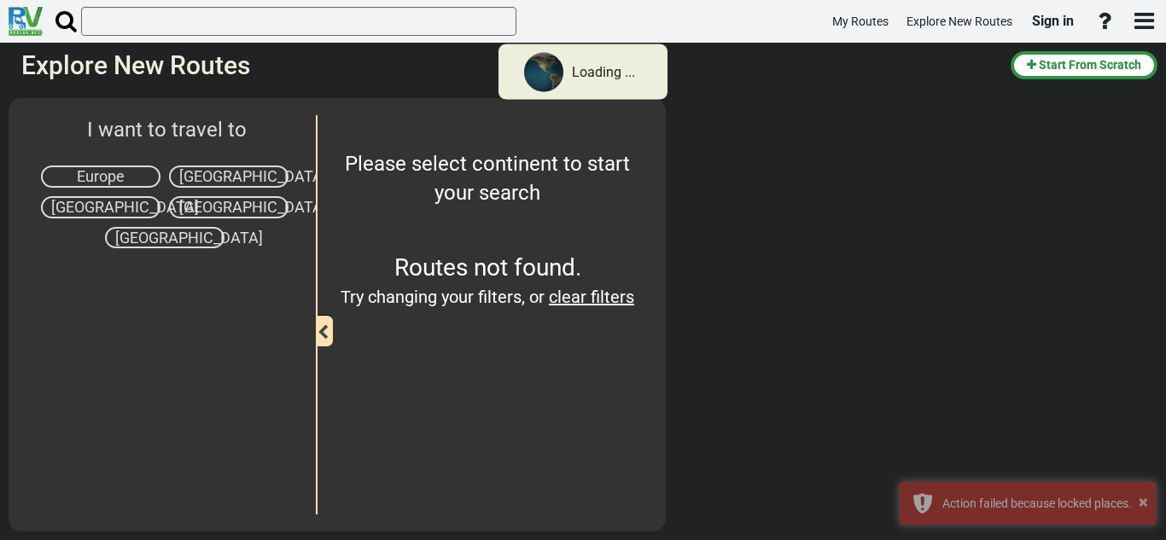
select select "number:2"
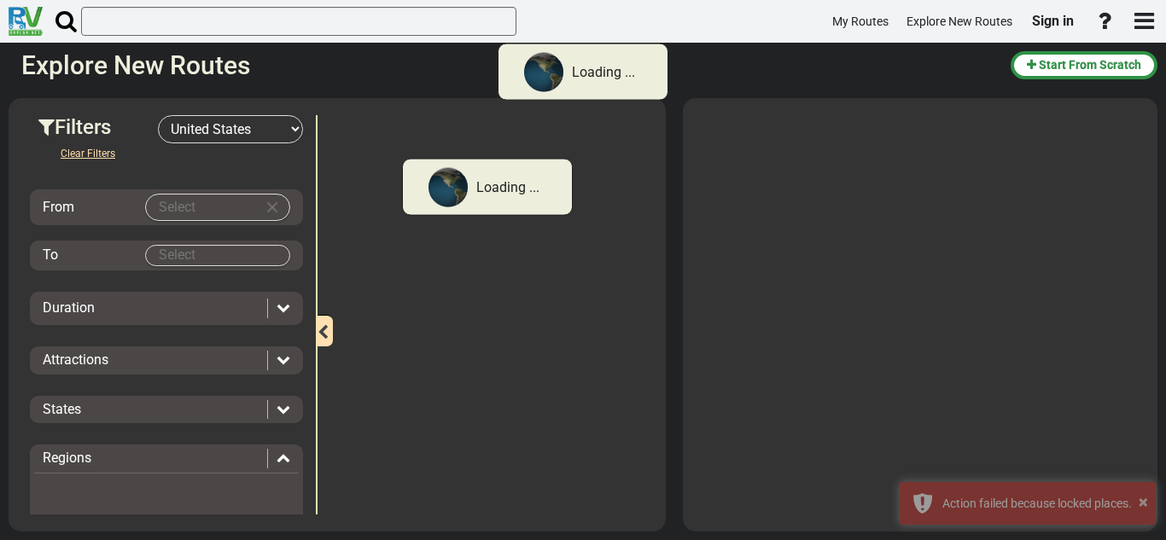
type input "[GEOGRAPHIC_DATA]"
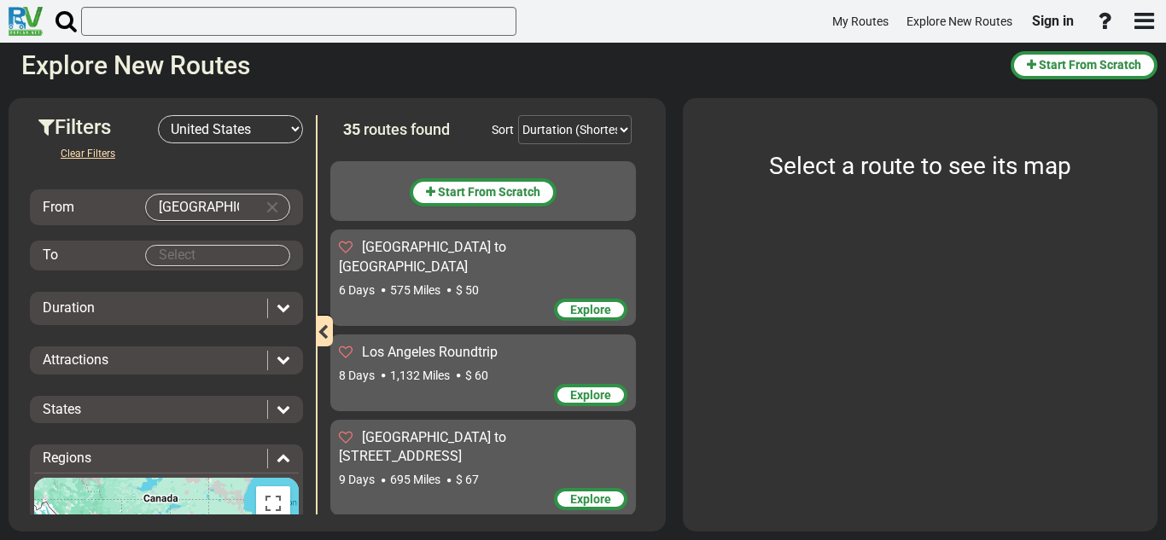
click at [224, 245] on md-autocomplete-wrap at bounding box center [217, 255] width 145 height 21
click at [228, 248] on body "My Routes Explore New Routes Sign in ×" at bounding box center [583, 270] width 1166 height 540
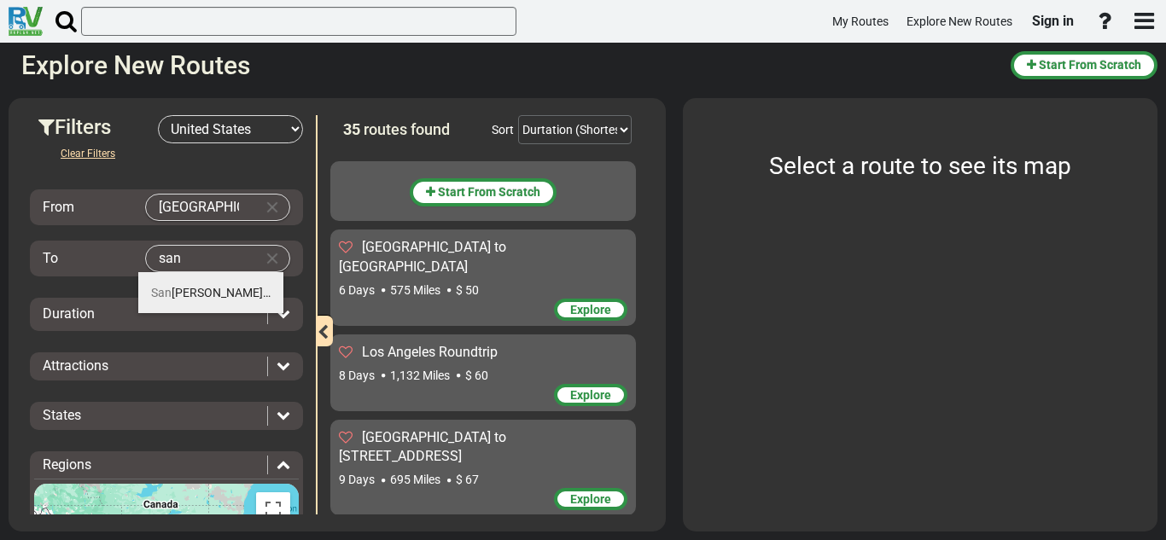
click at [200, 291] on span "[GEOGRAPHIC_DATA]" at bounding box center [210, 293] width 119 height 14
type input "[GEOGRAPHIC_DATA]"
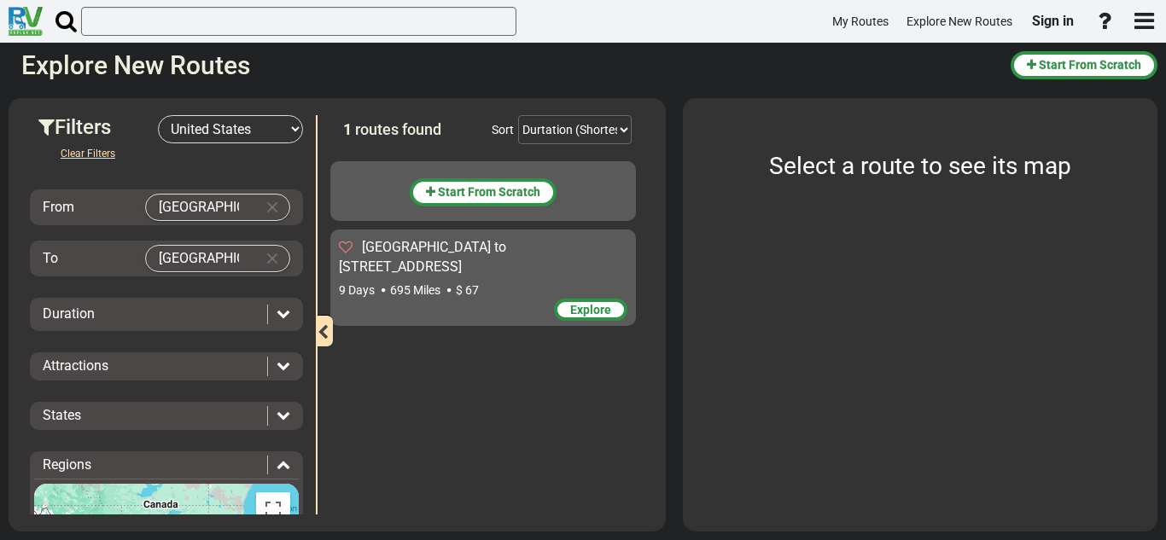
click at [580, 303] on span "Explore" at bounding box center [590, 310] width 41 height 14
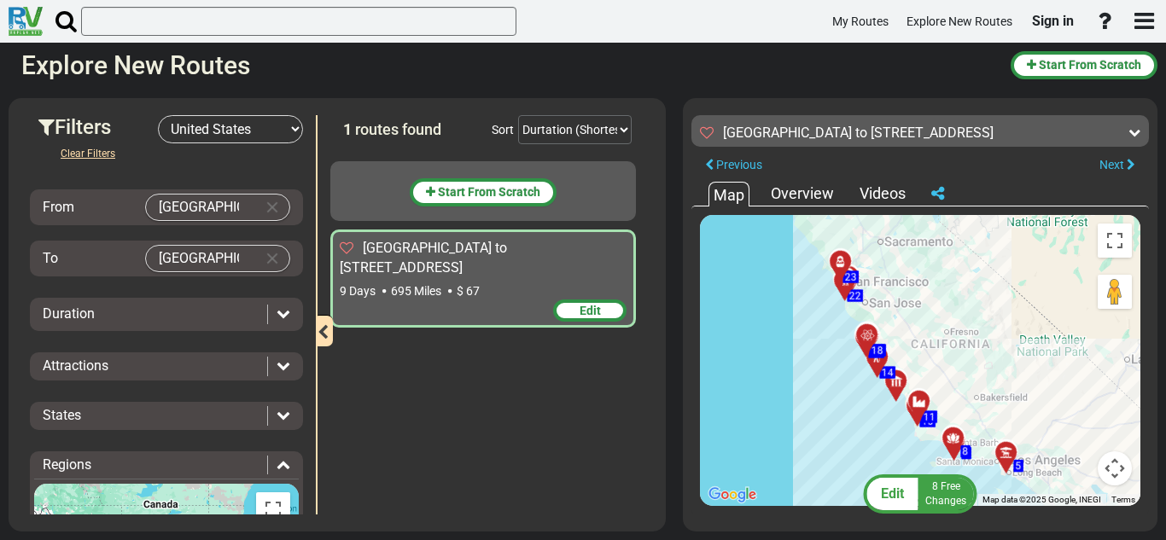
click at [584, 300] on div "Edit" at bounding box center [589, 311] width 73 height 22
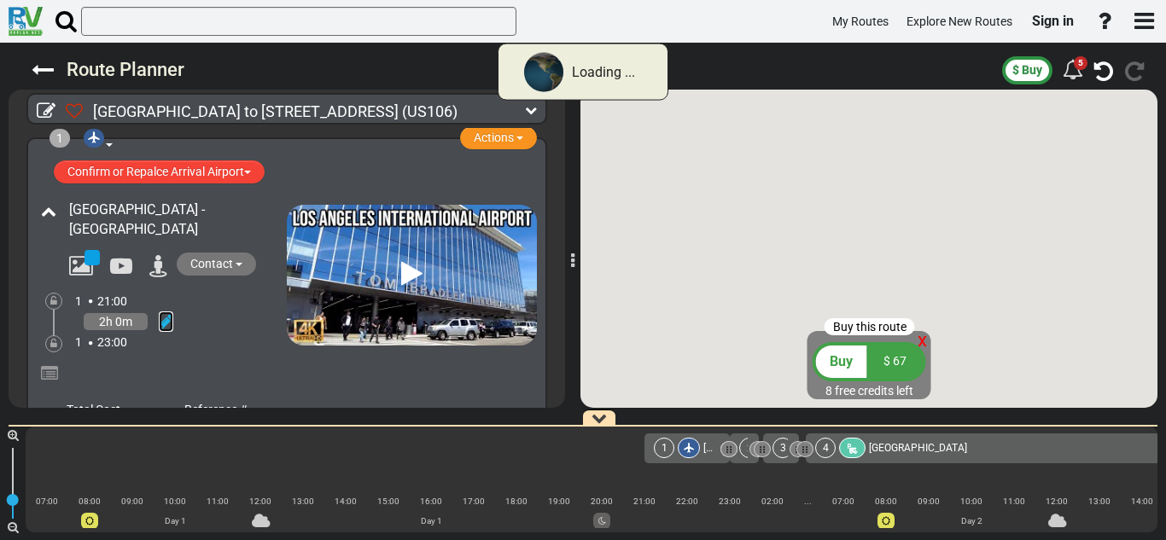
click at [168, 320] on icon at bounding box center [166, 321] width 15 height 17
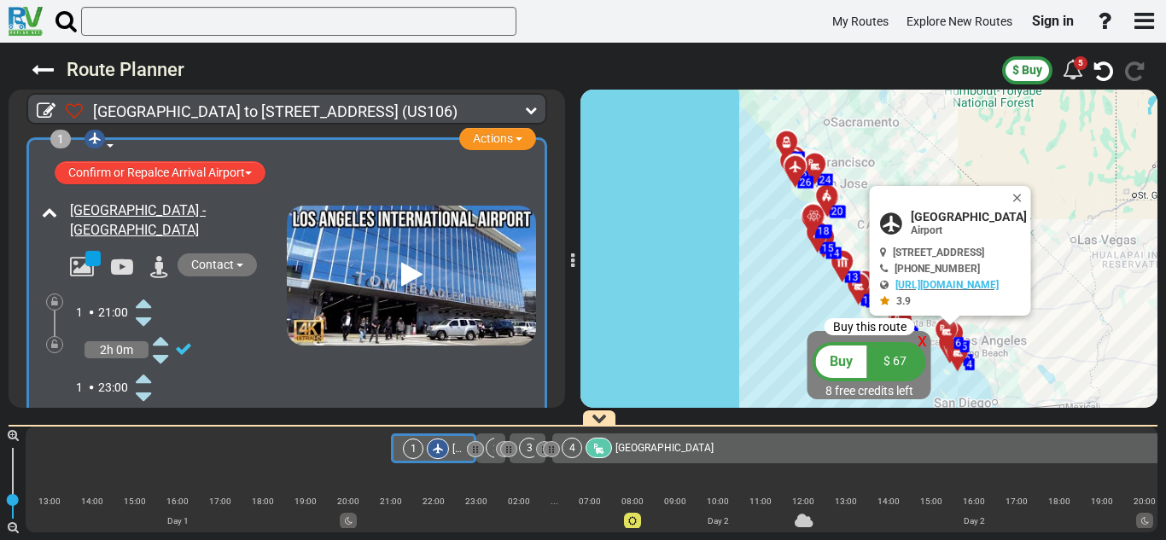
scroll to position [0, 277]
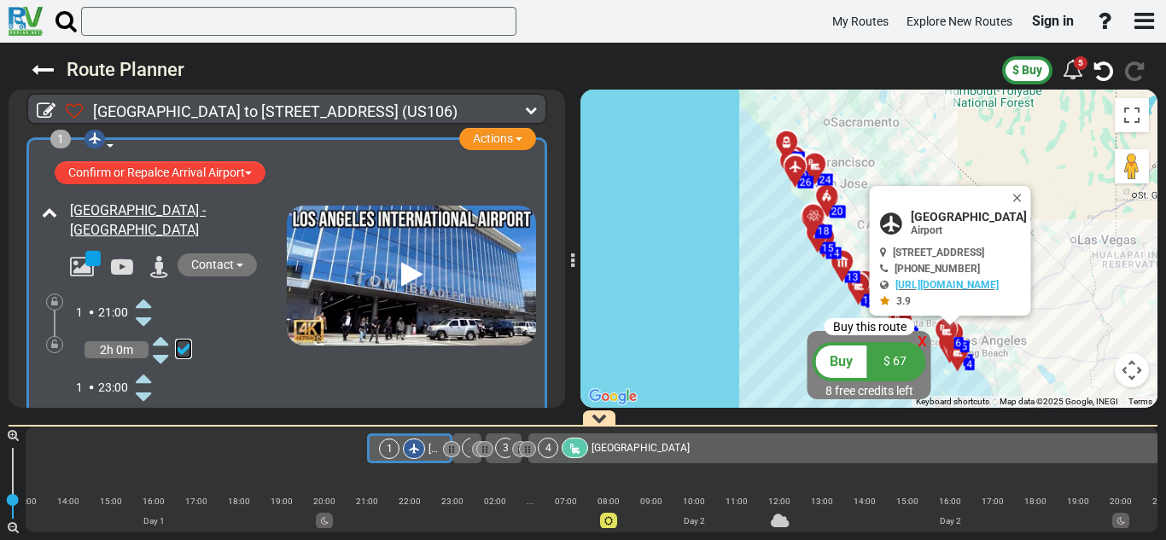
click at [184, 347] on icon at bounding box center [183, 349] width 17 height 17
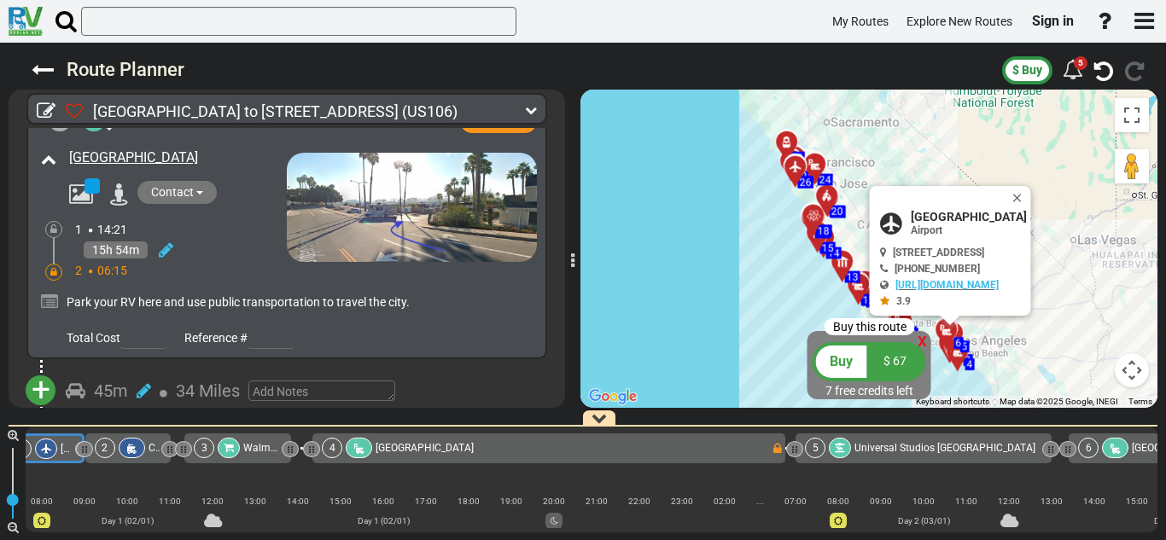
scroll to position [894, 0]
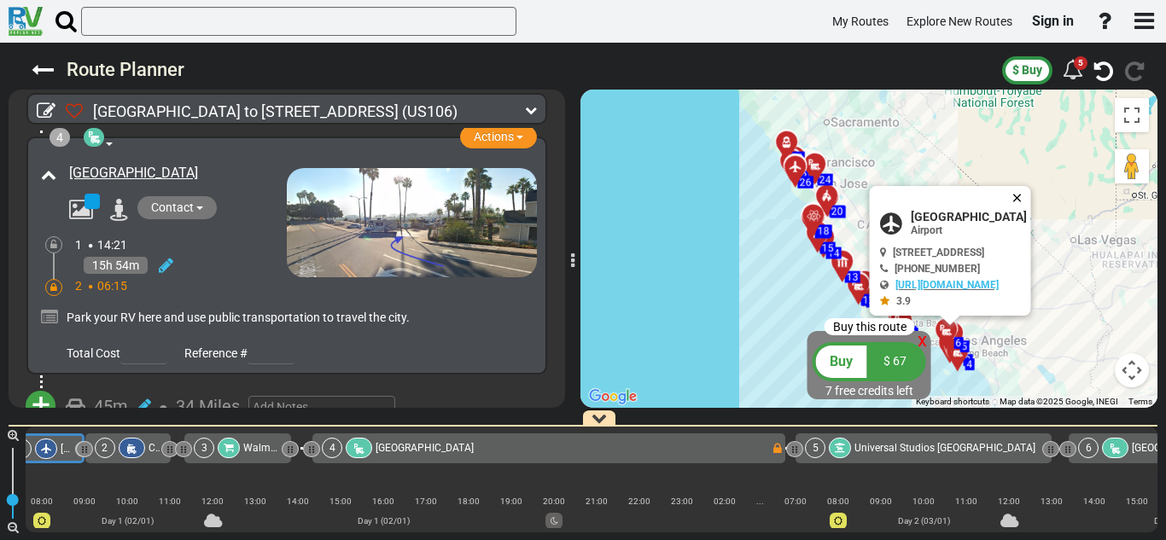
click at [1031, 201] on button "Close" at bounding box center [1021, 198] width 20 height 24
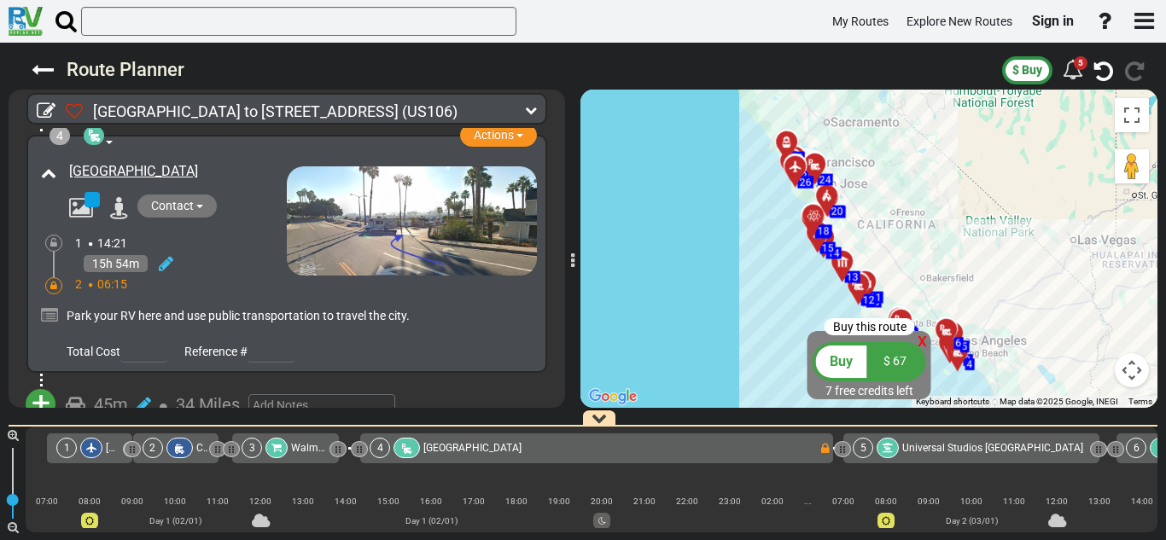
scroll to position [893, 0]
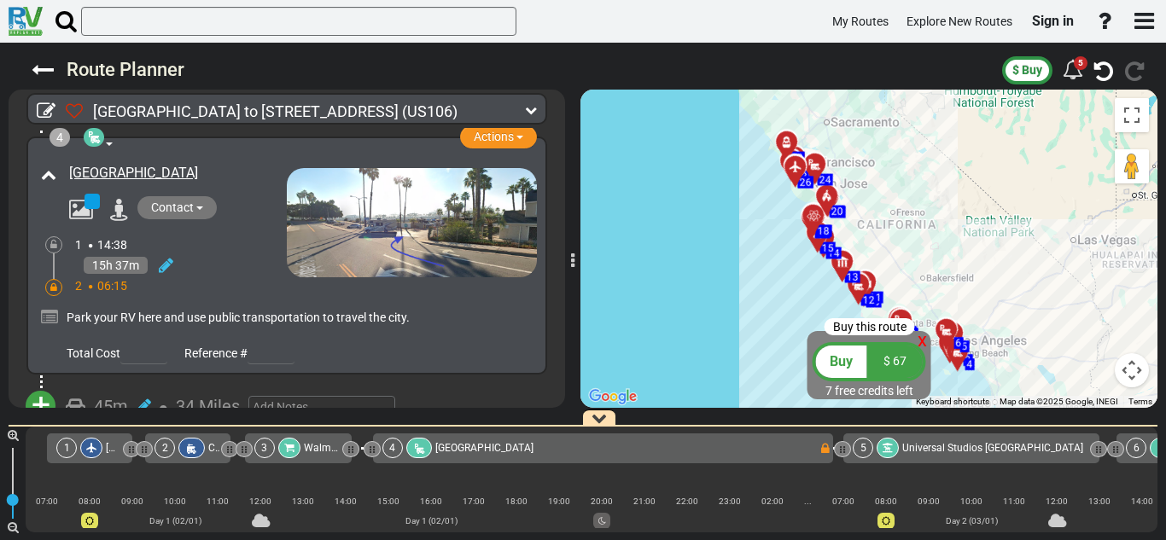
drag, startPoint x: 132, startPoint y: 448, endPoint x: 145, endPoint y: 451, distance: 13.1
click at [145, 451] on div at bounding box center [144, 450] width 5 height 16
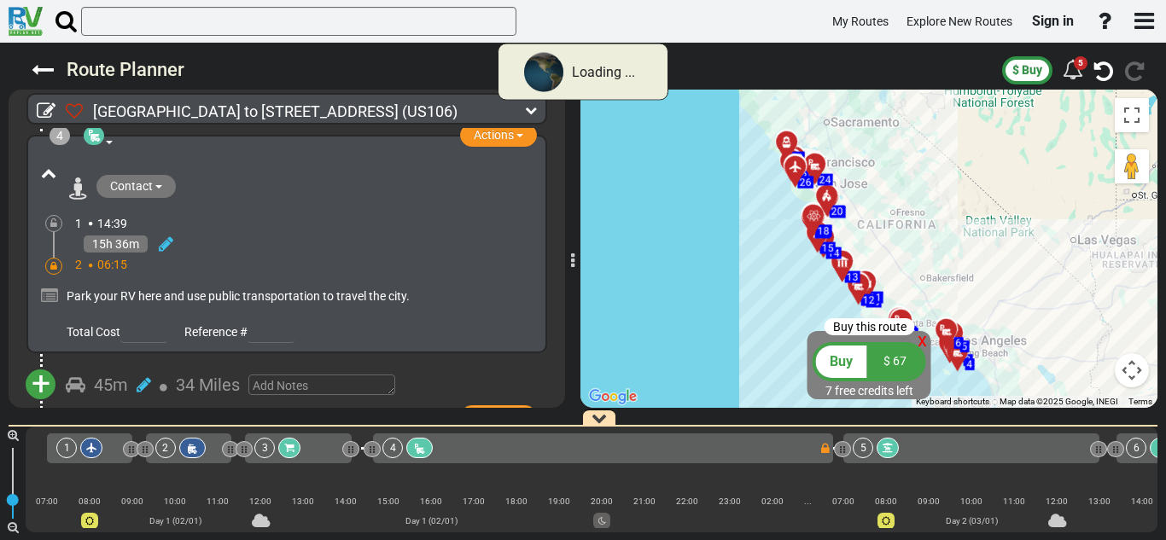
scroll to position [740, 0]
click at [140, 454] on div at bounding box center [142, 450] width 5 height 16
click at [220, 533] on div "1" at bounding box center [592, 480] width 1132 height 106
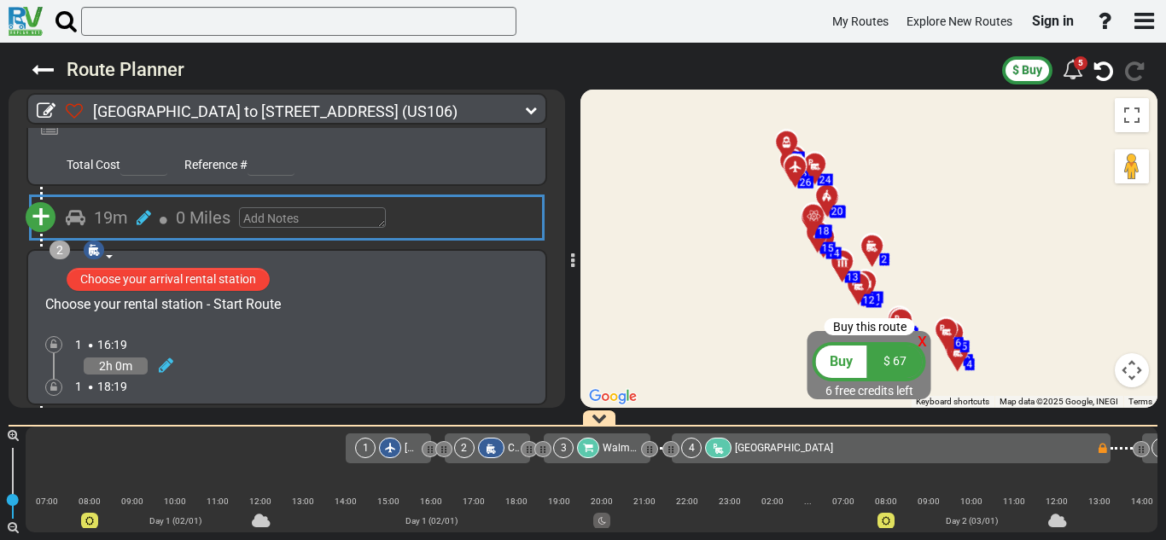
scroll to position [0, 64]
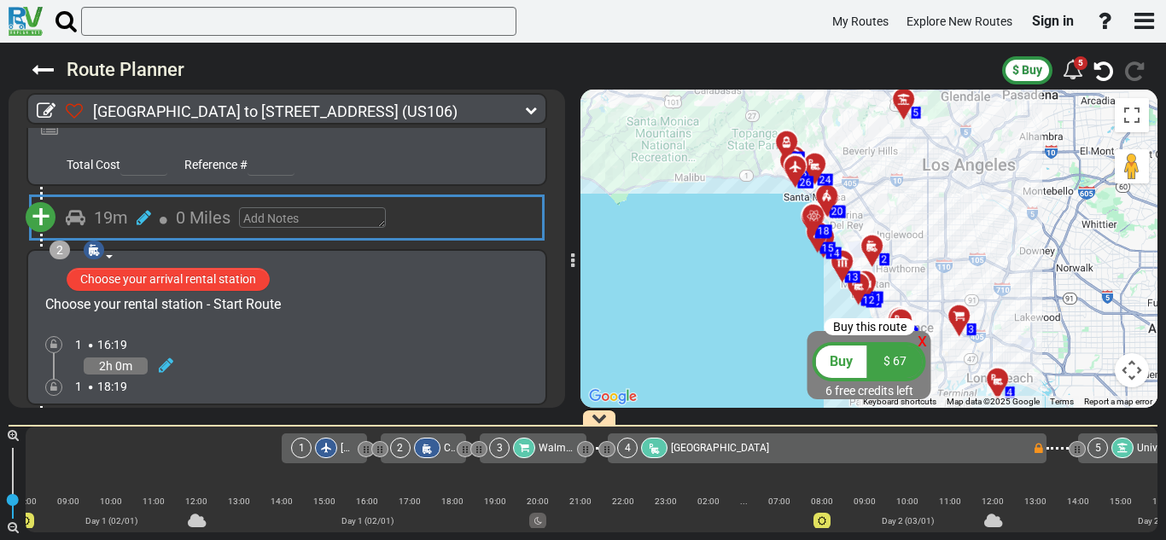
click at [217, 539] on html "My Routes Explore New Routes Sign in ×" at bounding box center [583, 270] width 1166 height 540
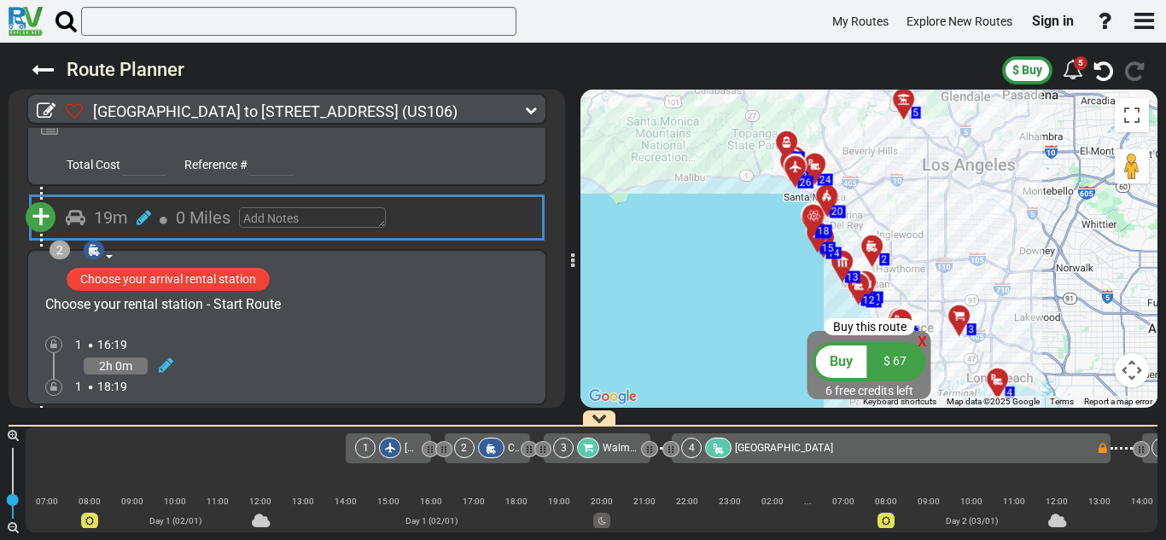
scroll to position [246, 0]
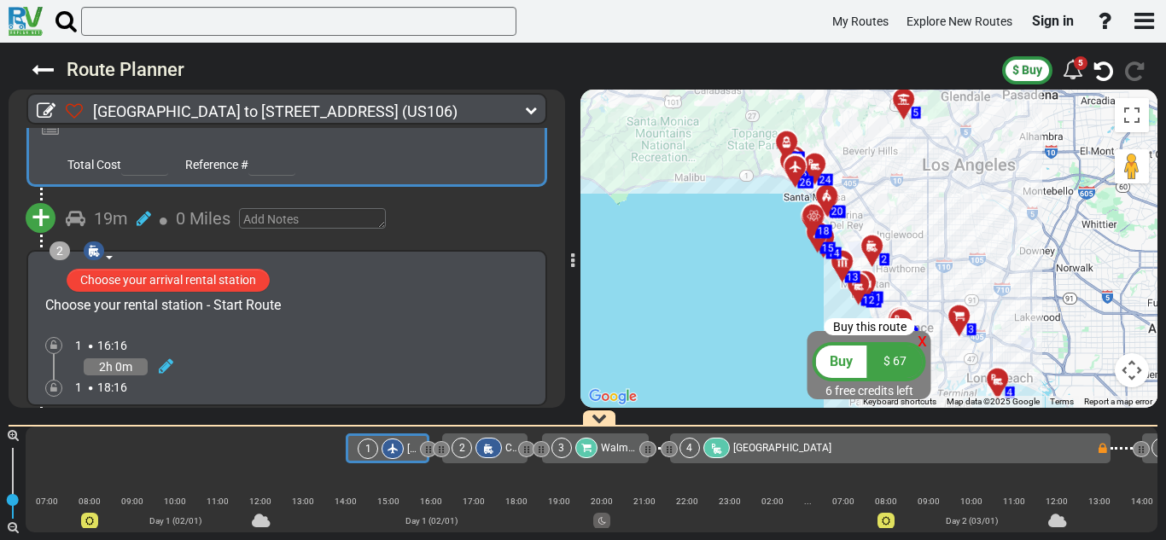
click at [428, 454] on div at bounding box center [428, 450] width 5 height 16
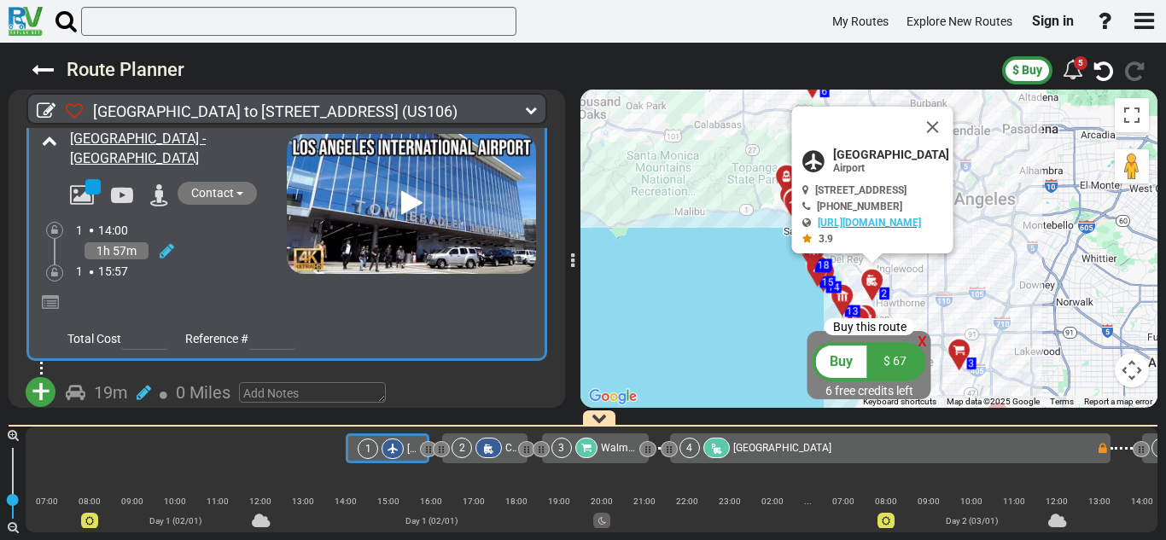
scroll to position [0, 0]
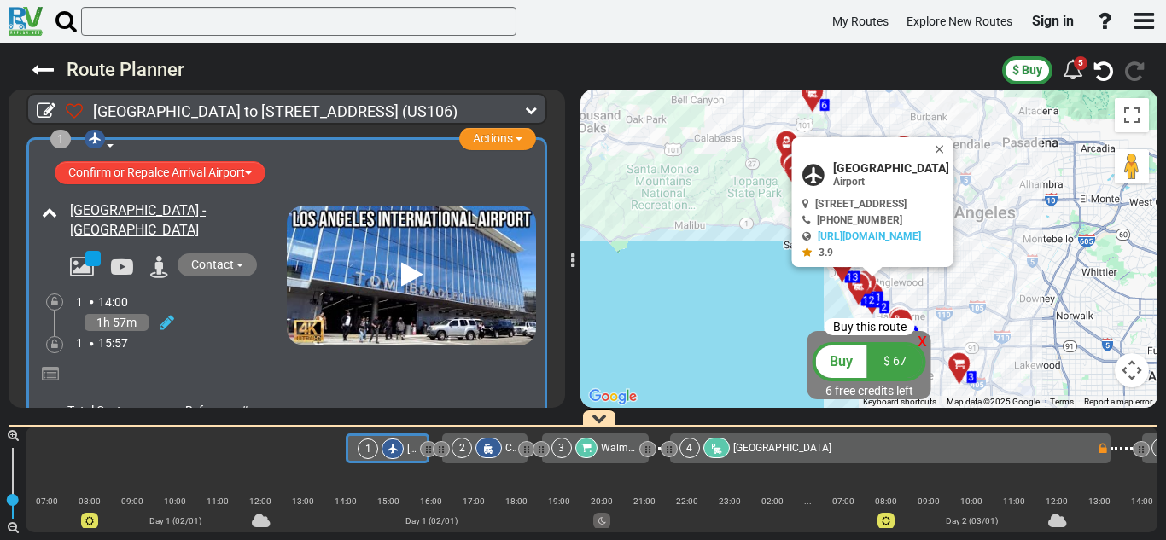
click at [319, 477] on div "Visible after purchase" at bounding box center [592, 480] width 1132 height 34
click at [175, 315] on div "1h 57m" at bounding box center [181, 323] width 211 height 25
click at [170, 320] on icon at bounding box center [167, 322] width 15 height 17
click at [185, 349] on icon at bounding box center [183, 349] width 17 height 17
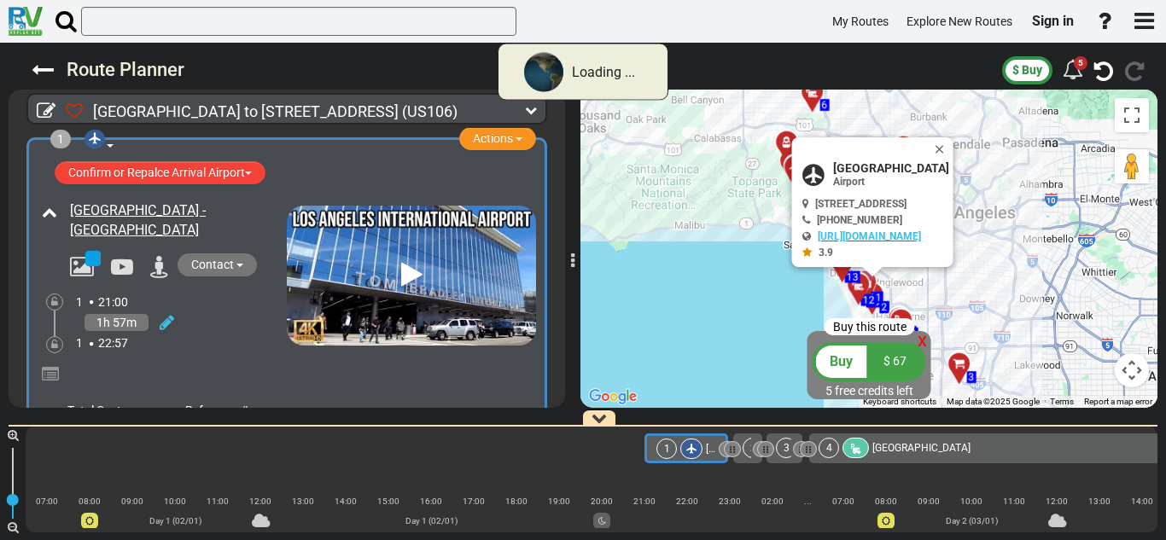
scroll to position [0, 277]
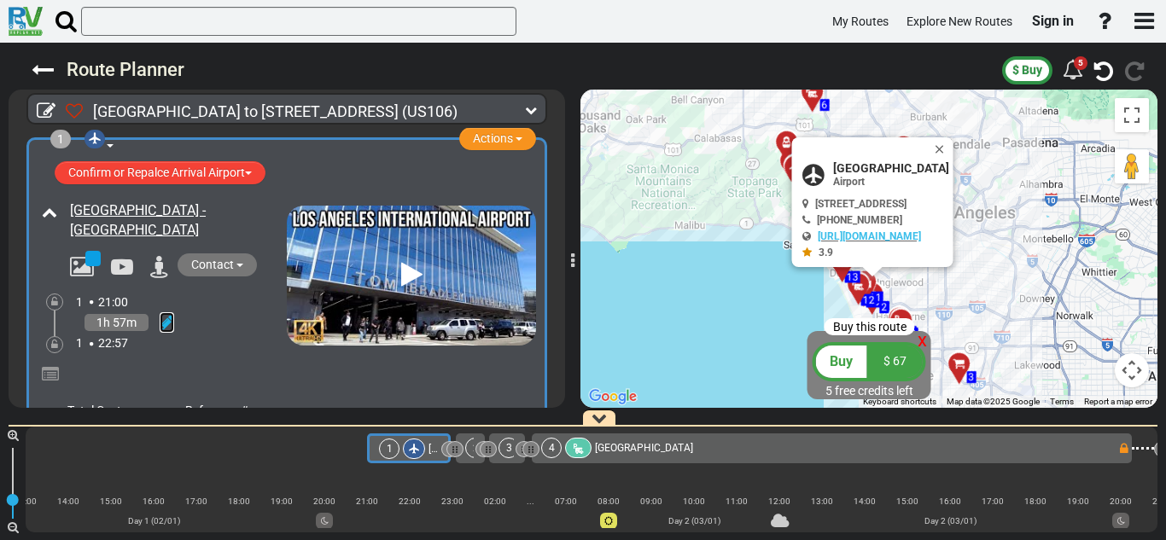
click at [166, 318] on icon at bounding box center [167, 322] width 15 height 17
click at [182, 349] on icon at bounding box center [183, 349] width 17 height 17
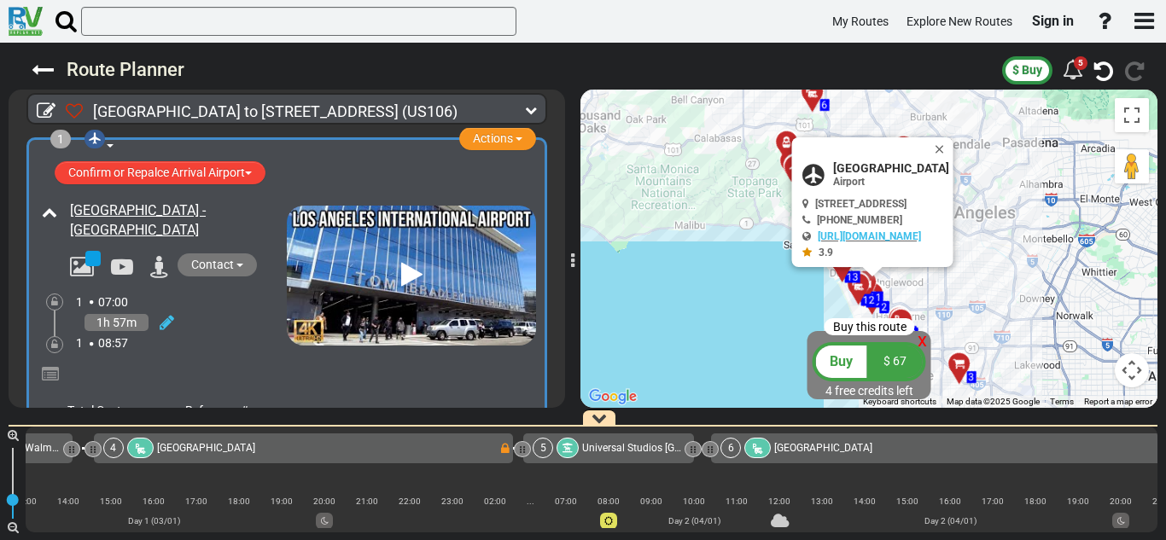
scroll to position [0, 0]
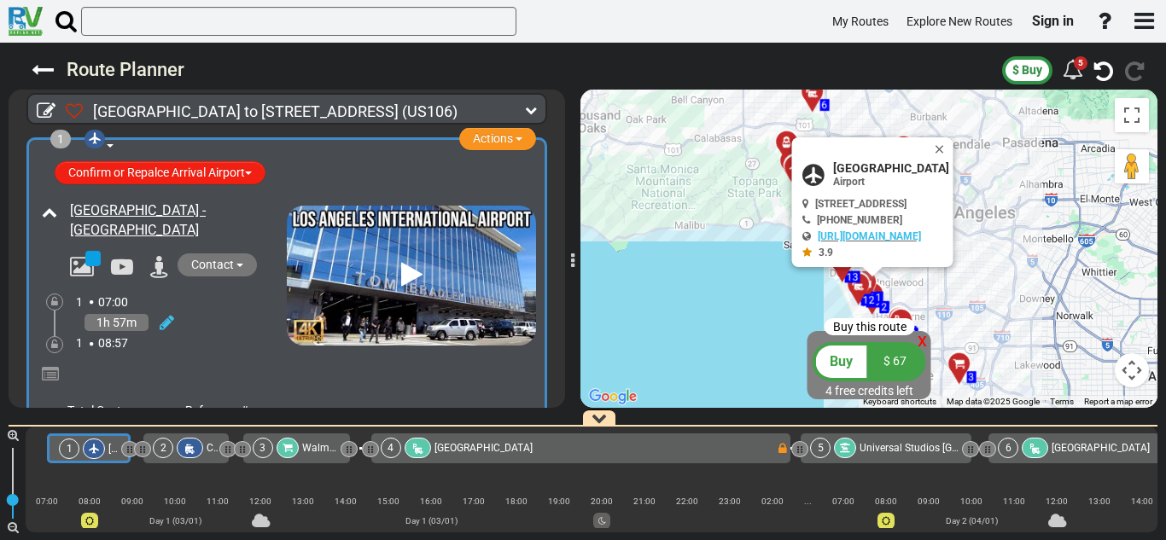
click at [236, 169] on button "Confirm or Repalce Arrival Airport" at bounding box center [160, 172] width 211 height 23
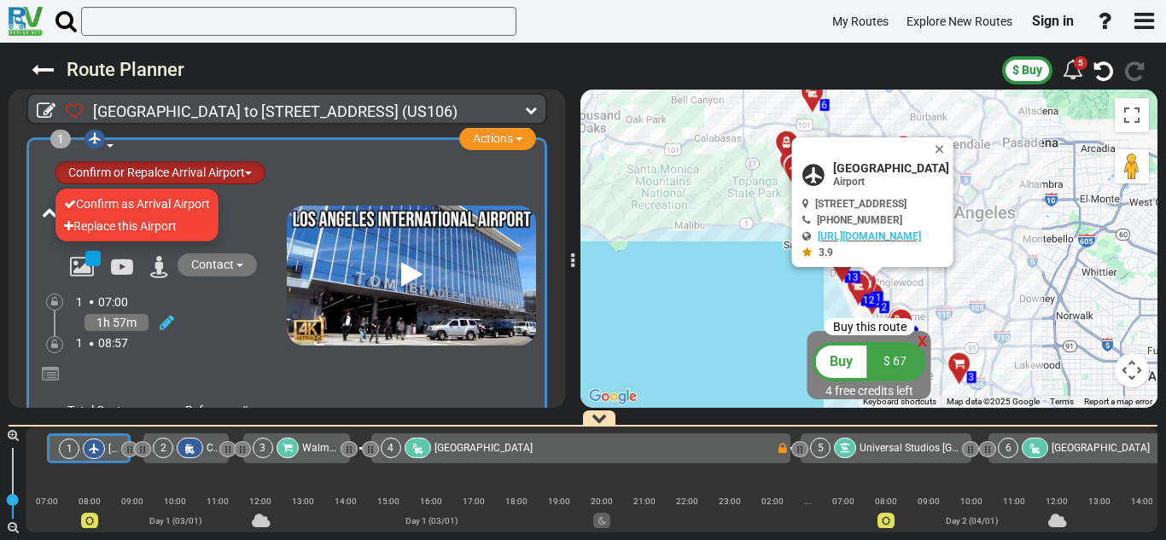
click at [236, 169] on button "Confirm or Repalce Arrival Airport" at bounding box center [160, 172] width 211 height 23
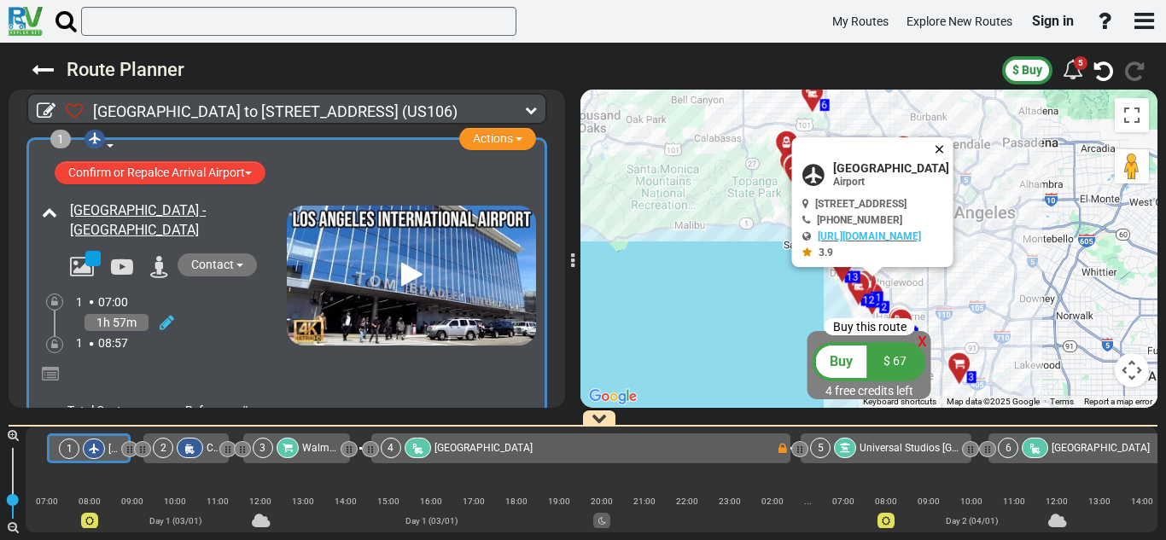
click at [953, 149] on button "Close" at bounding box center [943, 149] width 20 height 24
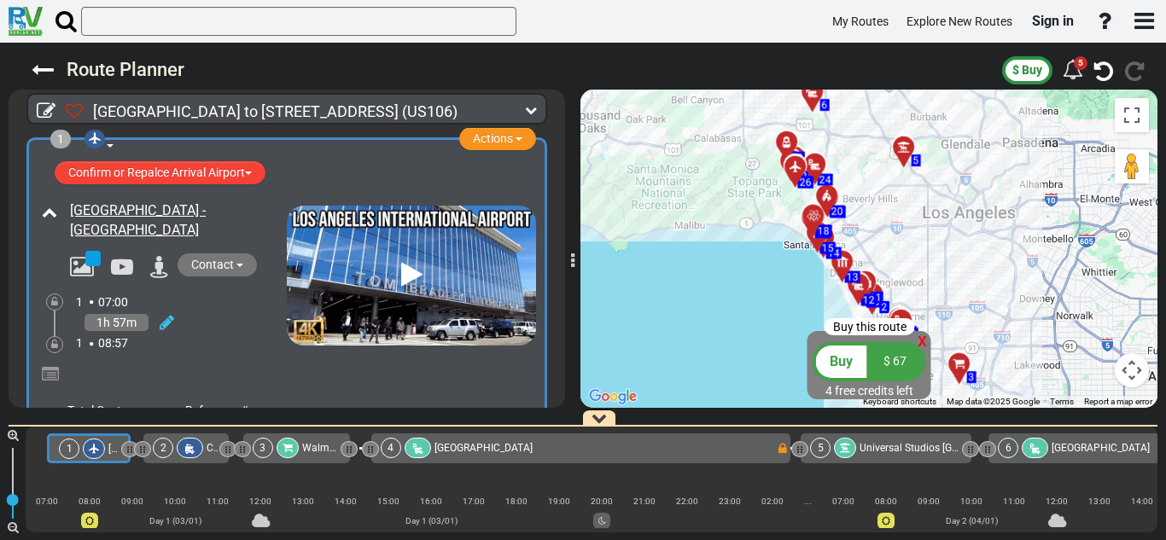
click at [166, 518] on span "Day 1 (03/01)" at bounding box center [175, 520] width 52 height 9
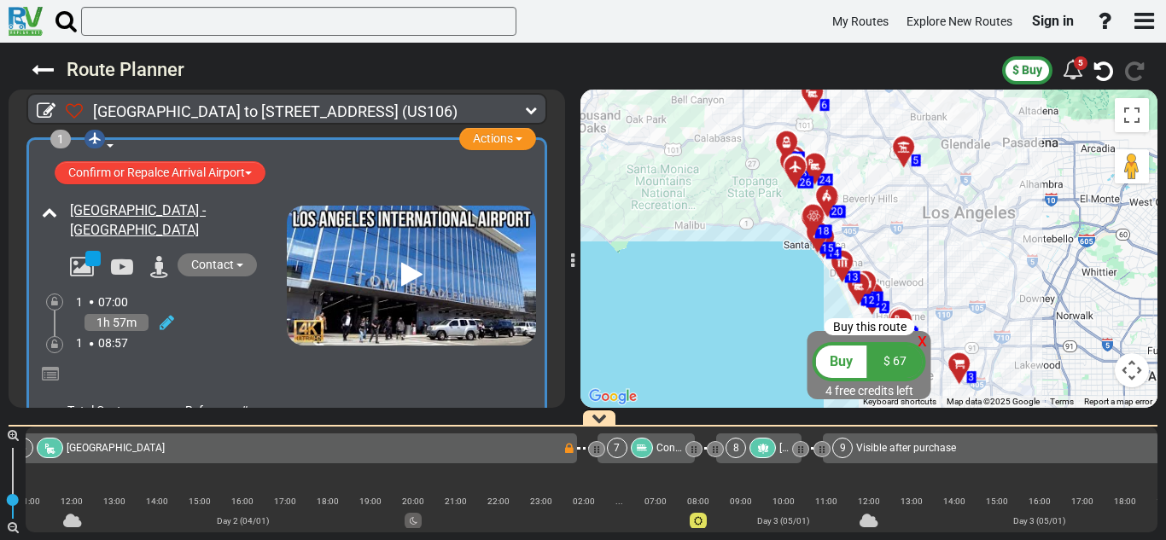
scroll to position [0, 186]
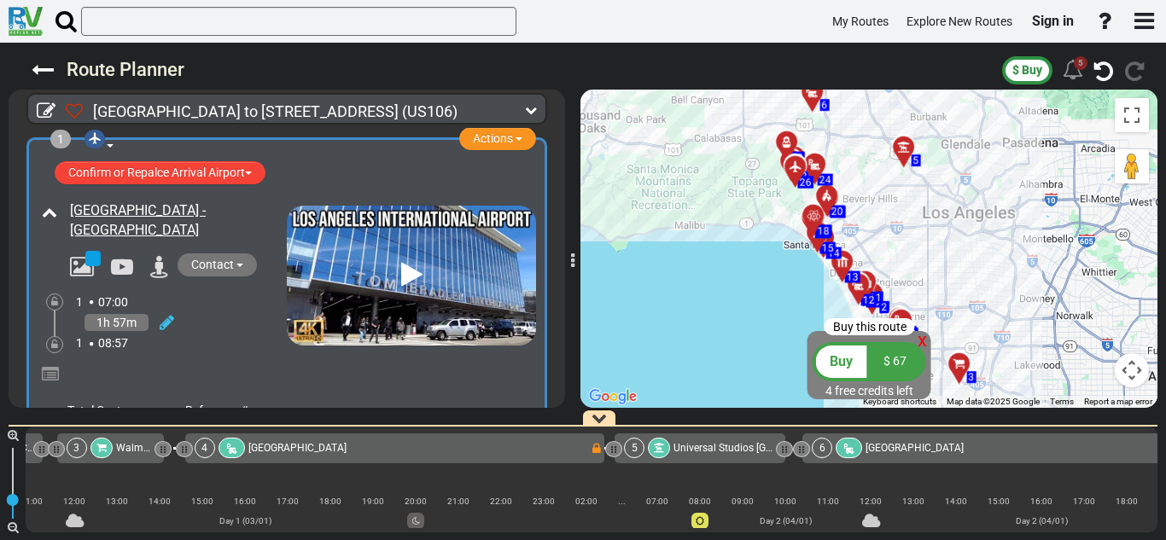
click at [1065, 69] on icon at bounding box center [1073, 69] width 20 height 20
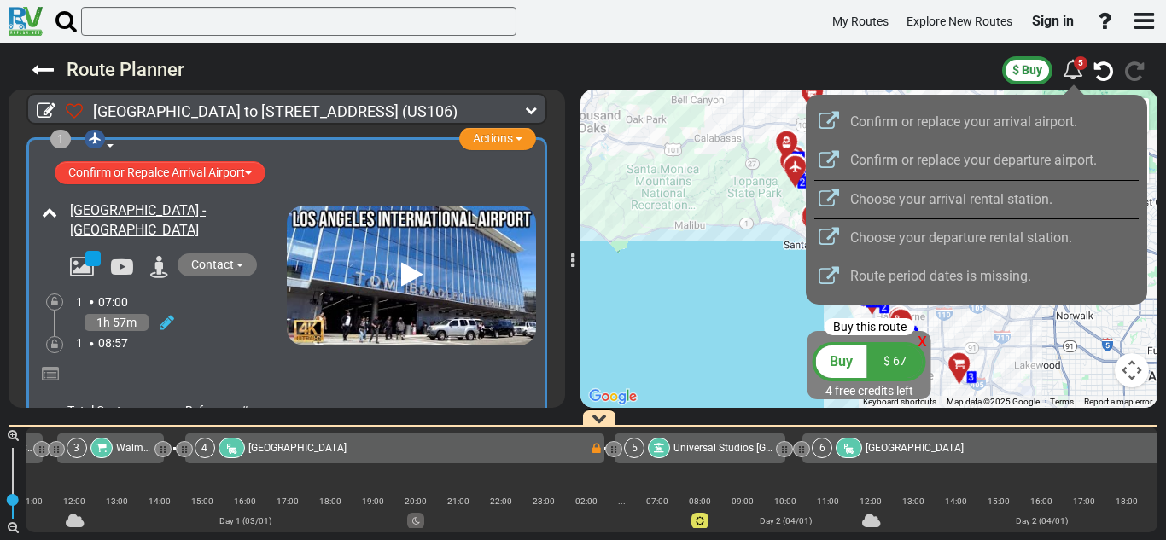
click at [1089, 74] on div at bounding box center [583, 270] width 1166 height 540
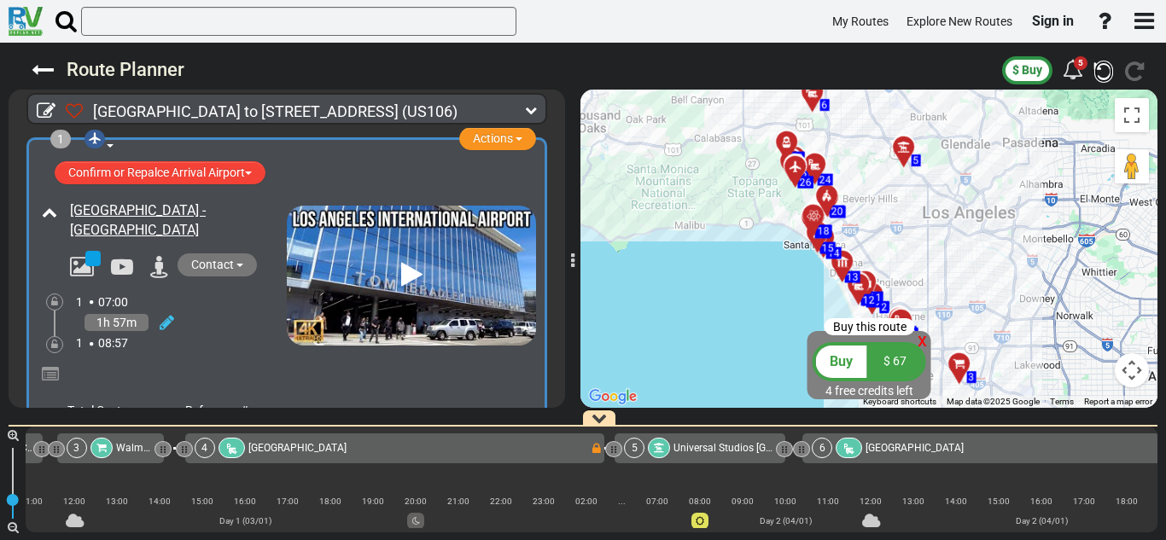
click at [1095, 73] on icon "button" at bounding box center [1103, 72] width 19 height 22
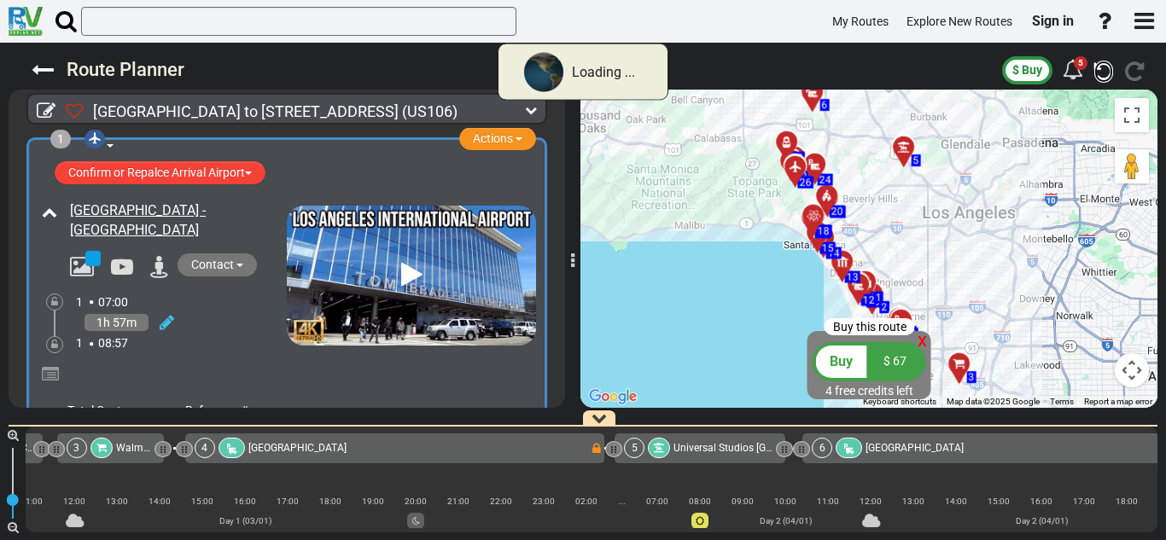
click at [1095, 73] on icon "button" at bounding box center [1103, 72] width 19 height 22
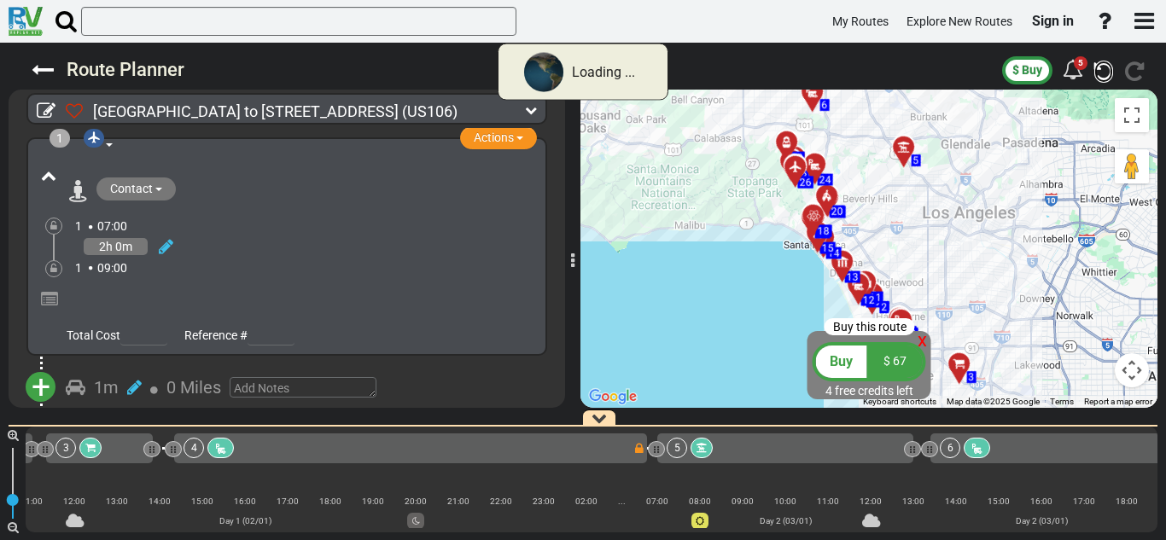
click at [1095, 73] on icon "button" at bounding box center [1103, 72] width 19 height 22
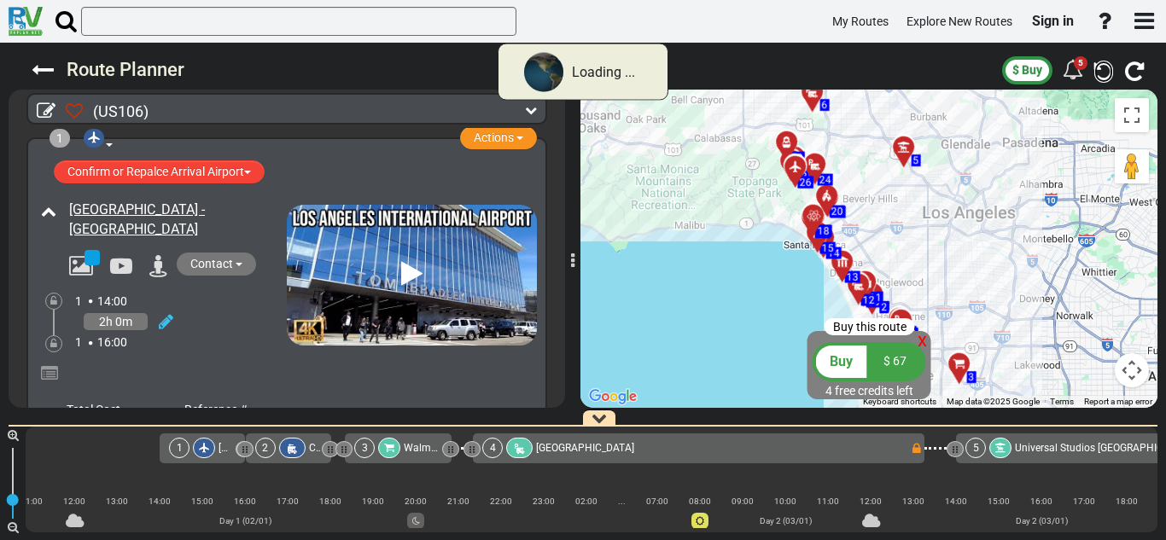
click at [1104, 70] on icon "button" at bounding box center [1103, 72] width 19 height 22
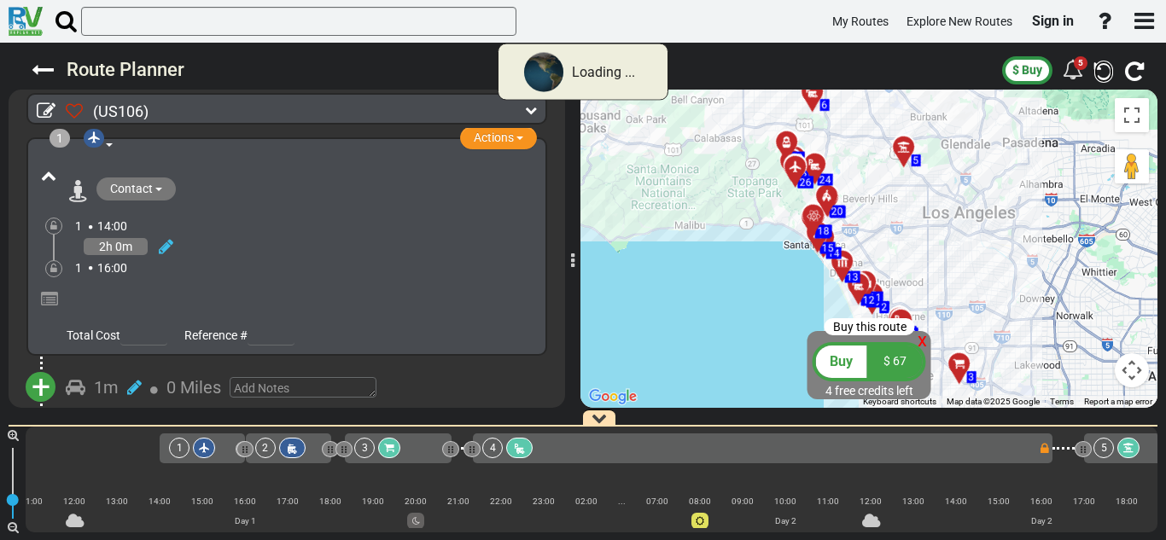
click at [1095, 64] on icon "button" at bounding box center [1103, 72] width 19 height 22
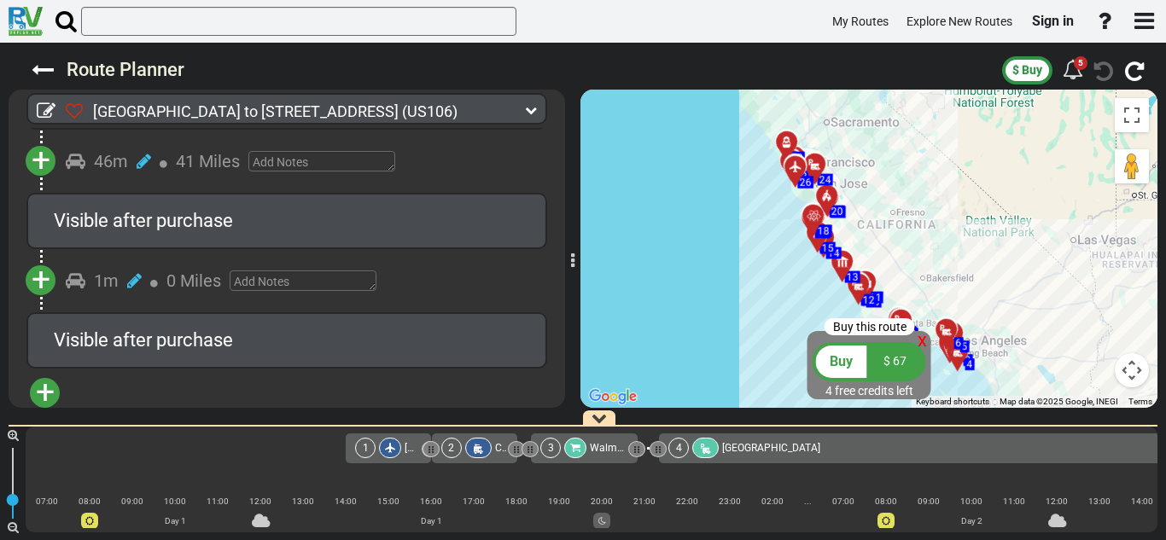
scroll to position [0, 0]
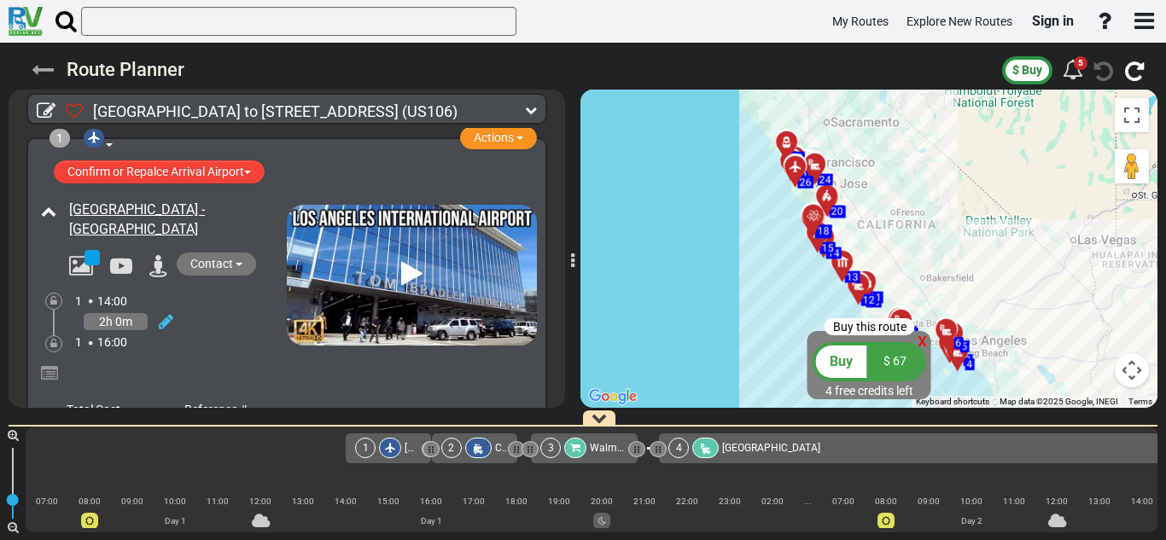
click at [49, 68] on icon at bounding box center [43, 70] width 22 height 22
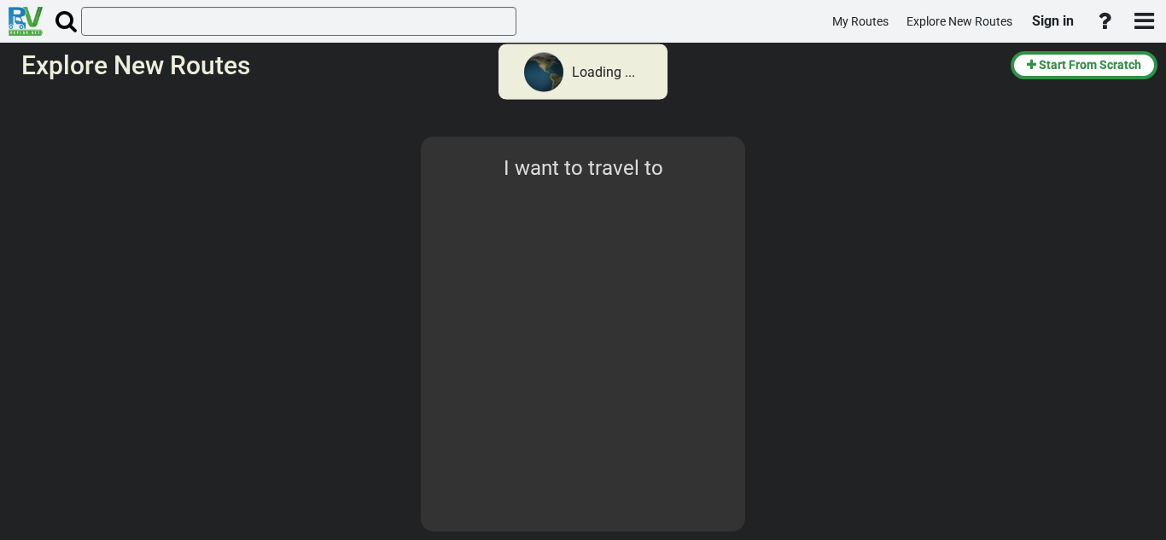
select select "number:2"
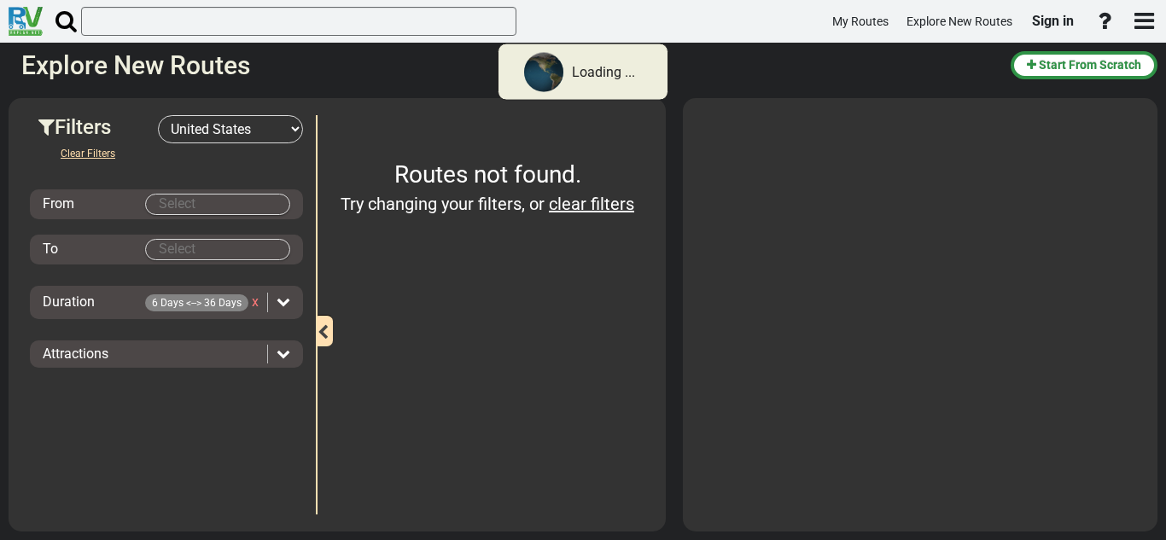
type input "[GEOGRAPHIC_DATA]"
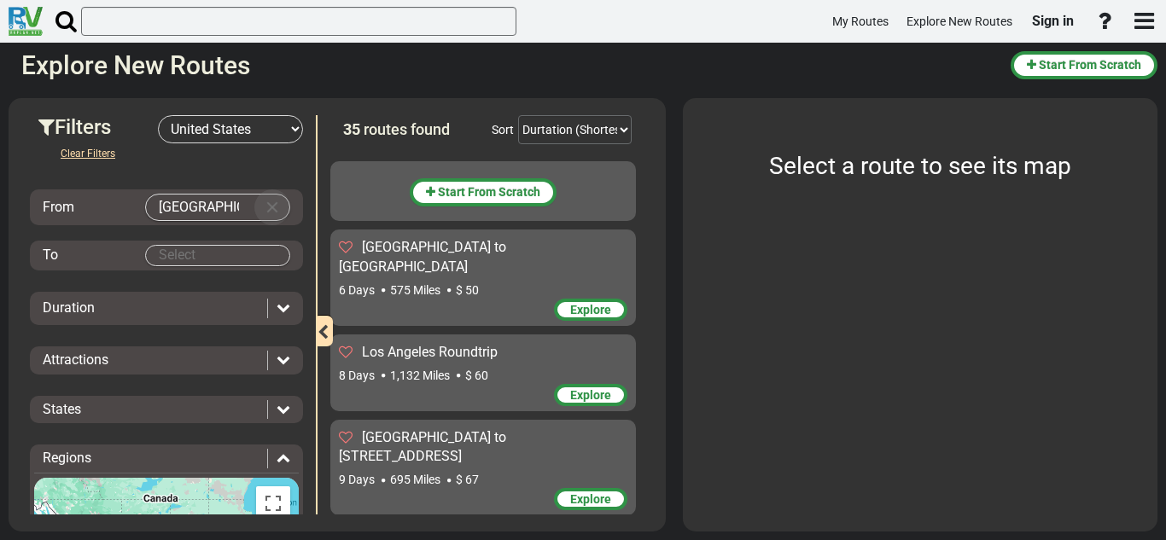
click at [263, 197] on button "Clear Input" at bounding box center [272, 208] width 26 height 26
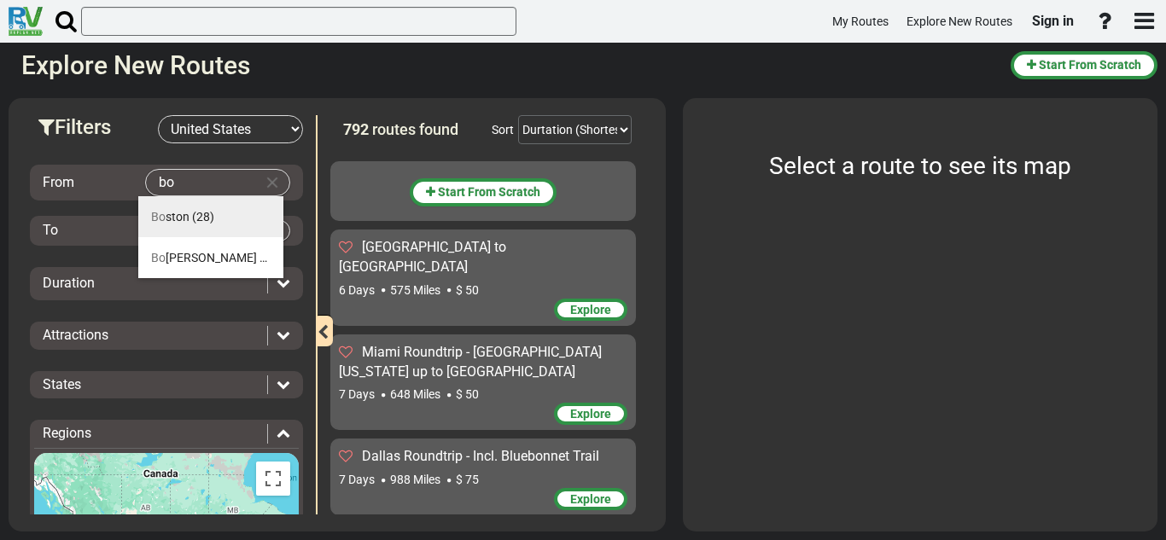
click at [243, 213] on li "Bo ston (28)" at bounding box center [210, 216] width 145 height 41
type input "[GEOGRAPHIC_DATA]"
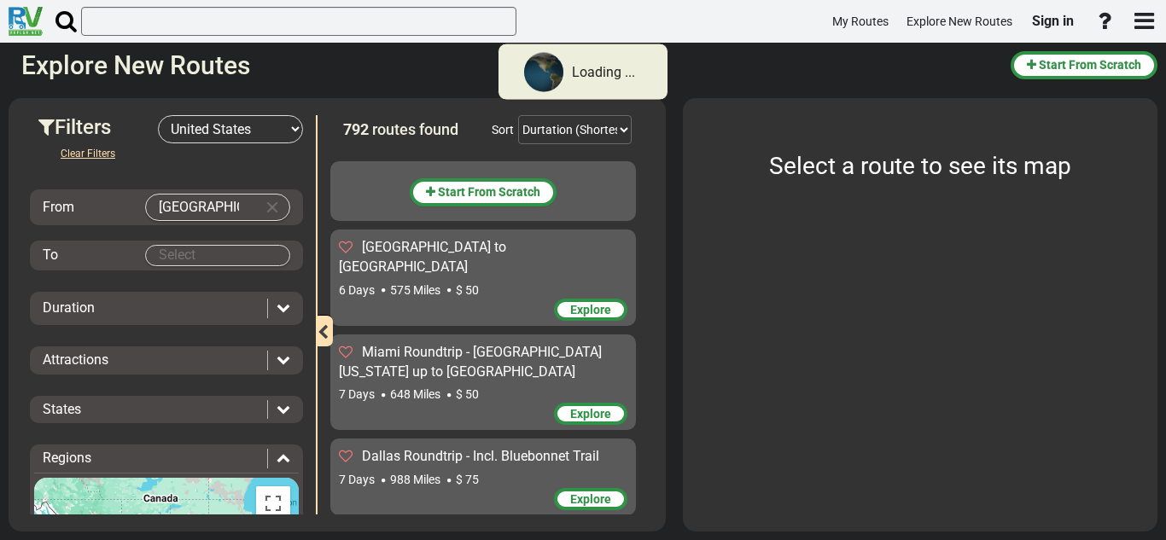
click at [242, 246] on body "Loading ... My Routes Explore New Routes Sign in × Name" at bounding box center [583, 270] width 1166 height 540
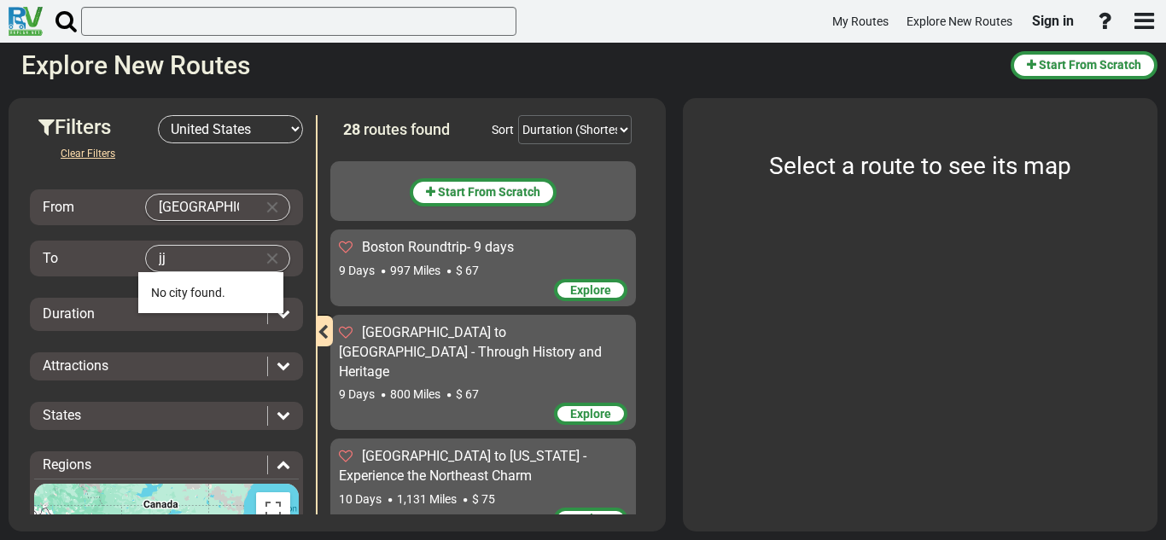
type input "j"
click at [232, 288] on li "[PERSON_NAME] (26)" at bounding box center [210, 292] width 145 height 41
type input "[GEOGRAPHIC_DATA]"
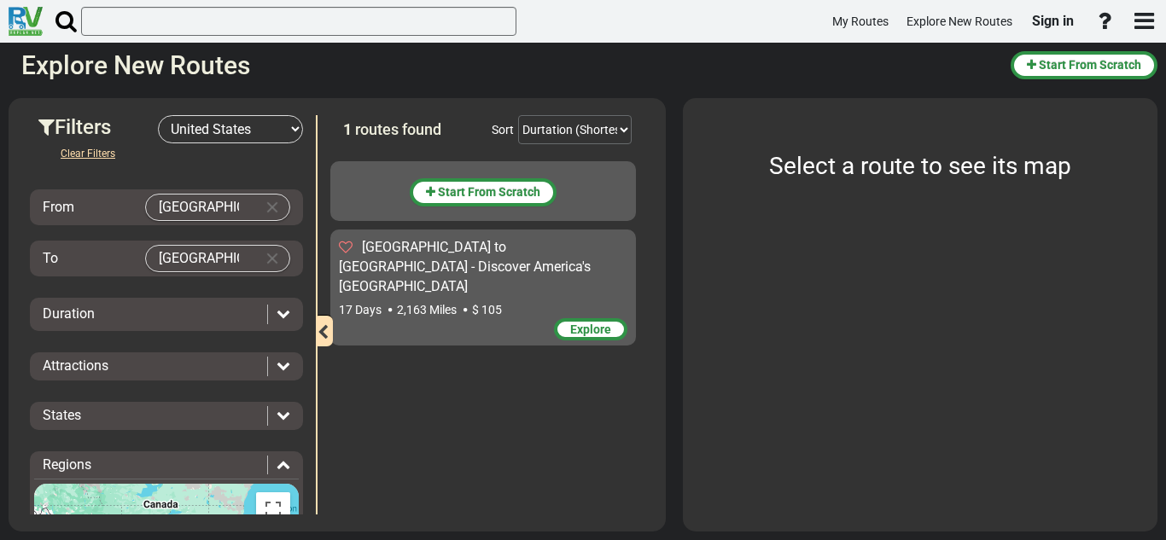
click at [585, 323] on span "Explore" at bounding box center [590, 330] width 41 height 14
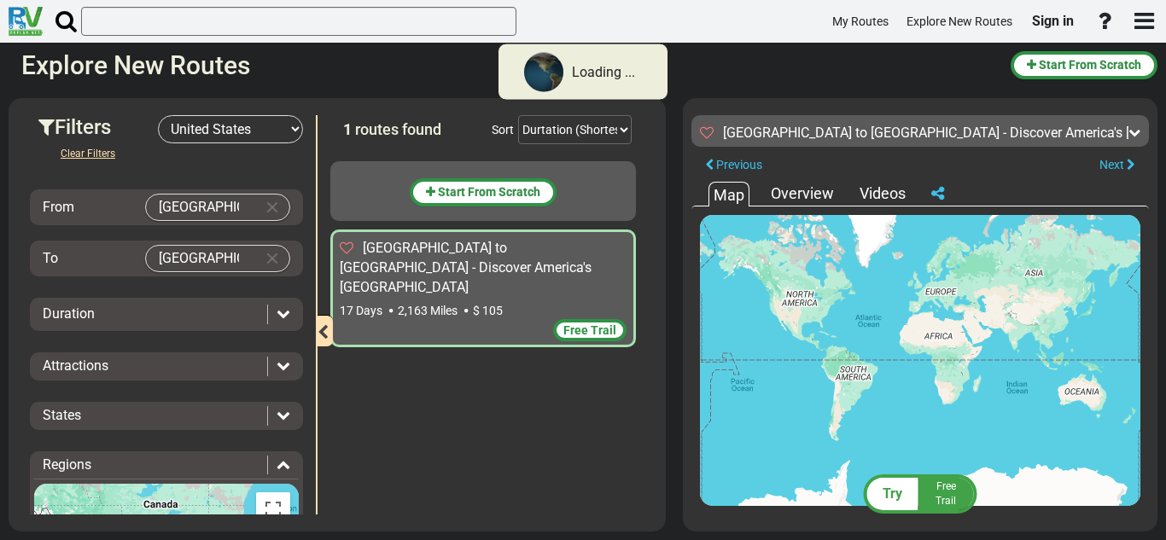
click at [585, 323] on span "Free Trail" at bounding box center [589, 330] width 53 height 14
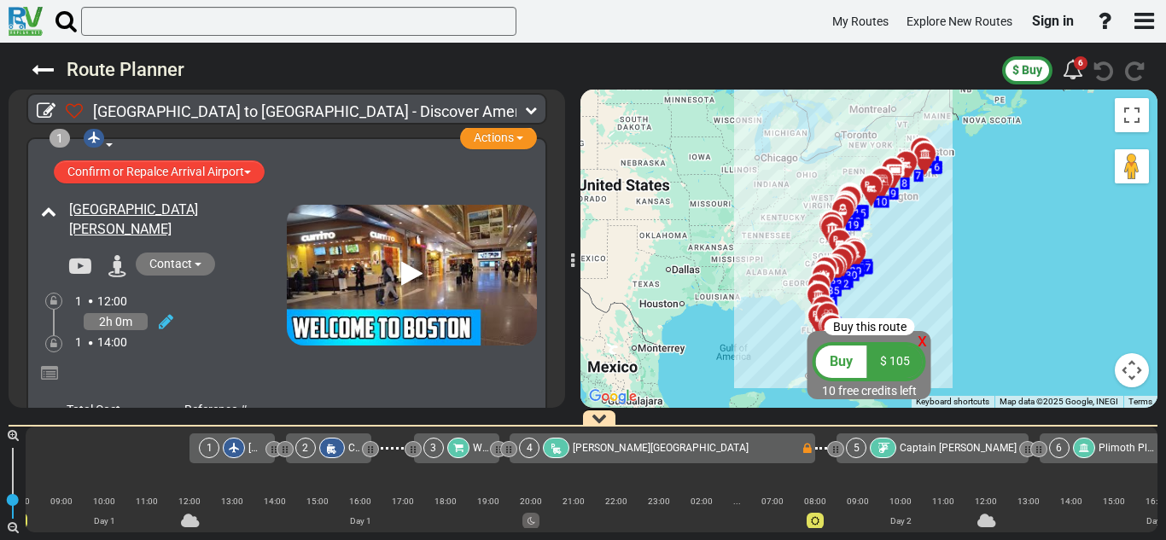
scroll to position [0, 81]
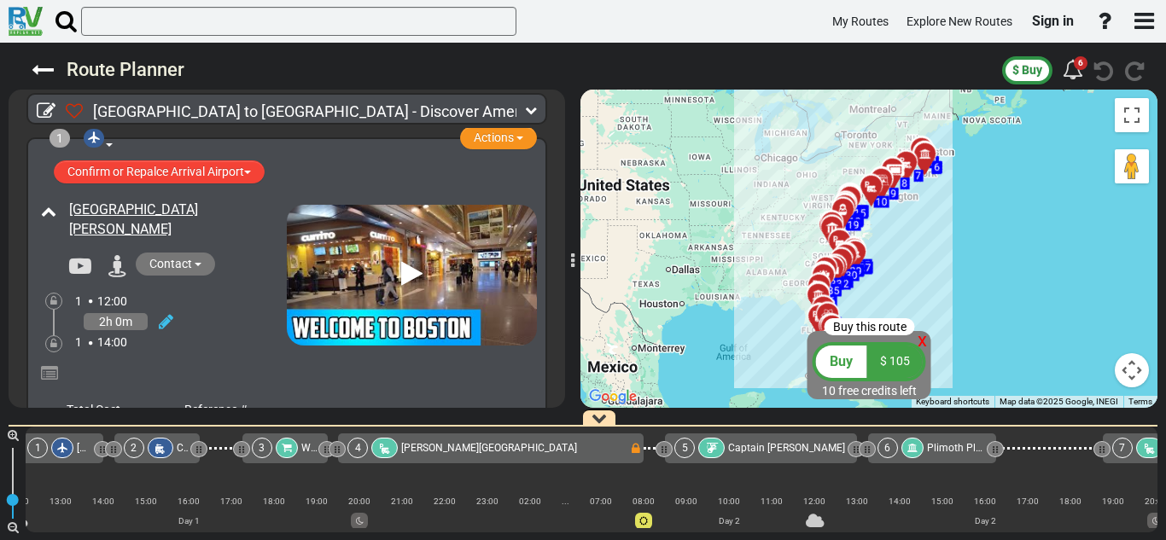
scroll to position [0, 162]
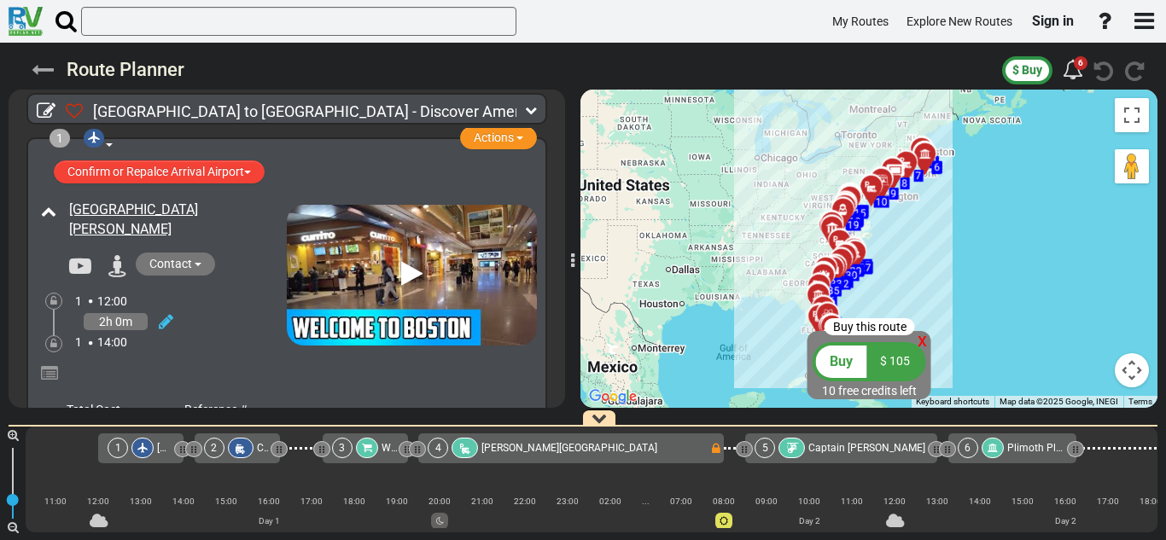
click at [35, 66] on icon at bounding box center [43, 70] width 22 height 22
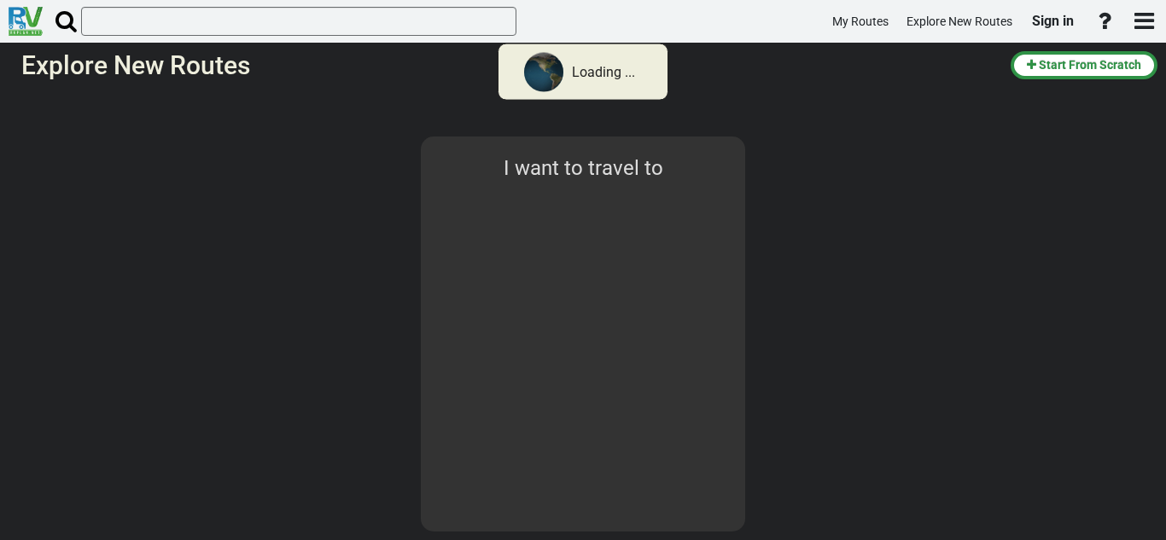
select select "number:2"
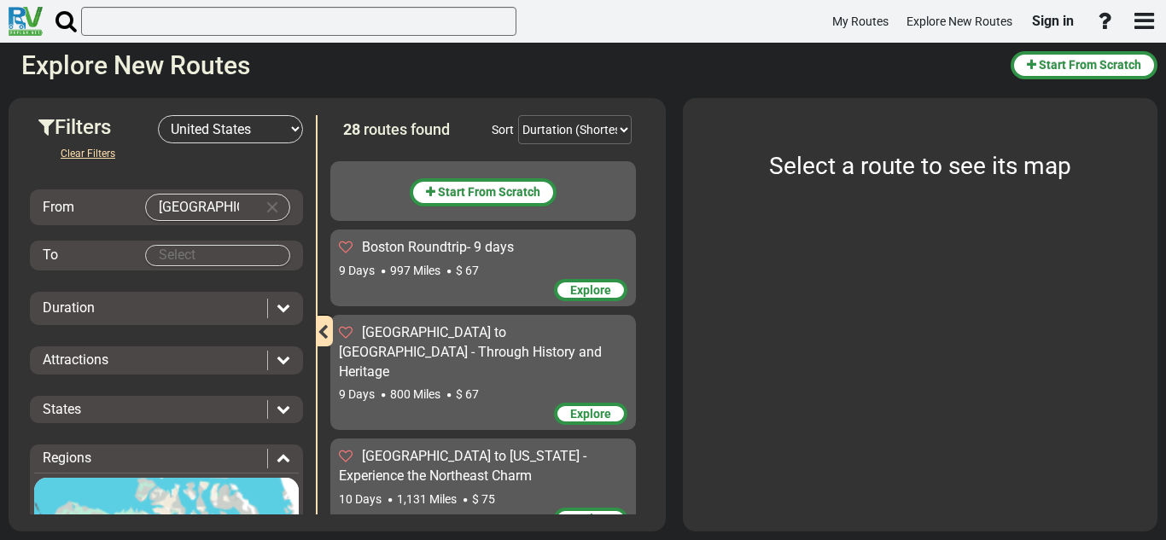
click at [236, 253] on body "My Routes Explore New Routes Sign in ×" at bounding box center [583, 270] width 1166 height 540
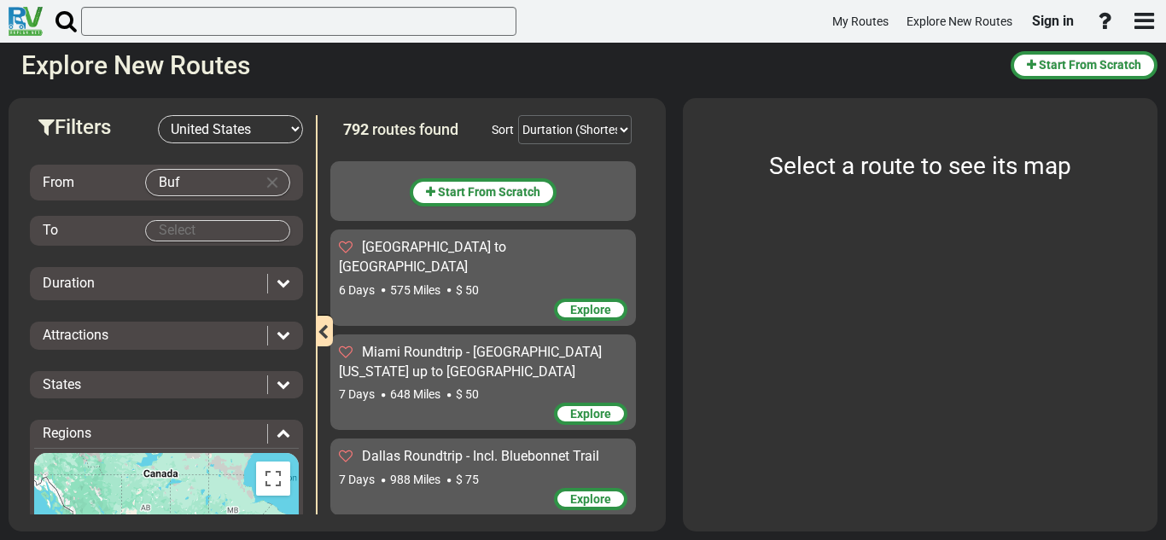
click at [195, 172] on body "My Routes Explore New Routes Sign in ×" at bounding box center [583, 270] width 1166 height 540
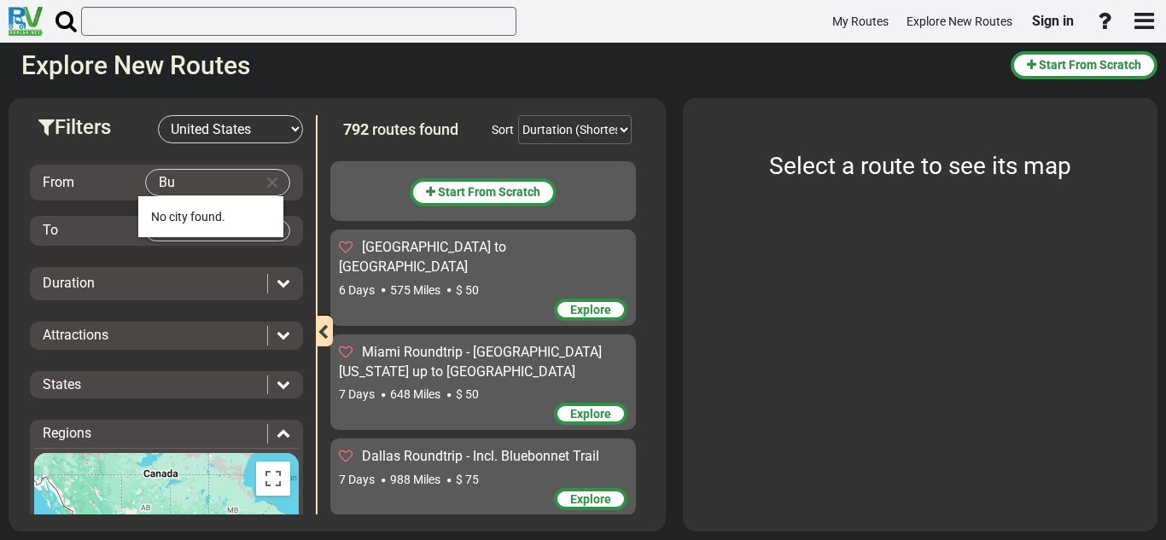
type input "B"
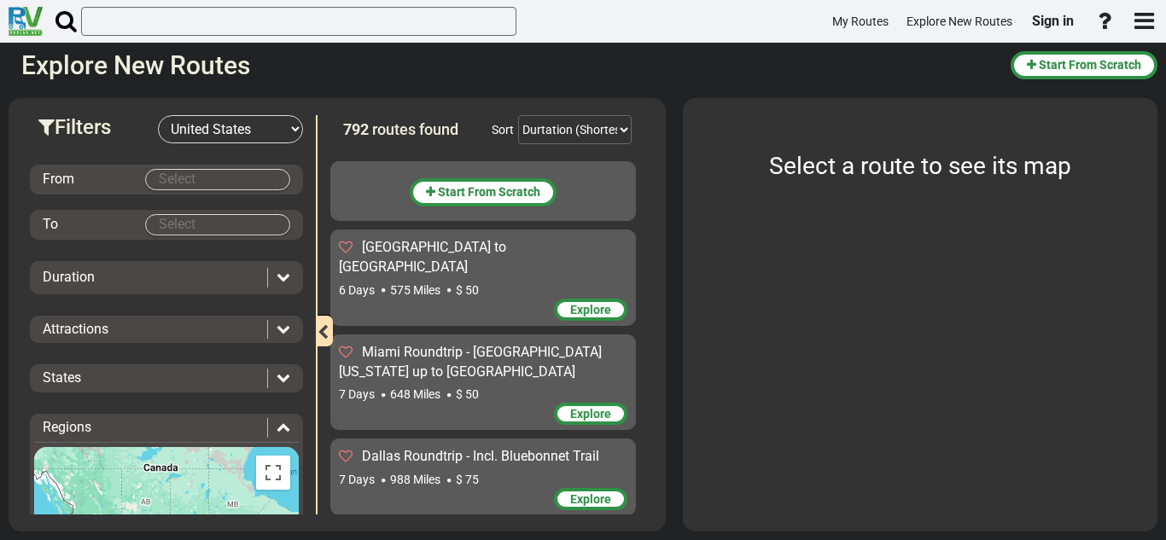
click at [183, 191] on div "From" at bounding box center [166, 180] width 273 height 30
click at [176, 183] on body "My Routes Explore New Routes Sign in ×" at bounding box center [583, 270] width 1166 height 540
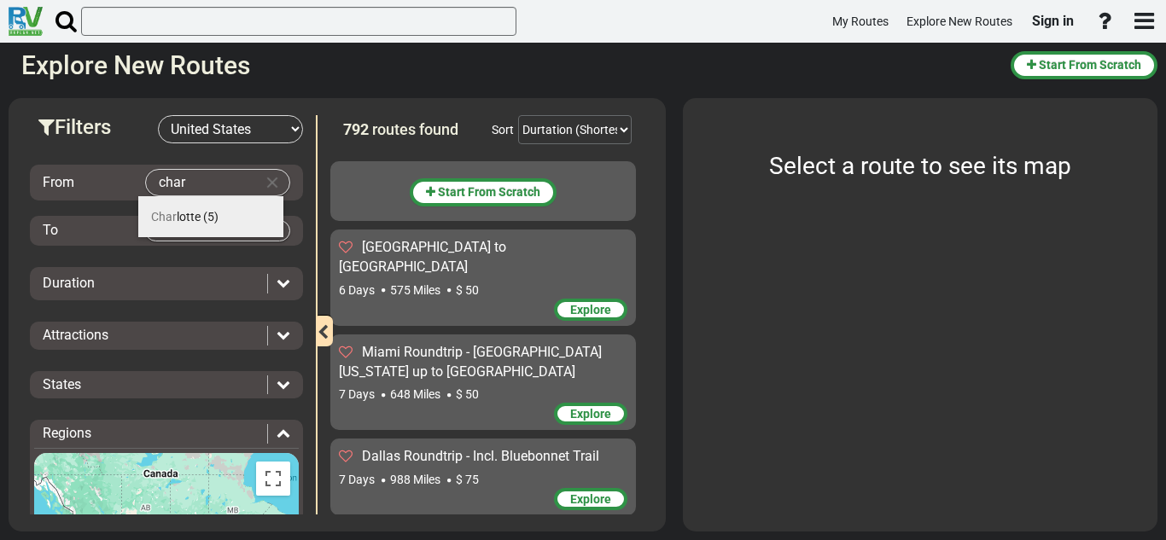
click at [182, 201] on li "Char lotte (5)" at bounding box center [210, 216] width 145 height 41
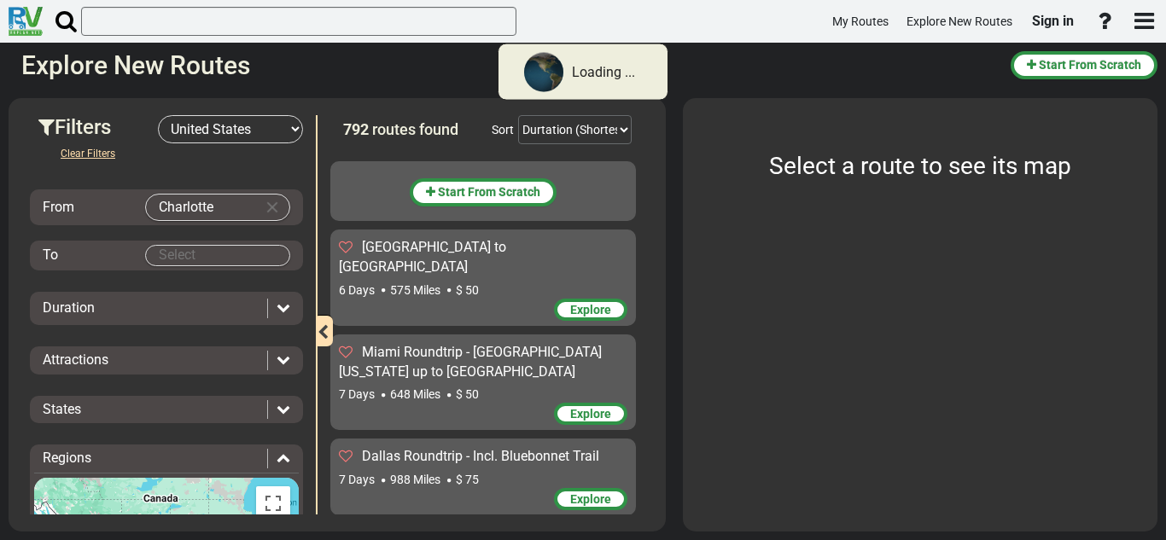
click at [175, 249] on body "Loading ... My Routes Explore New Routes Sign in × Name" at bounding box center [583, 270] width 1166 height 540
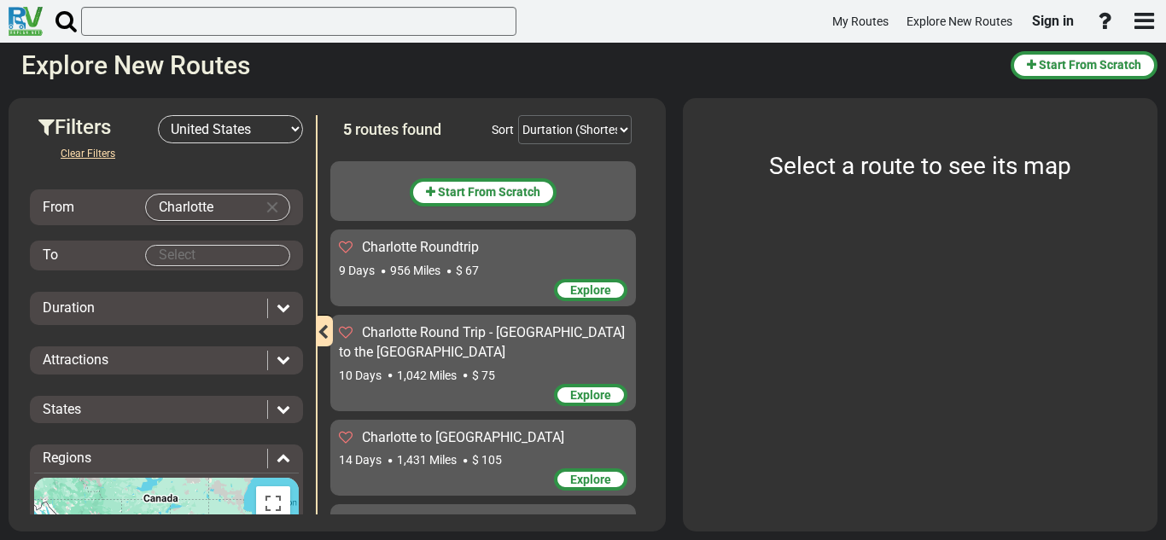
click at [172, 253] on body "My Routes Explore New Routes Sign in ×" at bounding box center [583, 270] width 1166 height 540
click at [180, 259] on body "My Routes Explore New Routes Sign in ×" at bounding box center [583, 270] width 1166 height 540
click at [213, 205] on input "Charlotte" at bounding box center [200, 208] width 109 height 26
type input "C"
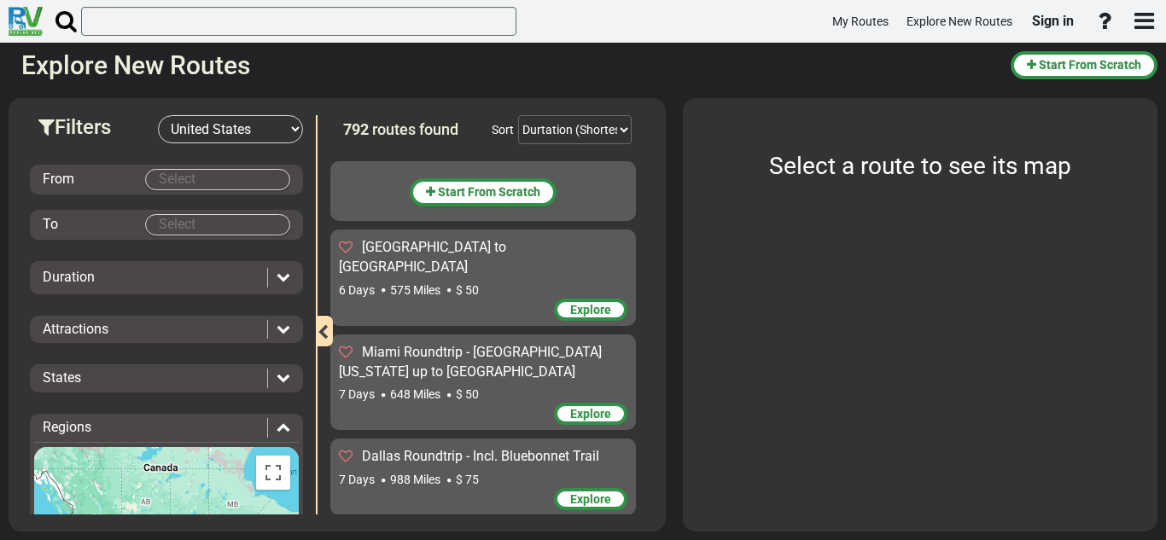
click at [219, 177] on body "My Routes Explore New Routes Sign in ×" at bounding box center [583, 270] width 1166 height 540
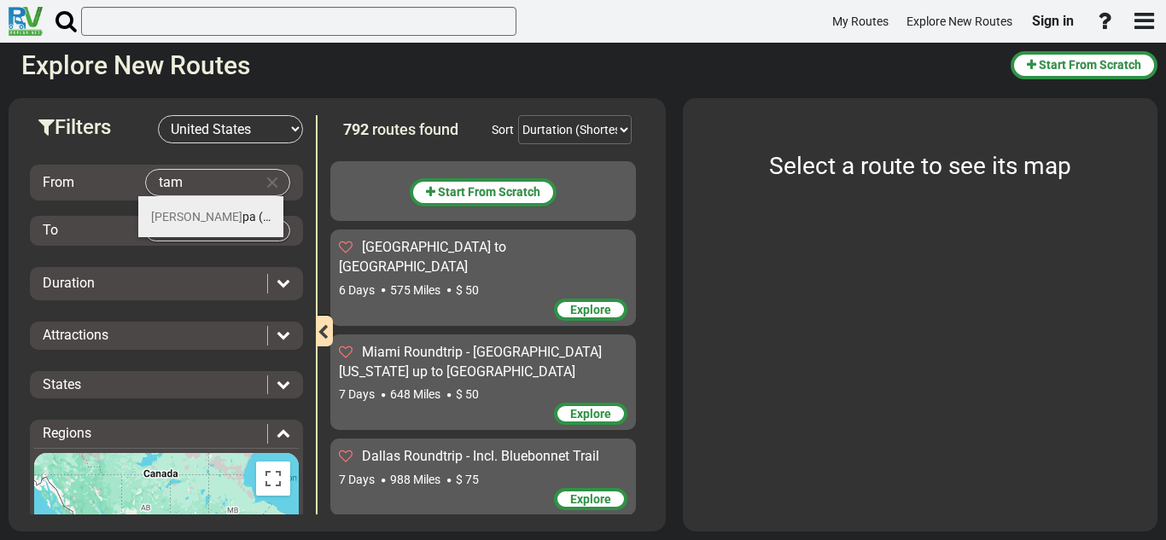
click at [259, 210] on span "(26)" at bounding box center [270, 217] width 22 height 14
type input "[GEOGRAPHIC_DATA]"
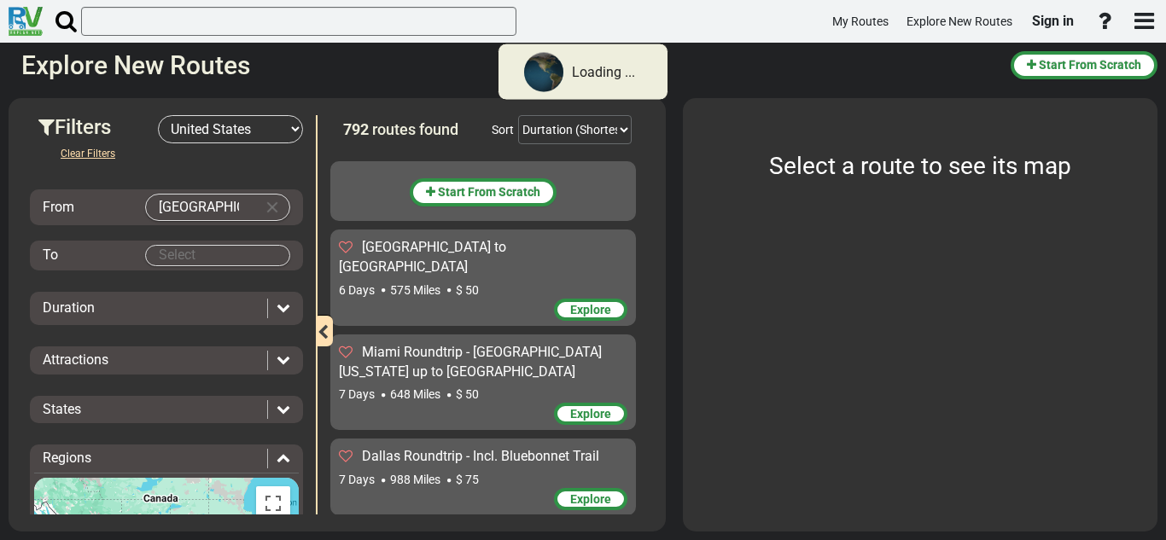
click at [208, 254] on body "Loading ... My Routes Explore New Routes Sign in × Name" at bounding box center [583, 270] width 1166 height 540
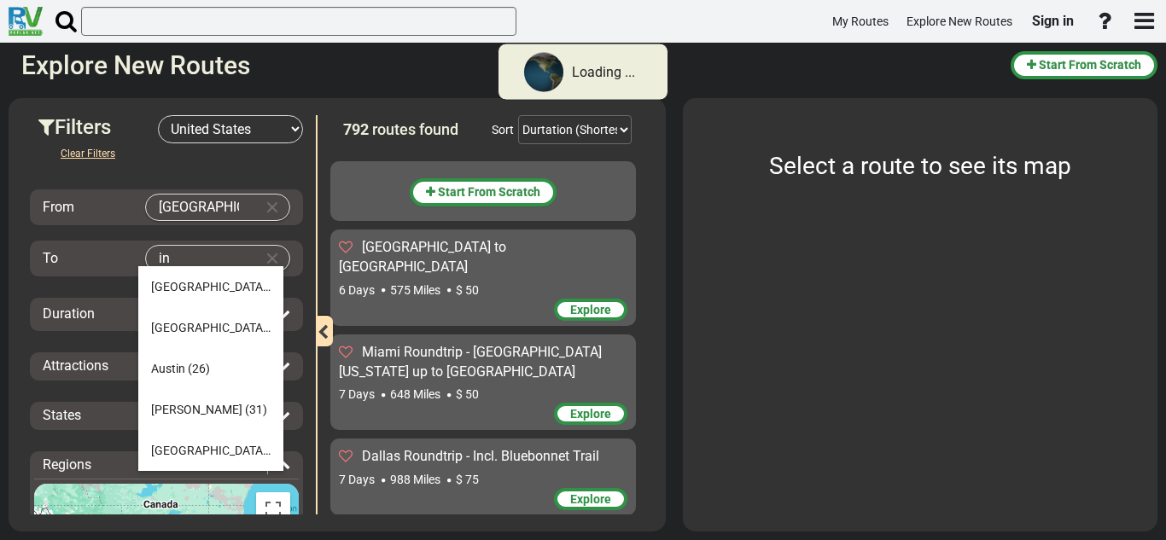
type input "i"
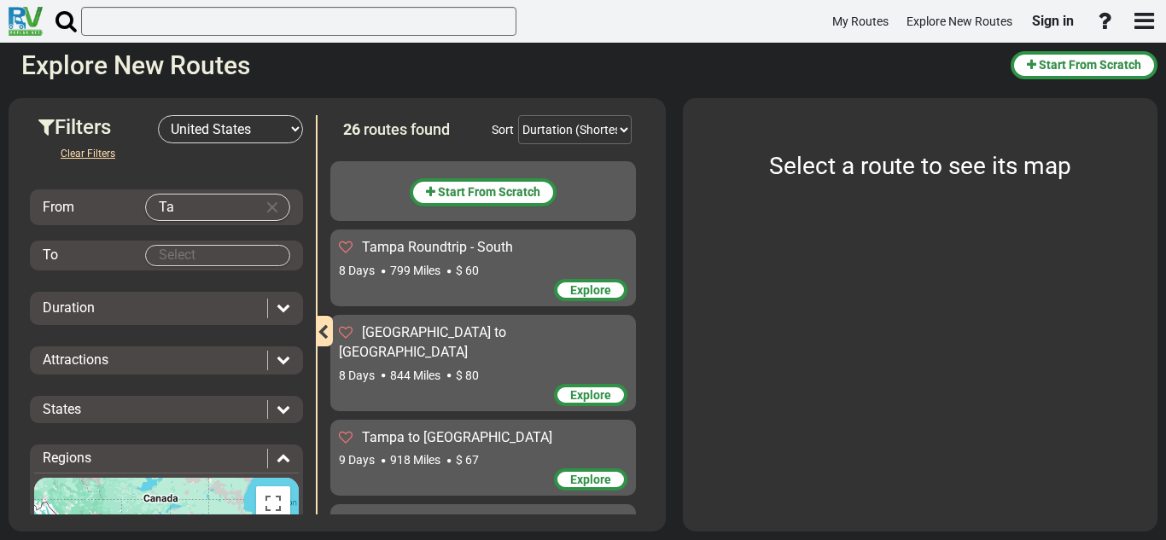
type input "T"
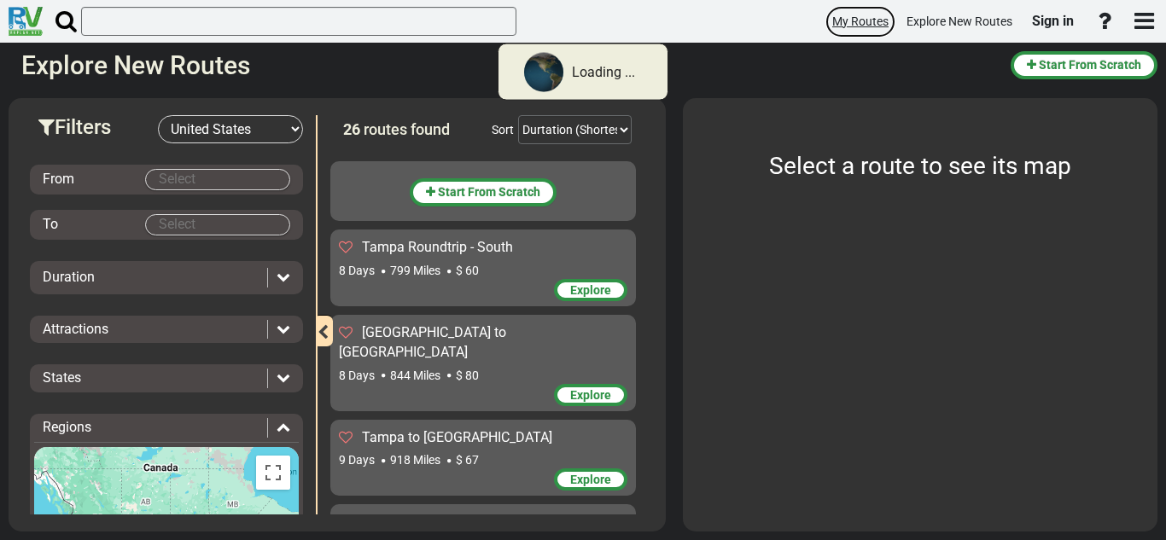
click at [853, 21] on span "My Routes" at bounding box center [860, 22] width 56 height 14
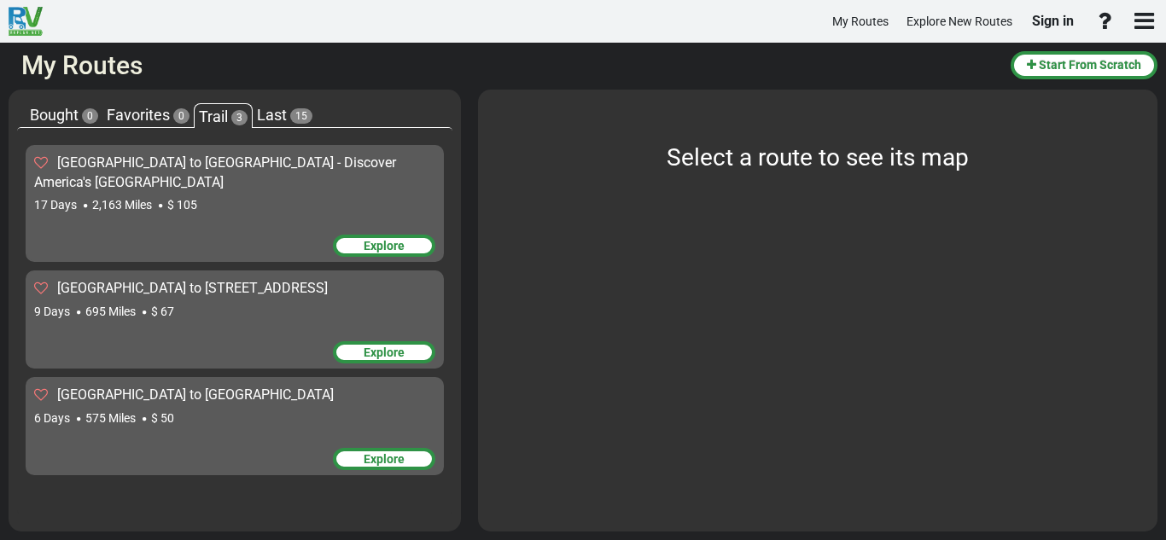
click at [279, 117] on span "Last" at bounding box center [272, 115] width 30 height 18
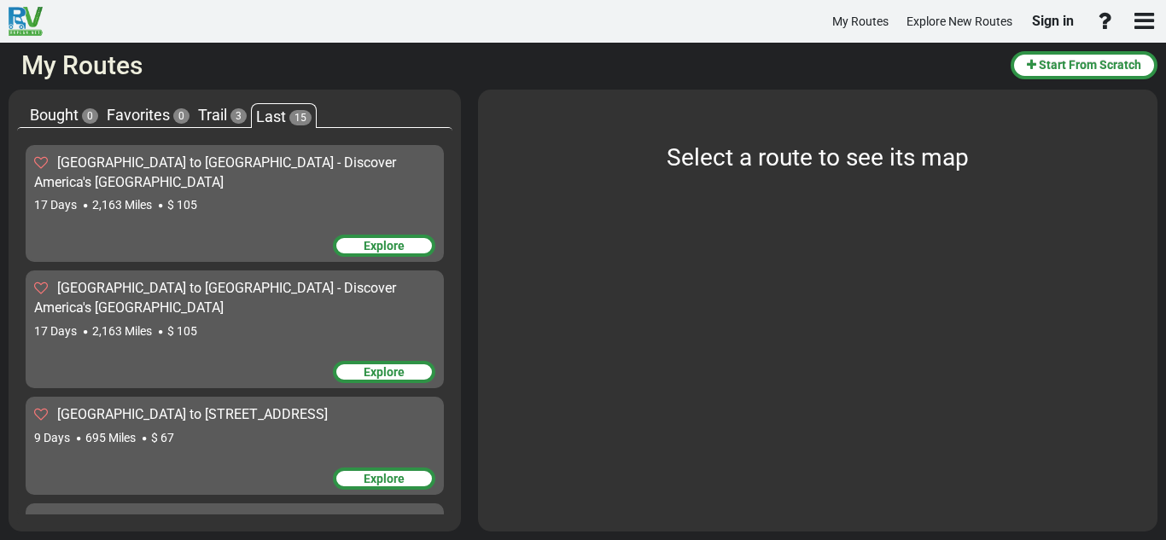
drag, startPoint x: 451, startPoint y: 153, endPoint x: 445, endPoint y: 375, distance: 222.0
click at [445, 375] on div "Boston to Miami - Discover America's East Coast 17 Days 2,163 Miles $ 105 Explo…" at bounding box center [234, 321] width 435 height 387
click at [452, 378] on div "Bought 0 Favorites 0 Trail 3 Last 15 Boston to Miami - Discover America's East …" at bounding box center [235, 311] width 452 height 442
click at [74, 119] on span "Bought" at bounding box center [54, 115] width 49 height 18
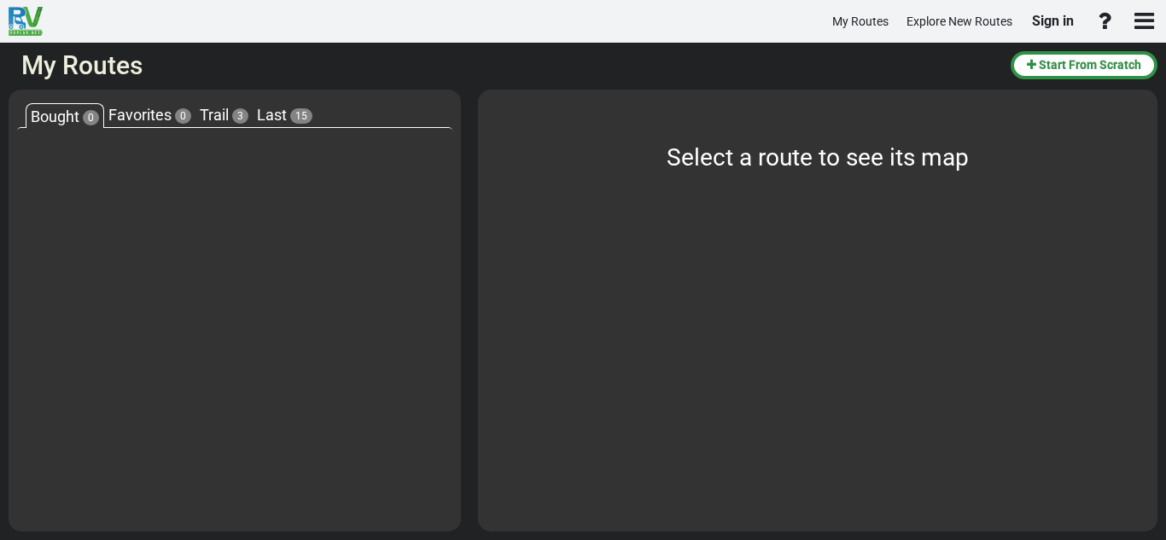
click at [192, 106] on div "Favorites 0" at bounding box center [149, 115] width 91 height 22
click at [202, 107] on span "Trail" at bounding box center [214, 115] width 29 height 18
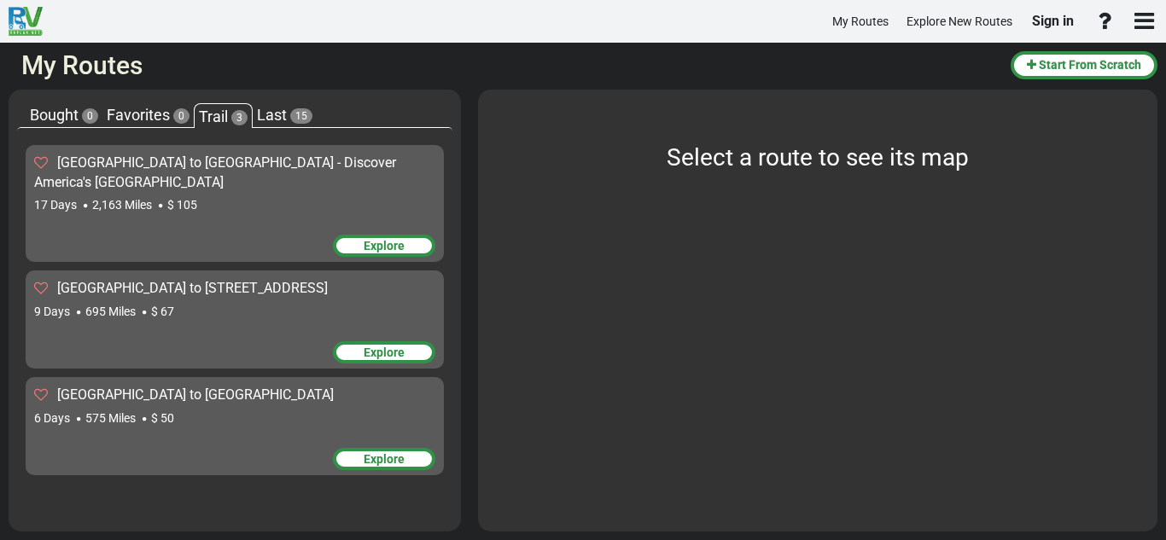
click at [291, 105] on div "Last 15" at bounding box center [285, 115] width 64 height 22
